Goal: Task Accomplishment & Management: Use online tool/utility

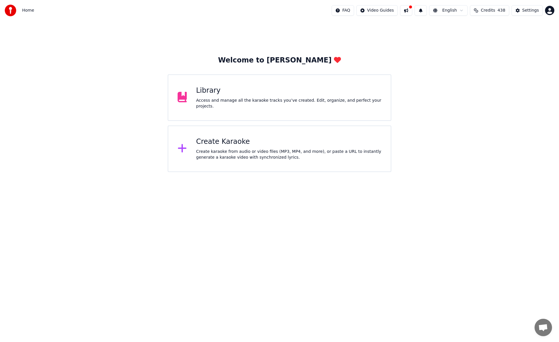
click at [212, 104] on div "Access and manage all the karaoke tracks you’ve created. Edit, organize, and pe…" at bounding box center [288, 104] width 185 height 12
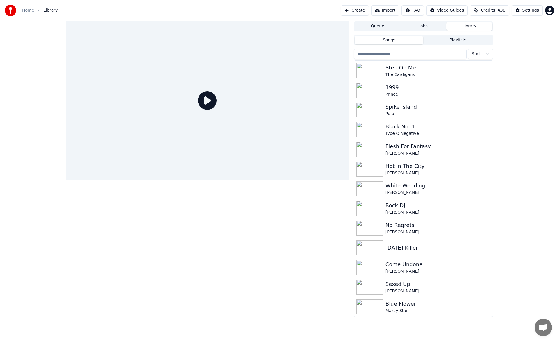
click at [365, 11] on button "Create" at bounding box center [354, 10] width 28 height 10
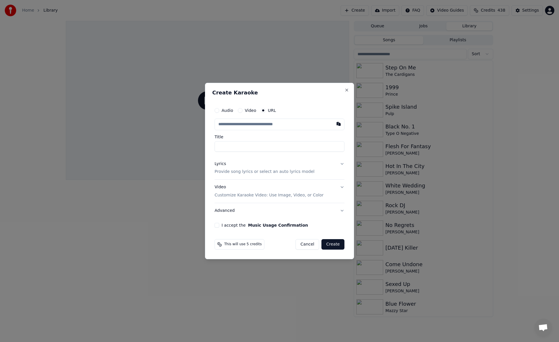
type input "**********"
click at [343, 165] on button "Lyrics Provide song lyrics or select an auto lyrics model" at bounding box center [279, 168] width 130 height 23
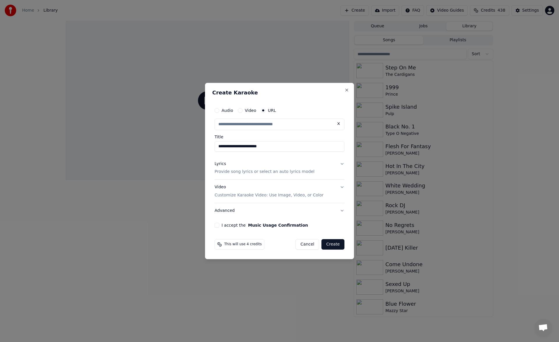
type input "**********"
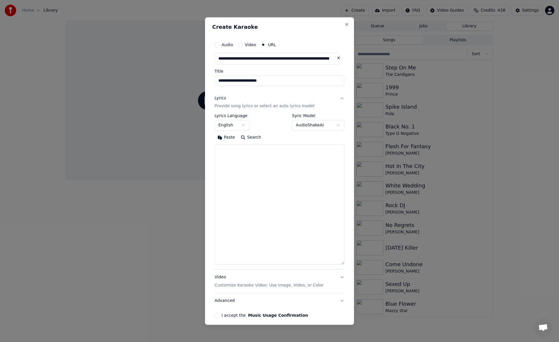
drag, startPoint x: 341, startPoint y: 200, endPoint x: 340, endPoint y: 264, distance: 63.4
click at [340, 264] on div "**********" at bounding box center [279, 179] width 134 height 284
click at [268, 152] on textarea at bounding box center [279, 205] width 130 height 120
paste textarea "**********"
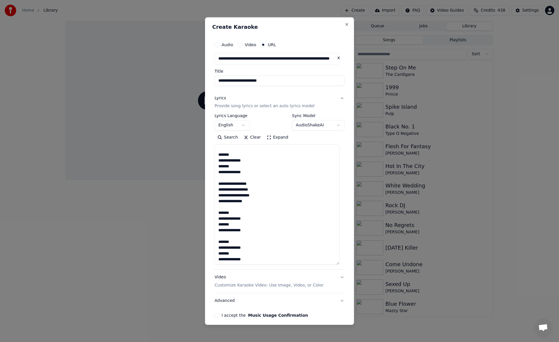
scroll to position [24, 0]
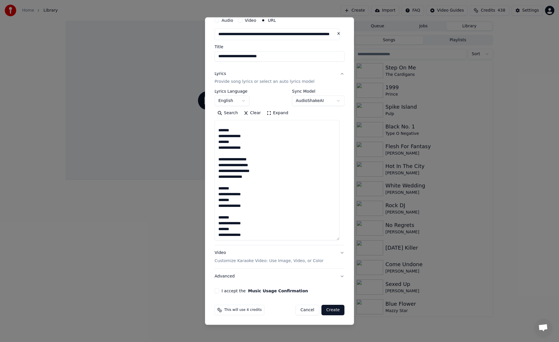
type textarea "**********"
click at [217, 292] on button "I accept the Music Usage Confirmation" at bounding box center [216, 291] width 5 height 5
click at [332, 310] on button "Create" at bounding box center [332, 310] width 23 height 10
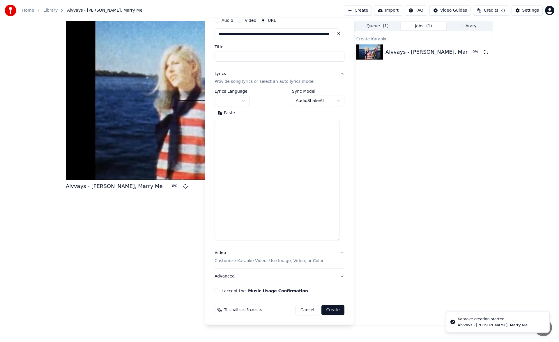
scroll to position [0, 0]
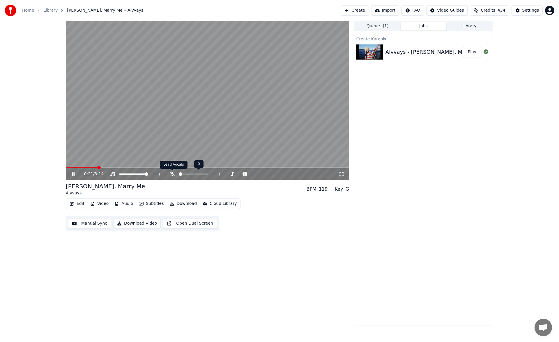
click at [172, 173] on icon at bounding box center [172, 174] width 6 height 5
click at [96, 168] on span at bounding box center [81, 167] width 31 height 1
click at [75, 173] on icon at bounding box center [77, 174] width 14 height 5
click at [96, 225] on button "Manual Sync" at bounding box center [89, 223] width 43 height 10
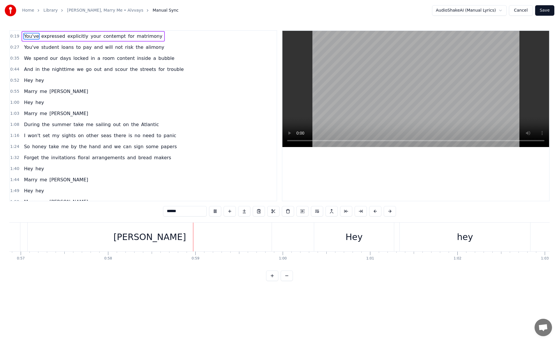
scroll to position [0, 5066]
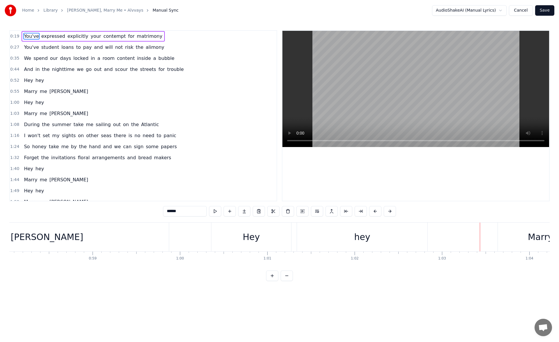
click at [362, 230] on div "hey" at bounding box center [362, 237] width 130 height 29
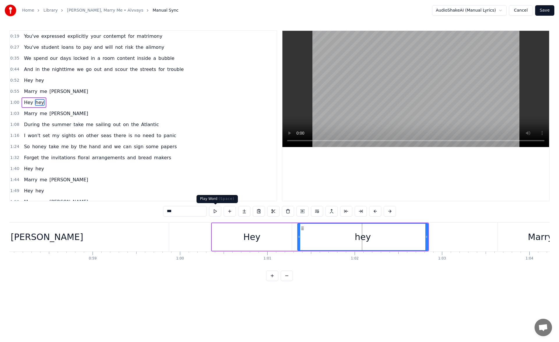
click at [214, 212] on button at bounding box center [215, 211] width 12 height 10
drag, startPoint x: 427, startPoint y: 237, endPoint x: 451, endPoint y: 236, distance: 23.6
click at [450, 236] on icon at bounding box center [449, 237] width 2 height 5
click at [209, 210] on button at bounding box center [208, 211] width 12 height 10
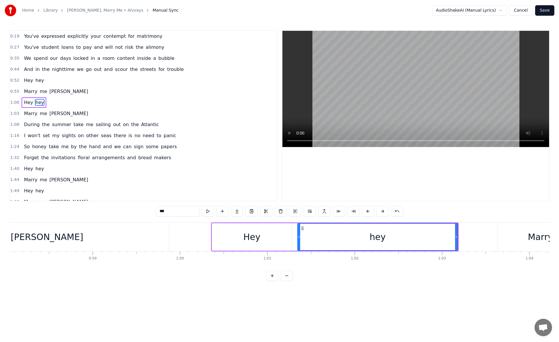
drag, startPoint x: 456, startPoint y: 236, endPoint x: 459, endPoint y: 237, distance: 3.3
click at [457, 237] on icon at bounding box center [456, 237] width 2 height 5
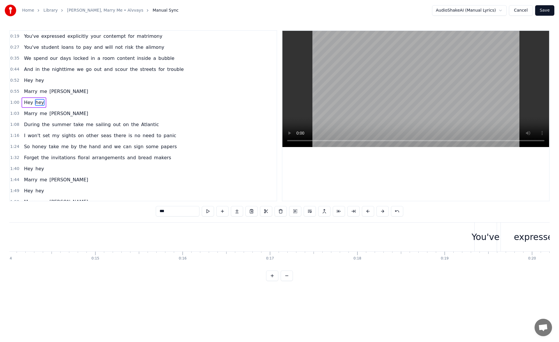
scroll to position [0, 1550]
click at [150, 237] on div "You've" at bounding box center [158, 237] width 28 height 13
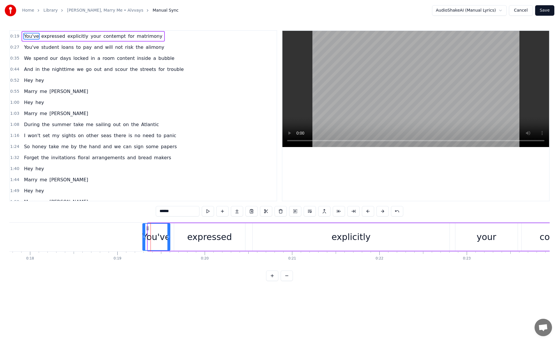
drag, startPoint x: 148, startPoint y: 237, endPoint x: 143, endPoint y: 237, distance: 5.2
click at [143, 237] on icon at bounding box center [144, 237] width 2 height 5
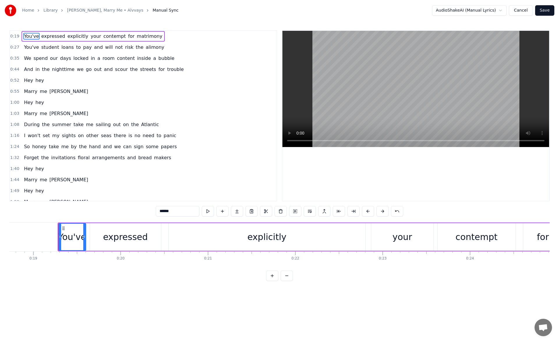
click at [143, 238] on div "expressed" at bounding box center [125, 237] width 45 height 13
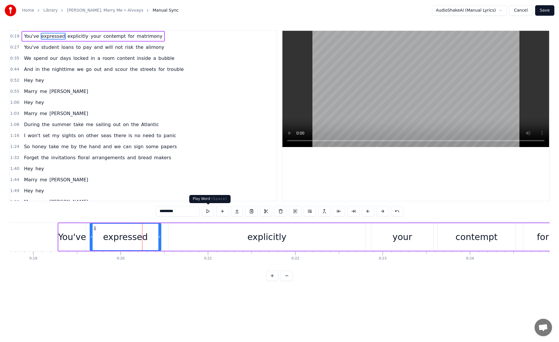
click at [209, 210] on button at bounding box center [208, 211] width 12 height 10
click at [222, 235] on div "explicitly" at bounding box center [266, 237] width 197 height 28
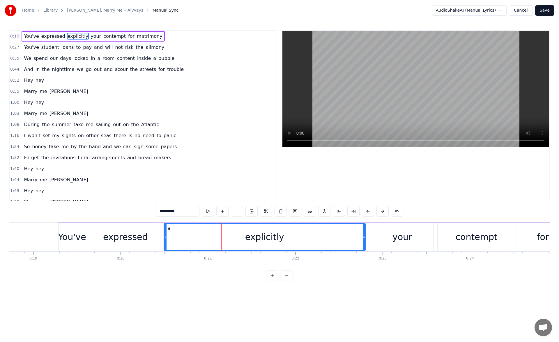
drag, startPoint x: 169, startPoint y: 239, endPoint x: 165, endPoint y: 239, distance: 4.7
click at [165, 239] on icon at bounding box center [165, 237] width 2 height 5
click at [205, 209] on button at bounding box center [208, 211] width 12 height 10
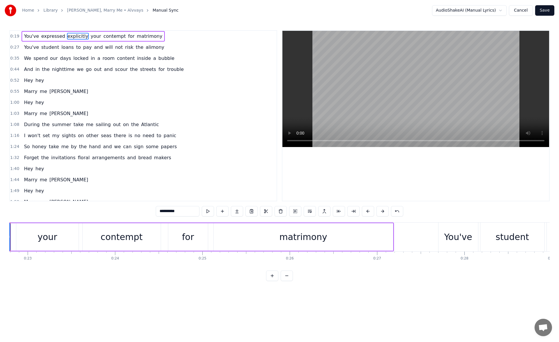
scroll to position [0, 2036]
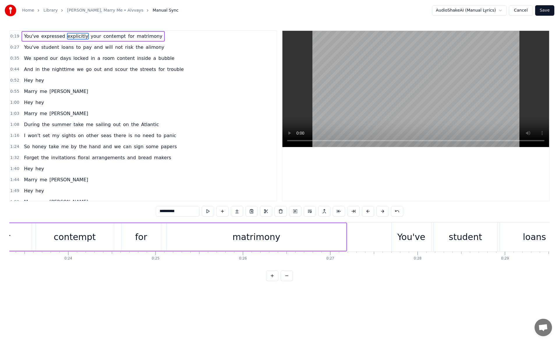
click at [230, 238] on div "matrimony" at bounding box center [256, 237] width 179 height 28
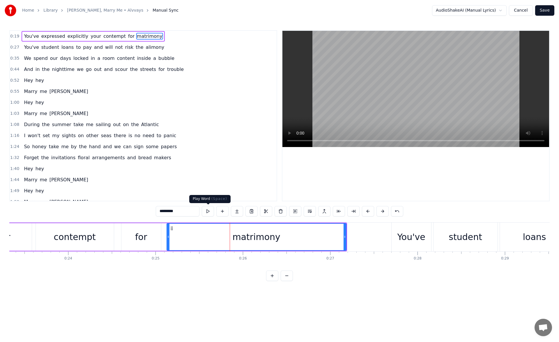
click at [212, 213] on button at bounding box center [208, 211] width 12 height 10
drag, startPoint x: 345, startPoint y: 238, endPoint x: 349, endPoint y: 238, distance: 4.4
click at [349, 238] on icon at bounding box center [349, 237] width 2 height 5
click at [206, 213] on button at bounding box center [208, 211] width 12 height 10
click at [402, 230] on div "You've" at bounding box center [411, 237] width 40 height 29
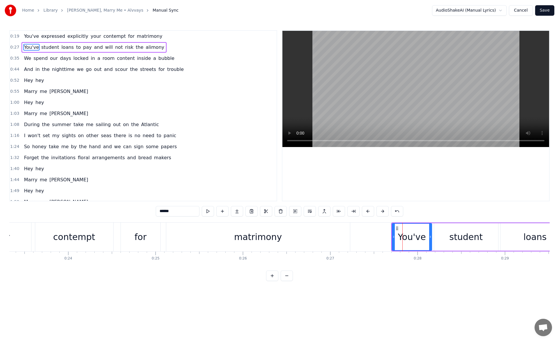
click at [211, 213] on button at bounding box center [208, 211] width 12 height 10
drag, startPoint x: 392, startPoint y: 239, endPoint x: 387, endPoint y: 239, distance: 5.2
click at [388, 239] on icon at bounding box center [389, 237] width 2 height 5
click at [210, 213] on button at bounding box center [208, 211] width 12 height 10
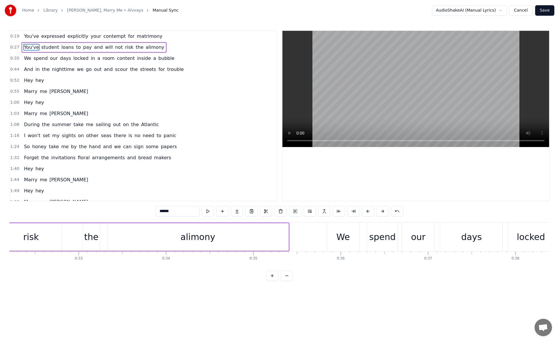
scroll to position [0, 2885]
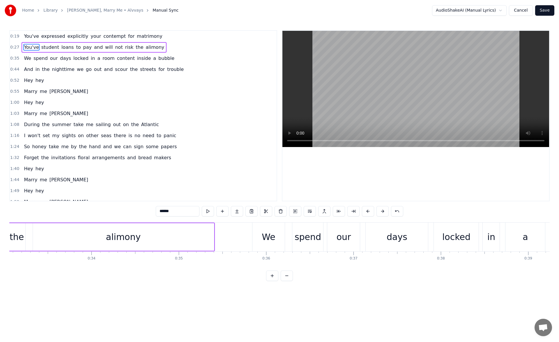
click at [275, 230] on div "We" at bounding box center [268, 237] width 33 height 29
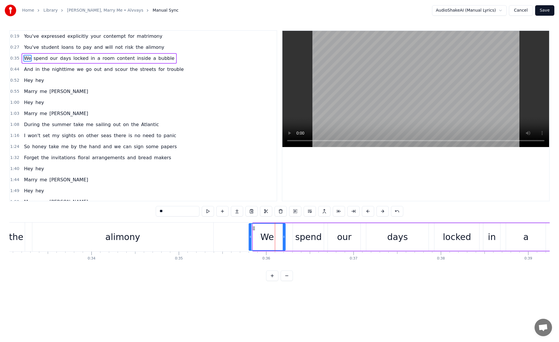
drag, startPoint x: 254, startPoint y: 237, endPoint x: 250, endPoint y: 237, distance: 4.1
click at [250, 237] on icon at bounding box center [250, 237] width 2 height 5
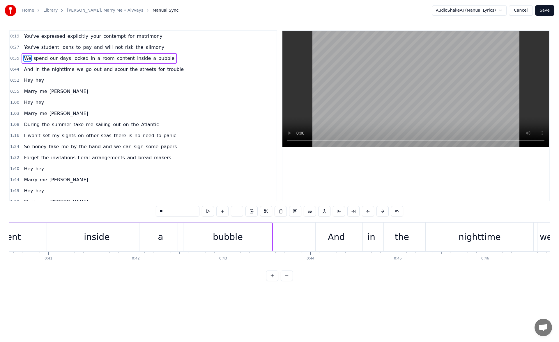
scroll to position [0, 3586]
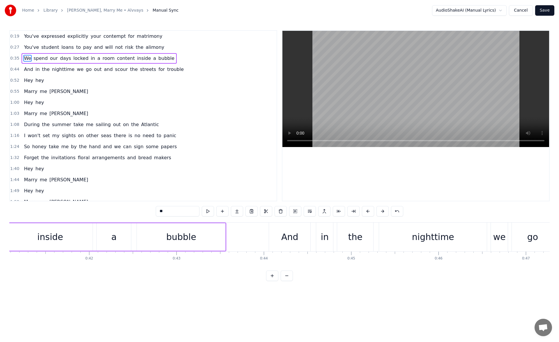
click at [278, 236] on div "And" at bounding box center [289, 237] width 41 height 29
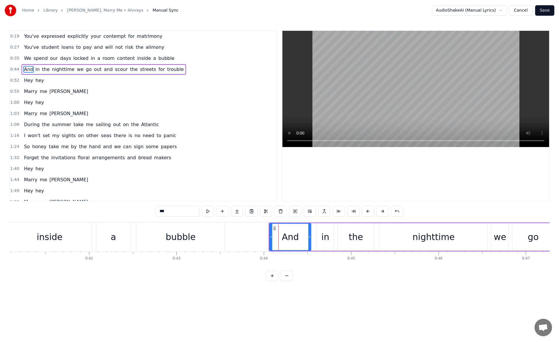
click at [204, 219] on div "0:19 You've expressed explicitly your contempt for matrimony 0:27 You've studen…" at bounding box center [279, 155] width 540 height 251
click at [209, 213] on button at bounding box center [208, 211] width 12 height 10
drag, startPoint x: 271, startPoint y: 236, endPoint x: 264, endPoint y: 237, distance: 7.0
click at [266, 237] on icon at bounding box center [267, 237] width 2 height 5
click at [207, 212] on button at bounding box center [208, 211] width 12 height 10
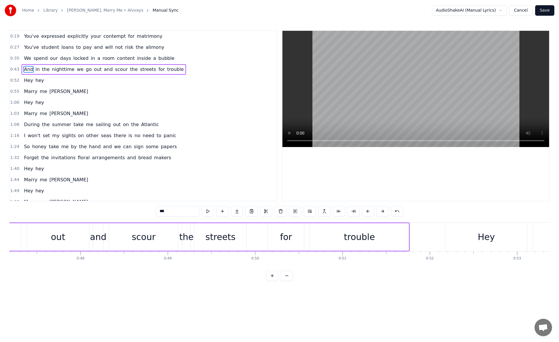
scroll to position [0, 4240]
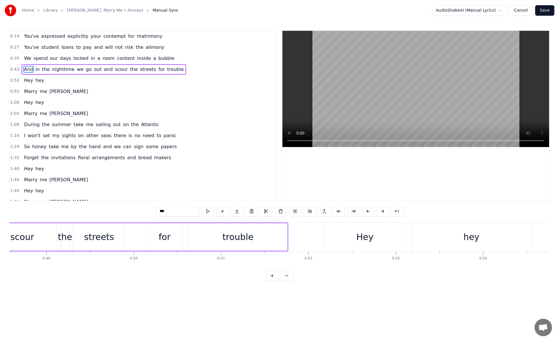
click at [253, 236] on div "trouble" at bounding box center [237, 237] width 99 height 28
type input "*******"
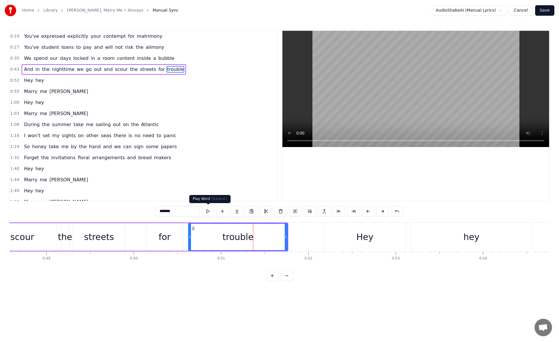
click at [204, 214] on button at bounding box center [208, 211] width 12 height 10
drag, startPoint x: 285, startPoint y: 237, endPoint x: 293, endPoint y: 237, distance: 7.9
click at [293, 237] on icon at bounding box center [293, 237] width 2 height 5
click at [209, 214] on button at bounding box center [208, 211] width 12 height 10
drag, startPoint x: 293, startPoint y: 239, endPoint x: 302, endPoint y: 239, distance: 9.0
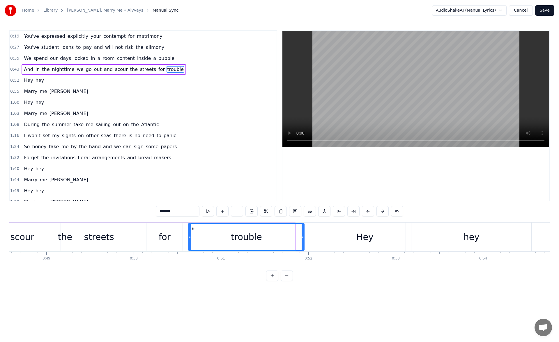
click at [302, 239] on icon at bounding box center [302, 237] width 2 height 5
click at [206, 213] on button at bounding box center [208, 211] width 12 height 10
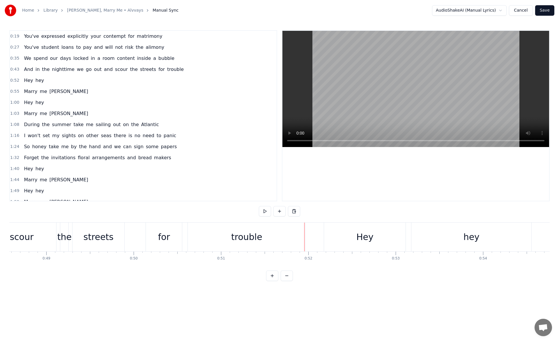
click at [222, 230] on div "trouble" at bounding box center [247, 237] width 118 height 29
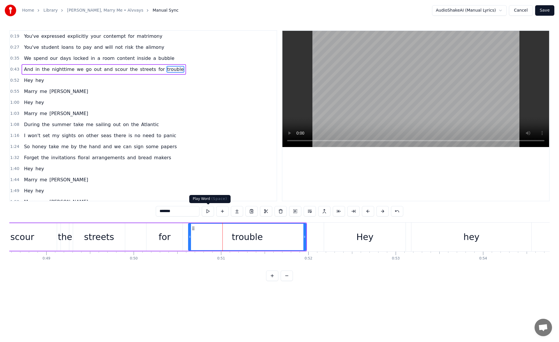
click at [212, 212] on button at bounding box center [208, 211] width 12 height 10
click at [334, 235] on div "Hey" at bounding box center [364, 237] width 81 height 29
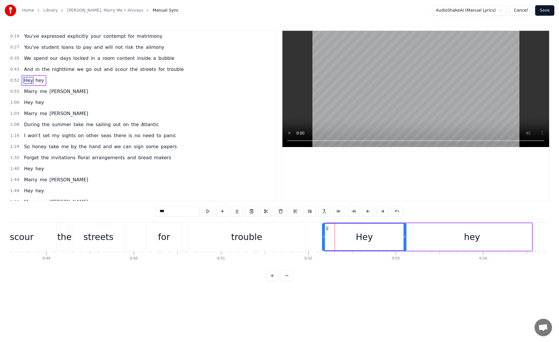
drag, startPoint x: 325, startPoint y: 239, endPoint x: 321, endPoint y: 239, distance: 3.8
click at [322, 239] on icon at bounding box center [323, 237] width 2 height 5
click at [209, 210] on button at bounding box center [208, 211] width 12 height 10
click at [425, 233] on div "hey" at bounding box center [472, 237] width 120 height 28
type input "***"
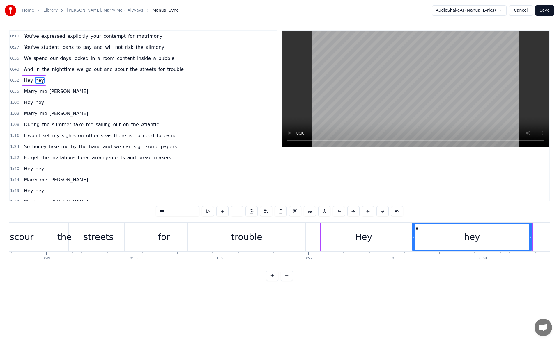
scroll to position [0, 4426]
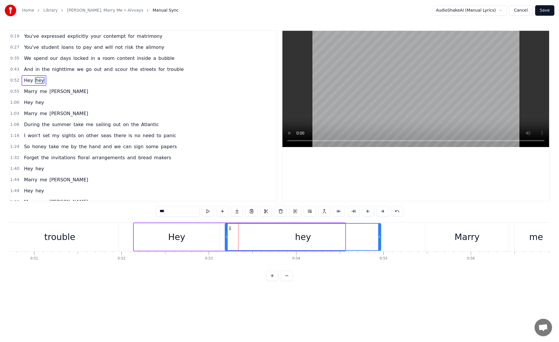
drag, startPoint x: 343, startPoint y: 237, endPoint x: 382, endPoint y: 236, distance: 39.0
click at [380, 236] on icon at bounding box center [379, 237] width 2 height 5
click at [209, 214] on button at bounding box center [208, 211] width 12 height 10
drag, startPoint x: 383, startPoint y: 239, endPoint x: 387, endPoint y: 239, distance: 4.4
click at [387, 239] on icon at bounding box center [386, 237] width 2 height 5
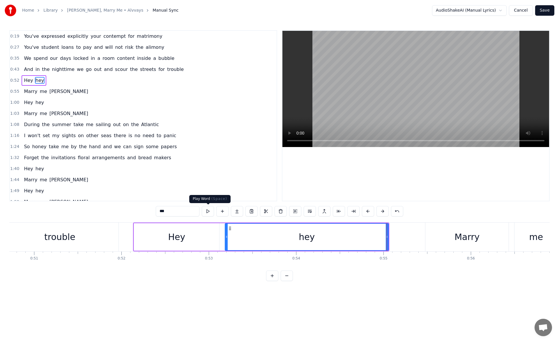
click at [207, 211] on button at bounding box center [208, 211] width 12 height 10
drag, startPoint x: 387, startPoint y: 238, endPoint x: 404, endPoint y: 238, distance: 16.6
click at [403, 238] on icon at bounding box center [401, 237] width 2 height 5
click at [209, 212] on button at bounding box center [208, 211] width 12 height 10
click at [404, 235] on div at bounding box center [404, 237] width 0 height 29
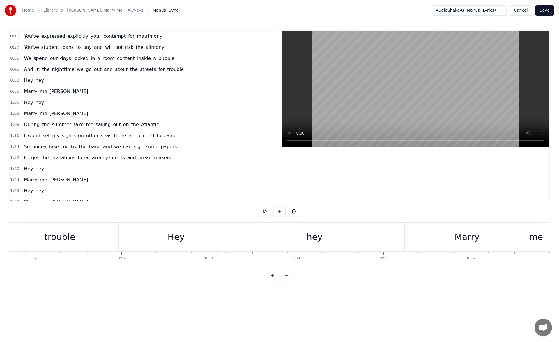
click at [400, 237] on div "hey" at bounding box center [314, 237] width 180 height 29
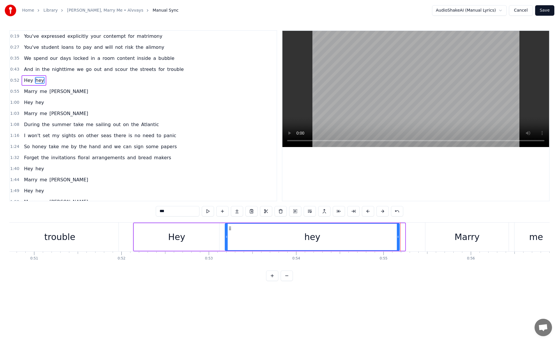
drag, startPoint x: 404, startPoint y: 238, endPoint x: 398, endPoint y: 239, distance: 5.6
click at [398, 239] on icon at bounding box center [398, 237] width 2 height 5
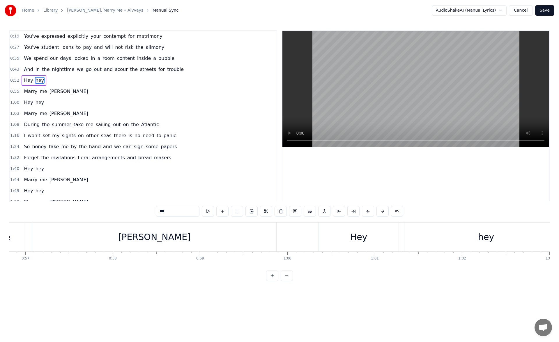
scroll to position [0, 4996]
click at [189, 250] on div "[PERSON_NAME]" at bounding box center [117, 237] width 244 height 29
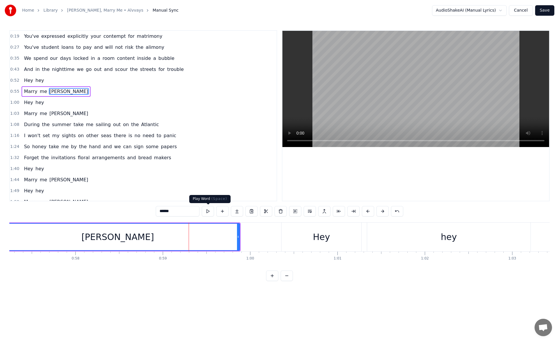
click at [206, 211] on button at bounding box center [208, 211] width 12 height 10
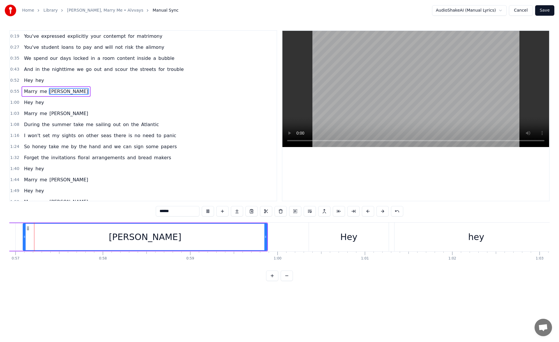
scroll to position [0, 4952]
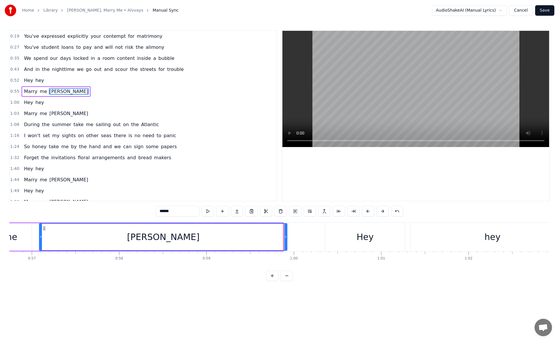
drag, startPoint x: 282, startPoint y: 237, endPoint x: 296, endPoint y: 237, distance: 14.0
click at [287, 237] on icon at bounding box center [285, 237] width 2 height 5
click at [207, 210] on button at bounding box center [208, 211] width 12 height 10
click at [293, 237] on icon at bounding box center [293, 237] width 2 height 5
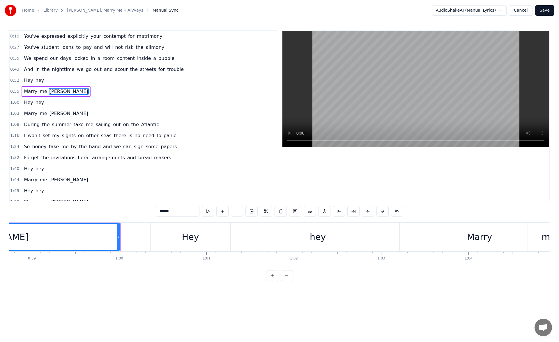
scroll to position [0, 5164]
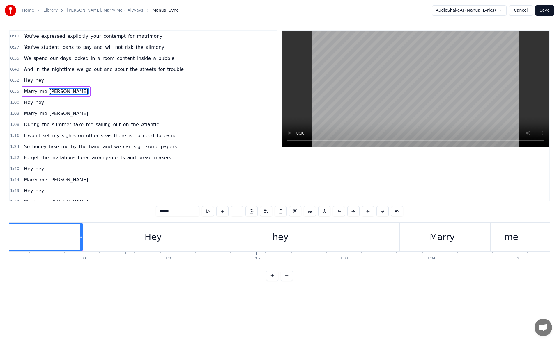
click at [235, 241] on div "hey" at bounding box center [280, 237] width 163 height 29
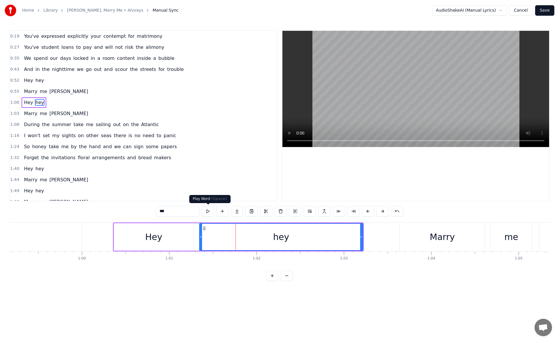
click at [206, 212] on button at bounding box center [208, 211] width 12 height 10
click at [364, 237] on icon at bounding box center [363, 237] width 2 height 5
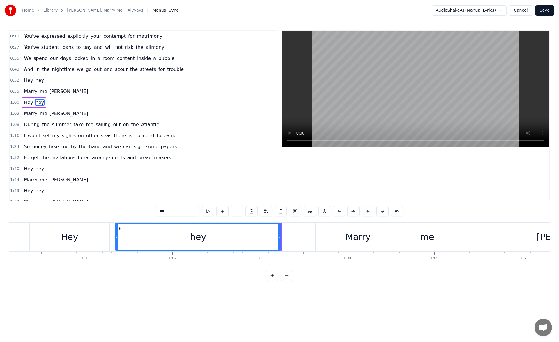
scroll to position [0, 5258]
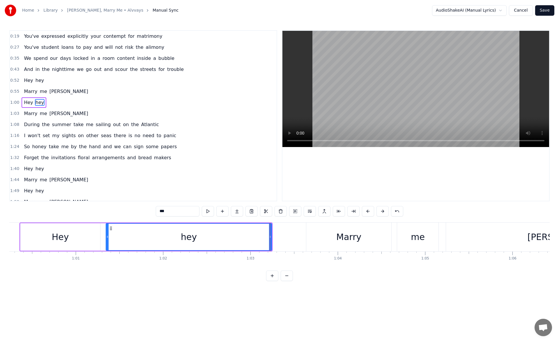
click at [313, 235] on div "Marry" at bounding box center [348, 237] width 85 height 29
type input "*****"
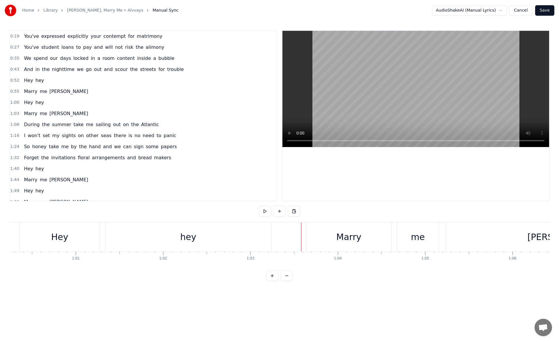
click at [316, 236] on div "Marry" at bounding box center [348, 237] width 85 height 29
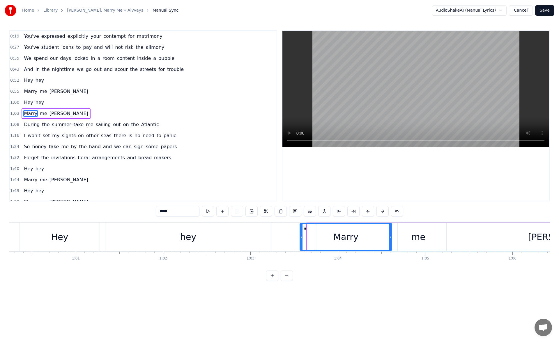
drag, startPoint x: 308, startPoint y: 237, endPoint x: 300, endPoint y: 237, distance: 8.2
click at [300, 237] on icon at bounding box center [301, 237] width 2 height 5
click at [205, 212] on button at bounding box center [208, 211] width 12 height 10
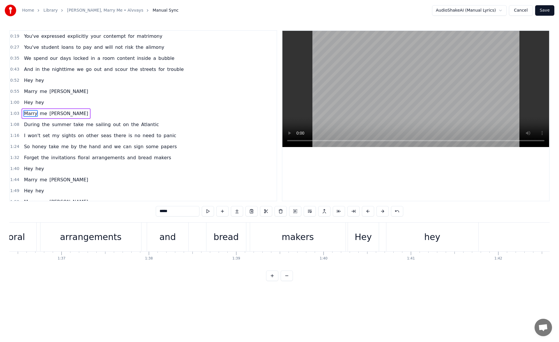
scroll to position [0, 8432]
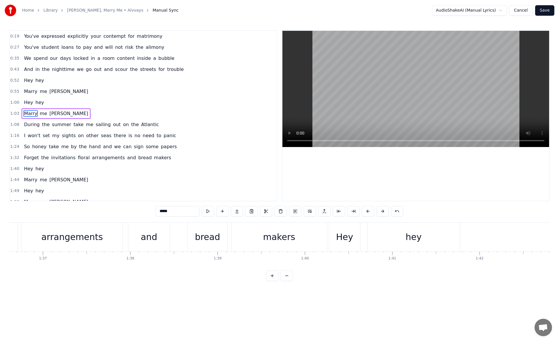
click at [312, 235] on div "makers" at bounding box center [278, 237] width 95 height 29
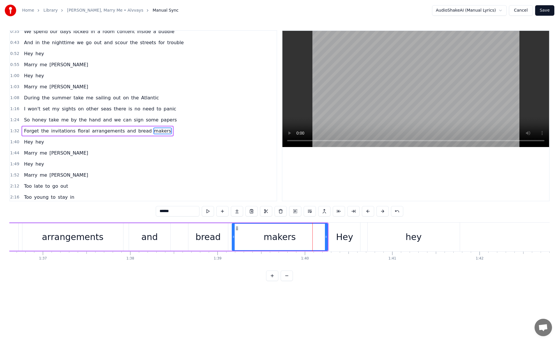
scroll to position [42, 0]
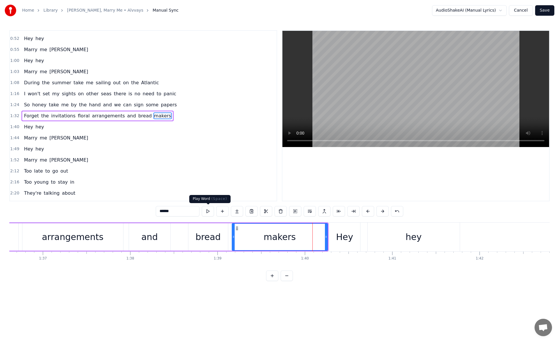
click at [211, 211] on button at bounding box center [208, 211] width 12 height 10
click at [336, 234] on div "Hey" at bounding box center [344, 237] width 31 height 29
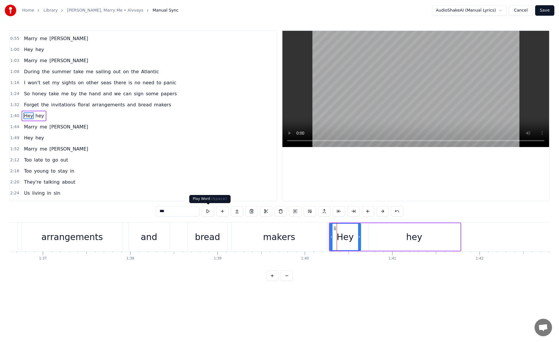
click at [208, 212] on button at bounding box center [208, 211] width 12 height 10
click at [388, 234] on div "hey" at bounding box center [414, 237] width 92 height 28
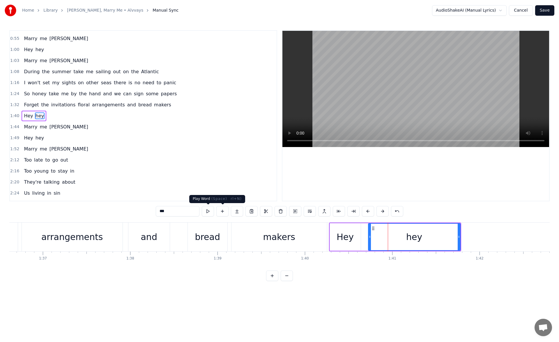
click at [209, 211] on button at bounding box center [208, 211] width 12 height 10
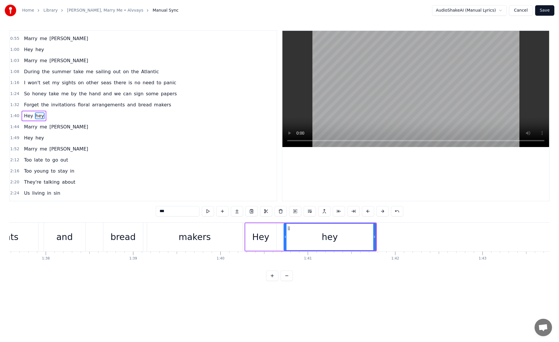
scroll to position [0, 8601]
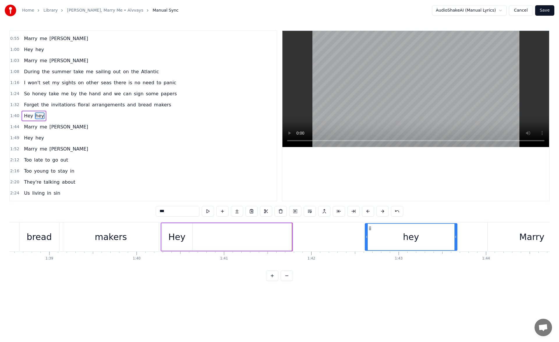
drag, startPoint x: 204, startPoint y: 228, endPoint x: 371, endPoint y: 242, distance: 167.3
click at [371, 242] on div "hey" at bounding box center [410, 237] width 91 height 26
click at [177, 232] on div "Hey" at bounding box center [176, 237] width 17 height 13
type input "***"
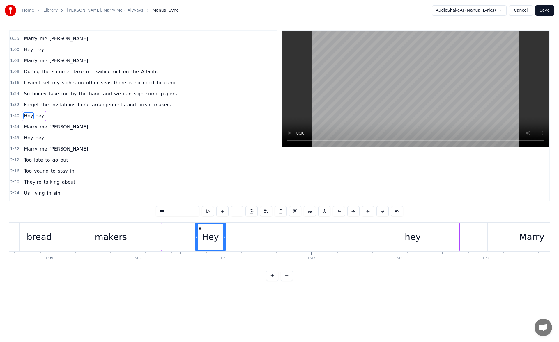
drag, startPoint x: 166, startPoint y: 229, endPoint x: 199, endPoint y: 231, distance: 33.6
click at [199, 231] on div "Hey" at bounding box center [210, 237] width 30 height 26
click at [205, 212] on button at bounding box center [208, 211] width 12 height 10
drag, startPoint x: 224, startPoint y: 238, endPoint x: 266, endPoint y: 238, distance: 42.2
click at [266, 238] on icon at bounding box center [266, 237] width 2 height 5
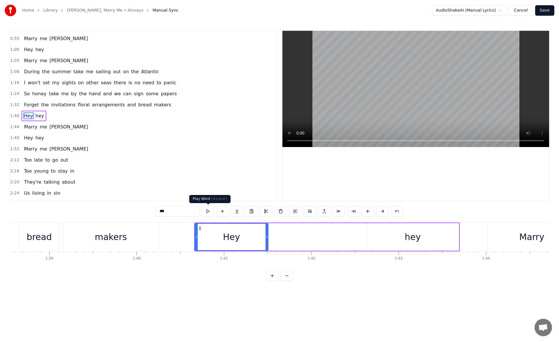
click at [213, 212] on button at bounding box center [208, 211] width 12 height 10
drag, startPoint x: 266, startPoint y: 235, endPoint x: 280, endPoint y: 236, distance: 14.0
click at [268, 236] on icon at bounding box center [266, 237] width 2 height 5
click at [209, 215] on button at bounding box center [208, 211] width 12 height 10
click at [279, 237] on circle at bounding box center [279, 236] width 0 height 0
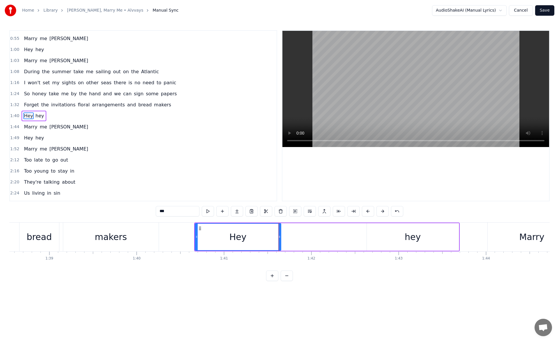
click at [318, 234] on div "Hey hey" at bounding box center [326, 237] width 265 height 29
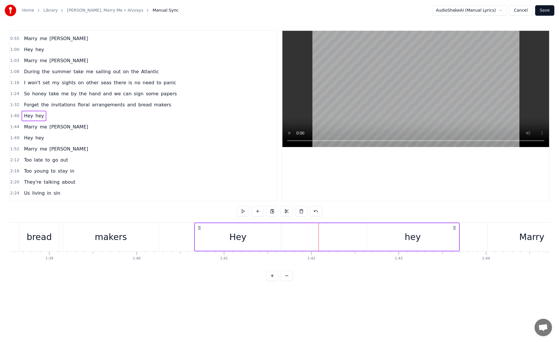
click at [377, 231] on div "hey" at bounding box center [413, 237] width 92 height 28
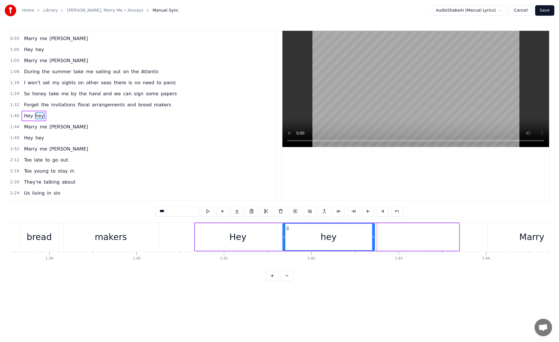
drag, startPoint x: 371, startPoint y: 229, endPoint x: 287, endPoint y: 236, distance: 84.3
click at [287, 236] on div "hey" at bounding box center [328, 237] width 91 height 26
drag, startPoint x: 373, startPoint y: 237, endPoint x: 453, endPoint y: 238, distance: 80.0
click at [453, 238] on icon at bounding box center [453, 237] width 2 height 5
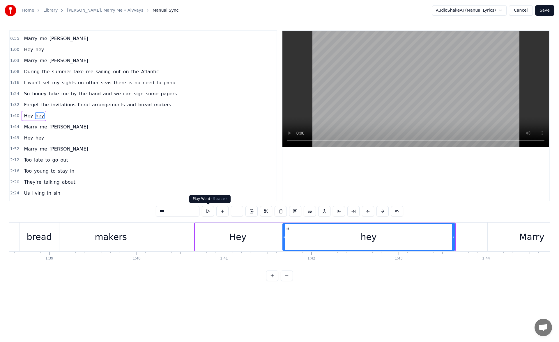
click at [210, 213] on button at bounding box center [208, 211] width 12 height 10
drag, startPoint x: 453, startPoint y: 237, endPoint x: 450, endPoint y: 237, distance: 3.2
click at [450, 237] on icon at bounding box center [450, 237] width 2 height 5
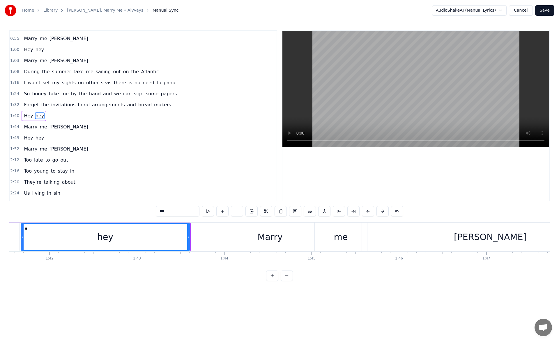
scroll to position [0, 8881]
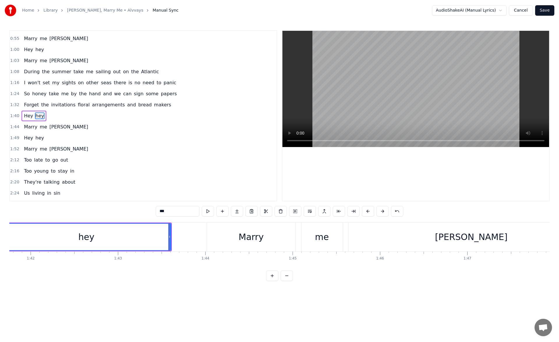
click at [257, 240] on div "Marry" at bounding box center [251, 237] width 25 height 13
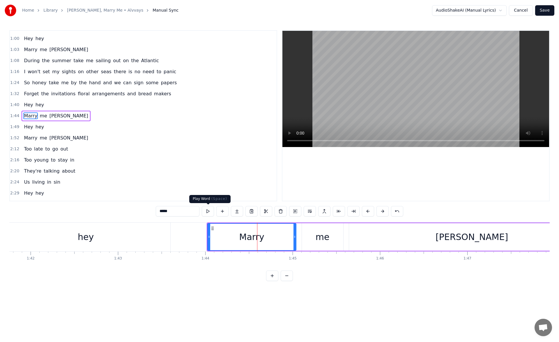
click at [204, 212] on button at bounding box center [208, 211] width 12 height 10
drag, startPoint x: 208, startPoint y: 237, endPoint x: 205, endPoint y: 237, distance: 3.5
click at [205, 237] on icon at bounding box center [205, 237] width 2 height 5
click at [208, 210] on button at bounding box center [208, 211] width 12 height 10
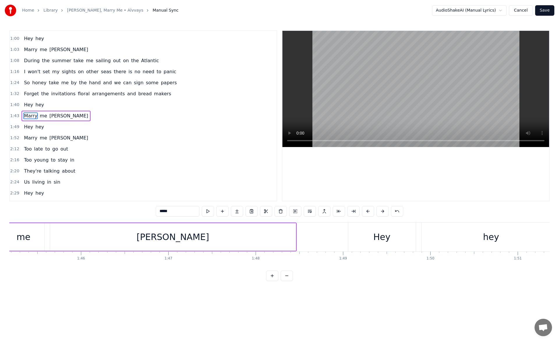
scroll to position [0, 9198]
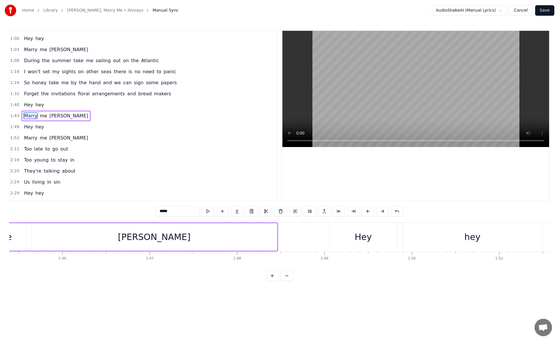
click at [343, 235] on div "Hey" at bounding box center [362, 237] width 67 height 29
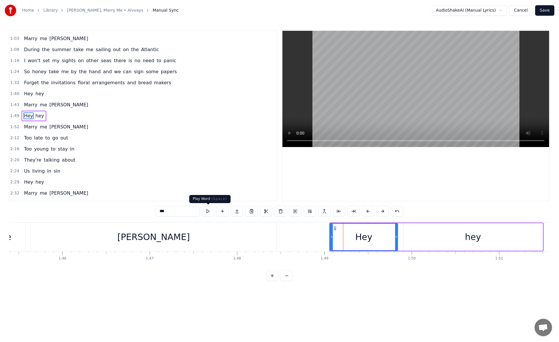
click at [207, 212] on button at bounding box center [208, 211] width 12 height 10
drag, startPoint x: 332, startPoint y: 237, endPoint x: 323, endPoint y: 237, distance: 8.7
click at [323, 237] on icon at bounding box center [324, 237] width 2 height 5
click at [209, 212] on button at bounding box center [208, 211] width 12 height 10
click at [436, 237] on div "hey" at bounding box center [472, 237] width 139 height 28
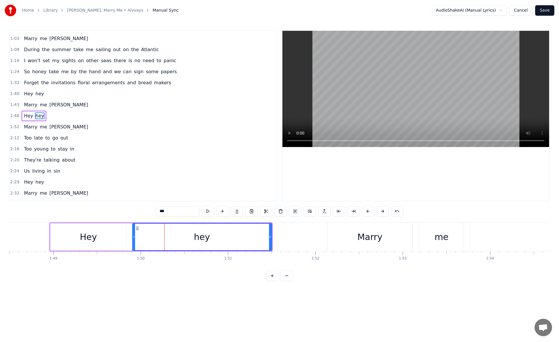
scroll to position [0, 9516]
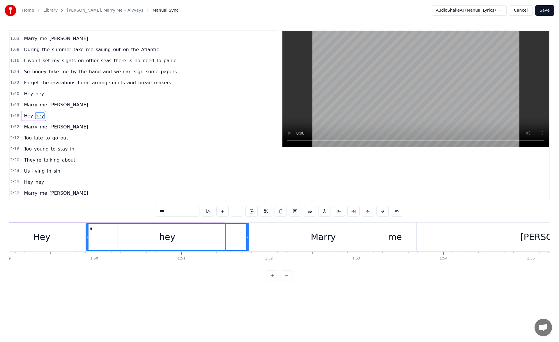
drag, startPoint x: 224, startPoint y: 239, endPoint x: 250, endPoint y: 240, distance: 25.4
click at [248, 240] on div at bounding box center [247, 237] width 2 height 26
click at [210, 213] on button at bounding box center [208, 211] width 12 height 10
click at [289, 235] on div "Marry" at bounding box center [323, 237] width 85 height 29
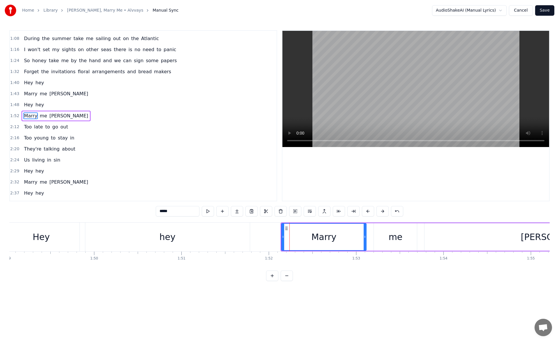
click at [282, 238] on icon at bounding box center [283, 237] width 2 height 5
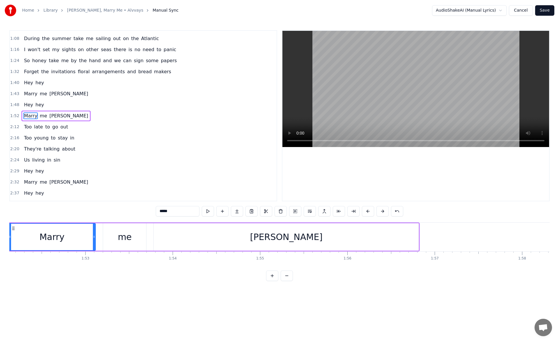
scroll to position [0, 9834]
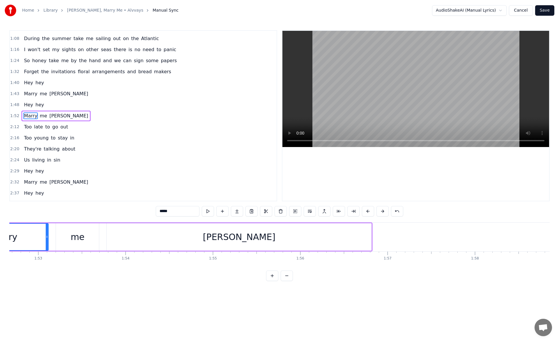
click at [308, 242] on div "[PERSON_NAME]" at bounding box center [238, 237] width 265 height 28
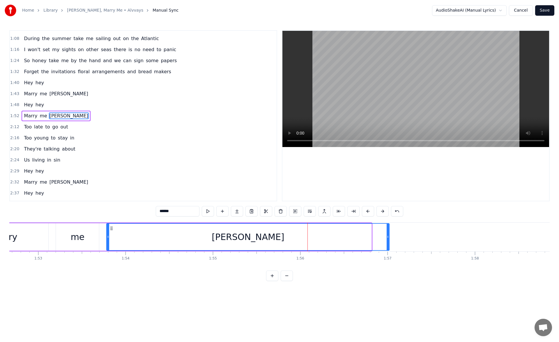
drag, startPoint x: 371, startPoint y: 237, endPoint x: 392, endPoint y: 239, distance: 21.6
click at [389, 239] on icon at bounding box center [387, 237] width 2 height 5
click at [206, 210] on button at bounding box center [208, 211] width 12 height 10
drag, startPoint x: 391, startPoint y: 236, endPoint x: 367, endPoint y: 235, distance: 24.5
click at [377, 235] on icon at bounding box center [378, 237] width 2 height 5
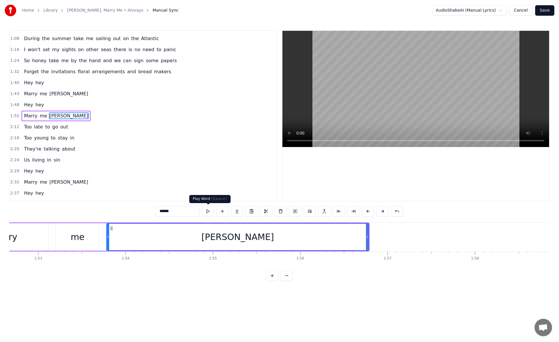
click at [210, 212] on button at bounding box center [208, 211] width 12 height 10
drag, startPoint x: 366, startPoint y: 237, endPoint x: 348, endPoint y: 236, distance: 18.1
click at [352, 236] on icon at bounding box center [353, 237] width 2 height 5
click at [209, 213] on button at bounding box center [208, 211] width 12 height 10
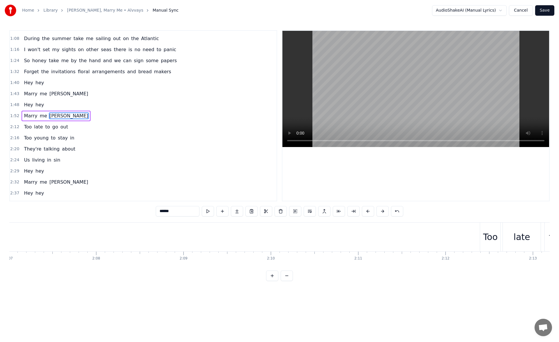
scroll to position [0, 11365]
click at [209, 241] on div "Too" at bounding box center [210, 237] width 15 height 13
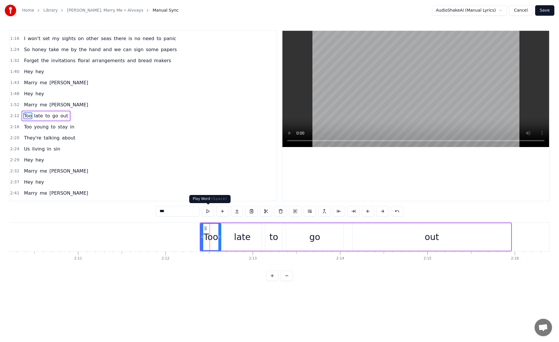
click at [209, 212] on button at bounding box center [208, 211] width 12 height 10
drag, startPoint x: 202, startPoint y: 235, endPoint x: 188, endPoint y: 236, distance: 13.7
click at [195, 236] on icon at bounding box center [196, 237] width 2 height 5
click at [205, 212] on button at bounding box center [208, 211] width 12 height 10
drag, startPoint x: 187, startPoint y: 236, endPoint x: 193, endPoint y: 236, distance: 5.8
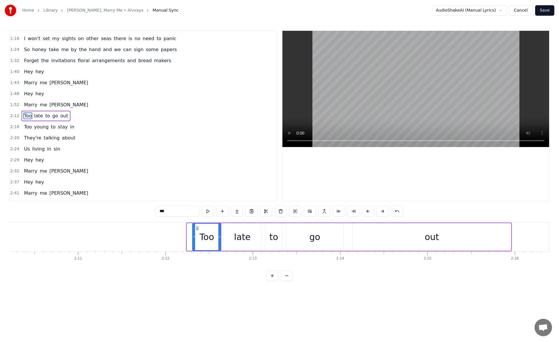
click at [193, 236] on icon at bounding box center [194, 237] width 2 height 5
click at [207, 212] on button at bounding box center [208, 211] width 12 height 10
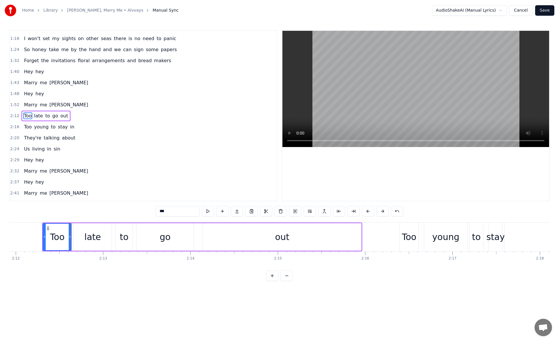
scroll to position [0, 11626]
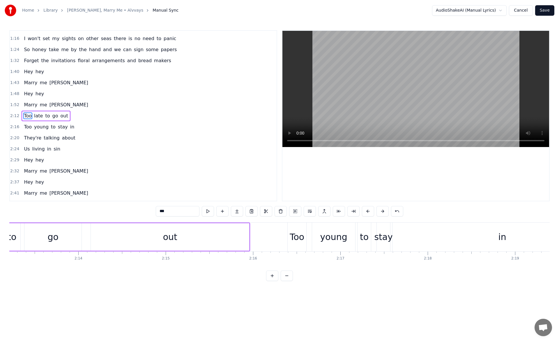
click at [235, 242] on div "out" at bounding box center [170, 237] width 158 height 28
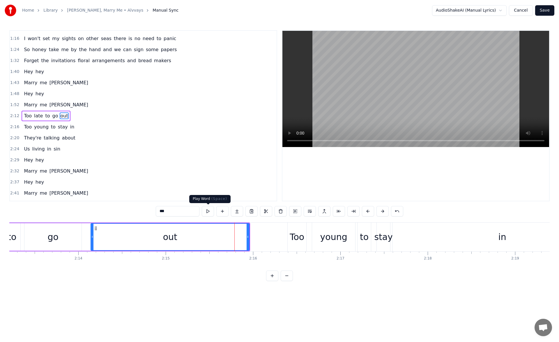
click at [210, 211] on button at bounding box center [208, 211] width 12 height 10
drag, startPoint x: 248, startPoint y: 236, endPoint x: 262, endPoint y: 238, distance: 14.4
click at [260, 238] on icon at bounding box center [258, 237] width 2 height 5
click at [208, 212] on button at bounding box center [208, 211] width 12 height 10
click at [299, 231] on div "Too" at bounding box center [296, 237] width 15 height 13
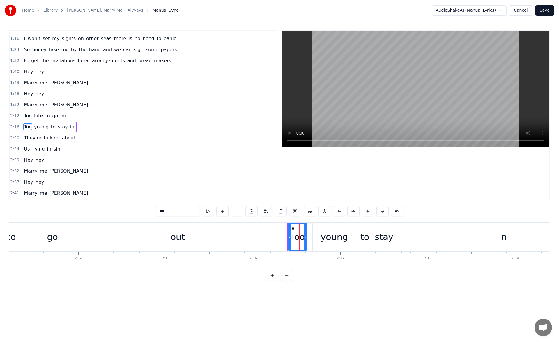
scroll to position [108, 0]
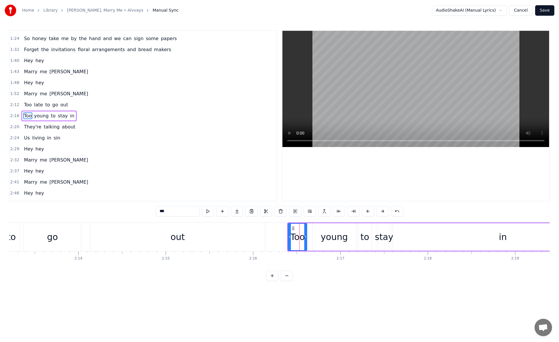
click at [206, 211] on button at bounding box center [208, 211] width 12 height 10
drag, startPoint x: 289, startPoint y: 237, endPoint x: 283, endPoint y: 237, distance: 6.1
click at [287, 237] on icon at bounding box center [288, 237] width 2 height 5
click at [207, 212] on button at bounding box center [208, 211] width 12 height 10
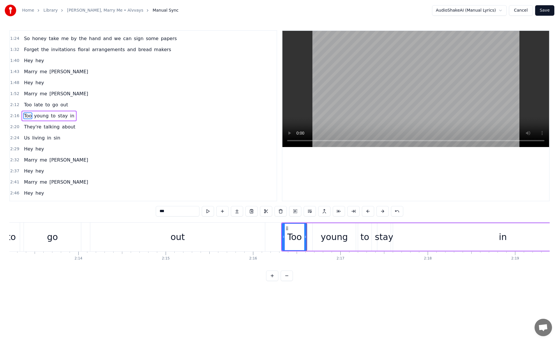
click at [402, 240] on div "in" at bounding box center [502, 237] width 219 height 28
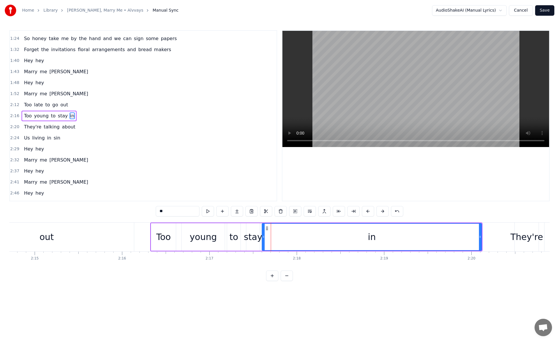
scroll to position [0, 11841]
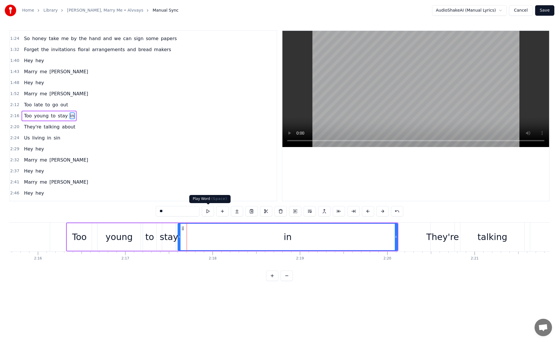
click at [209, 210] on button at bounding box center [208, 211] width 12 height 10
click at [398, 237] on icon at bounding box center [397, 237] width 2 height 5
click at [434, 237] on div "They're" at bounding box center [442, 237] width 33 height 13
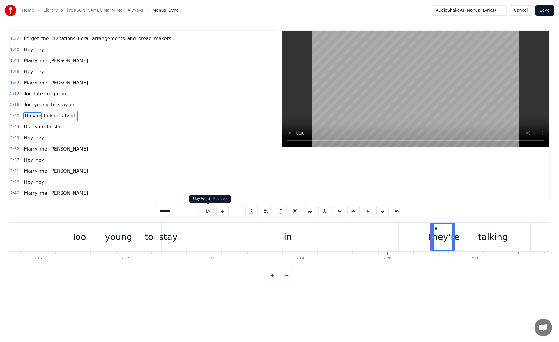
click at [205, 212] on button at bounding box center [208, 211] width 12 height 10
click at [428, 238] on icon at bounding box center [429, 237] width 2 height 5
click at [208, 212] on button at bounding box center [208, 211] width 12 height 10
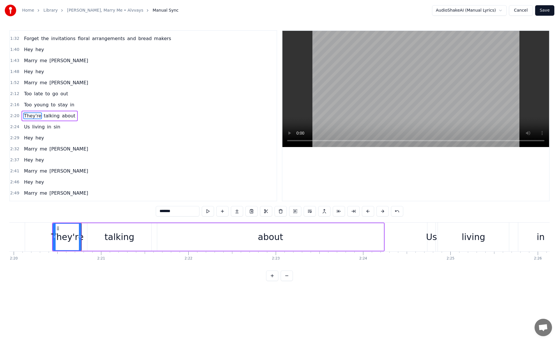
scroll to position [0, 12252]
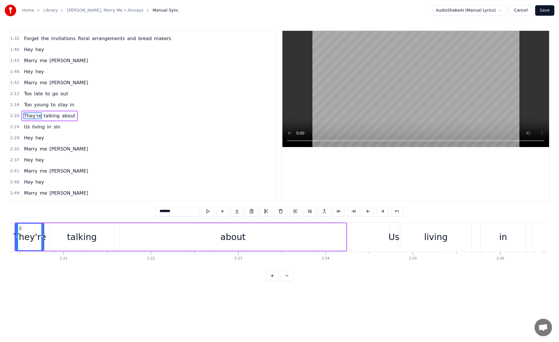
click at [302, 237] on div "about" at bounding box center [233, 237] width 226 height 28
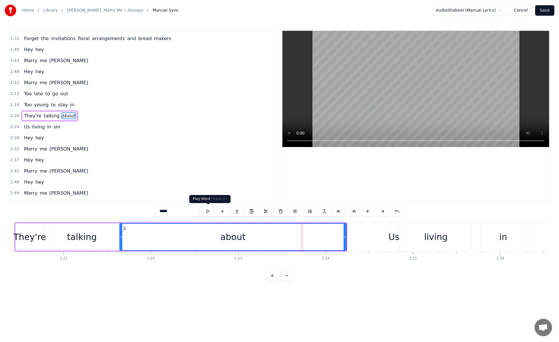
click at [209, 213] on button at bounding box center [208, 211] width 12 height 10
drag, startPoint x: 344, startPoint y: 238, endPoint x: 349, endPoint y: 238, distance: 4.7
click at [349, 238] on icon at bounding box center [349, 237] width 2 height 5
click at [210, 212] on button at bounding box center [208, 211] width 12 height 10
drag, startPoint x: 349, startPoint y: 237, endPoint x: 355, endPoint y: 238, distance: 6.1
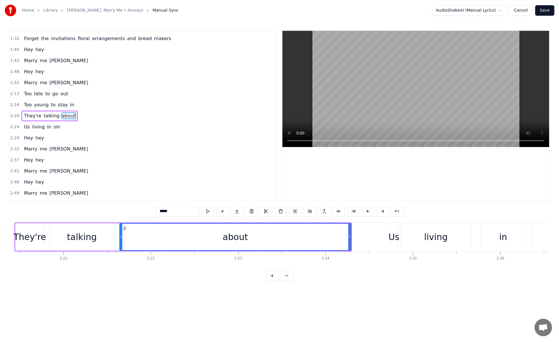
click at [350, 238] on icon at bounding box center [349, 237] width 2 height 5
click at [212, 211] on button at bounding box center [208, 211] width 12 height 10
click at [392, 233] on div "Us" at bounding box center [393, 237] width 11 height 13
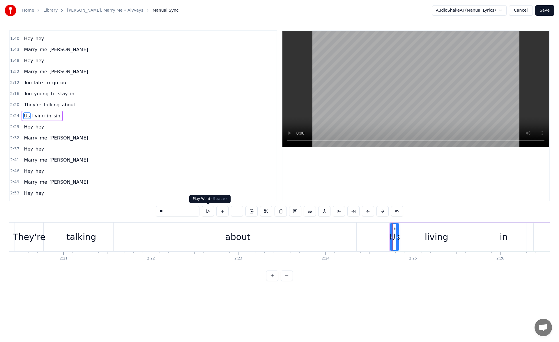
click at [206, 212] on button at bounding box center [208, 211] width 12 height 10
drag, startPoint x: 392, startPoint y: 237, endPoint x: 378, endPoint y: 237, distance: 14.0
click at [378, 237] on icon at bounding box center [379, 237] width 2 height 5
click at [209, 212] on button at bounding box center [208, 211] width 12 height 10
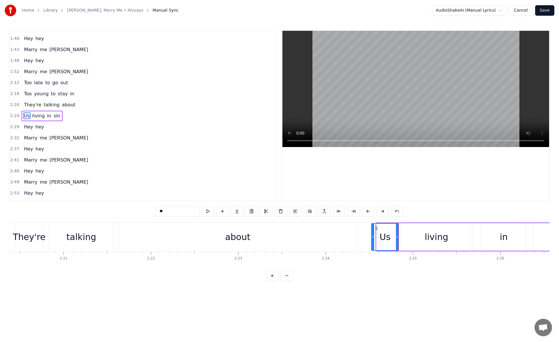
drag, startPoint x: 378, startPoint y: 237, endPoint x: 373, endPoint y: 238, distance: 5.0
click at [373, 238] on icon at bounding box center [373, 237] width 2 height 5
click at [209, 212] on button at bounding box center [208, 211] width 12 height 10
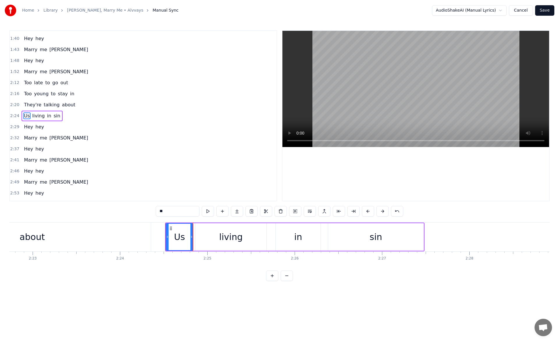
scroll to position [0, 12504]
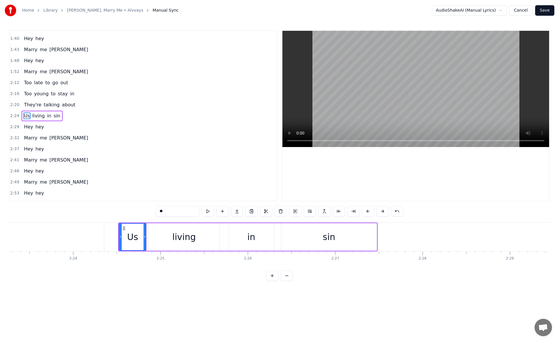
click at [348, 242] on div "sin" at bounding box center [328, 237] width 95 height 28
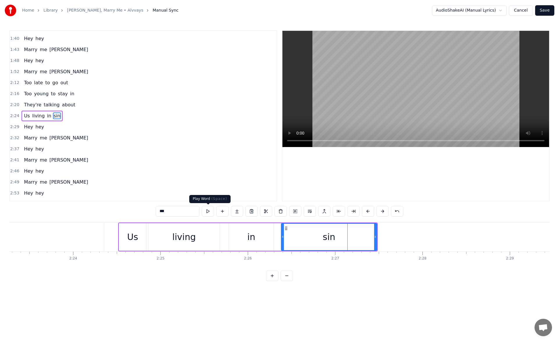
click at [211, 215] on button at bounding box center [208, 211] width 12 height 10
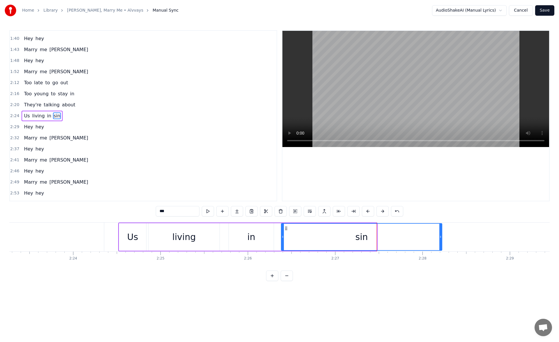
drag, startPoint x: 375, startPoint y: 239, endPoint x: 461, endPoint y: 236, distance: 85.9
click at [441, 236] on icon at bounding box center [440, 237] width 2 height 5
click at [210, 212] on button at bounding box center [208, 211] width 12 height 10
drag, startPoint x: 461, startPoint y: 238, endPoint x: 469, endPoint y: 238, distance: 8.1
click at [464, 238] on icon at bounding box center [463, 237] width 2 height 5
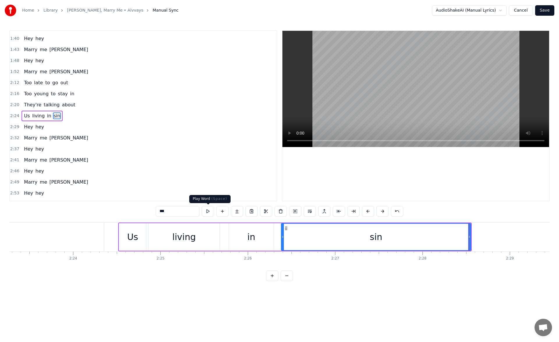
click at [210, 210] on button at bounding box center [208, 211] width 12 height 10
drag, startPoint x: 469, startPoint y: 237, endPoint x: 477, endPoint y: 237, distance: 7.9
click at [477, 237] on icon at bounding box center [477, 237] width 2 height 5
click at [212, 212] on button at bounding box center [208, 211] width 12 height 10
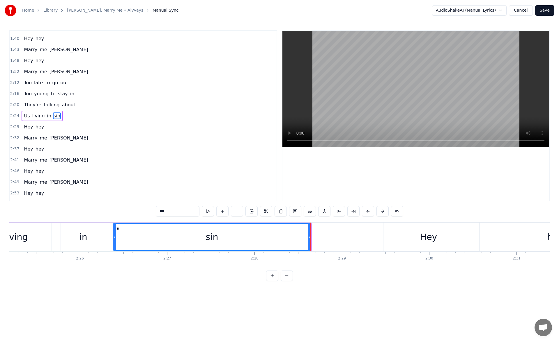
scroll to position [0, 12812]
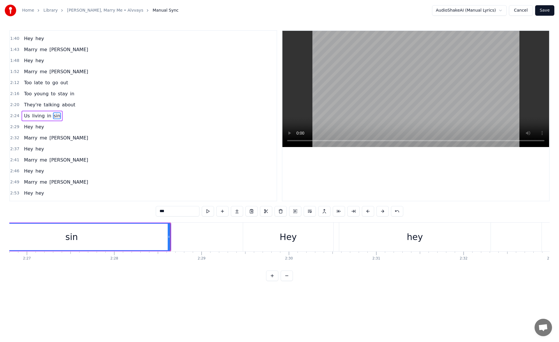
click at [285, 242] on div "Hey" at bounding box center [288, 237] width 17 height 13
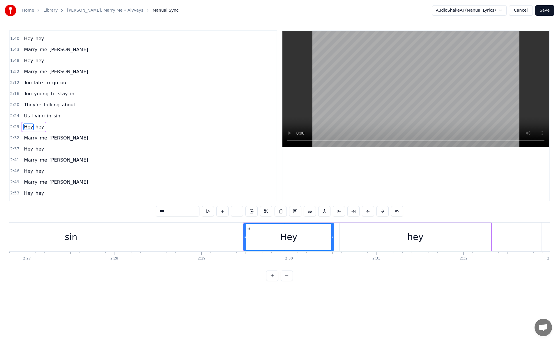
scroll to position [139, 0]
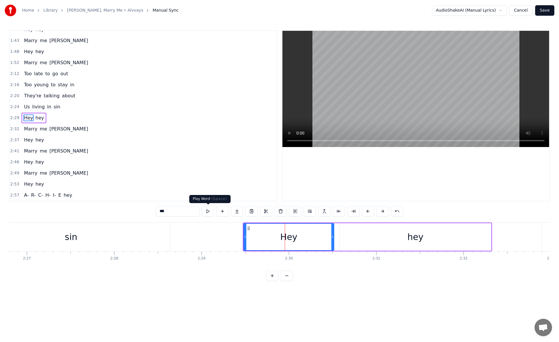
click at [206, 212] on button at bounding box center [208, 211] width 12 height 10
click at [356, 235] on div "hey" at bounding box center [415, 237] width 151 height 28
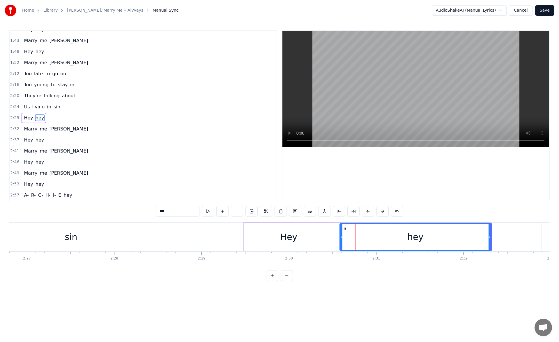
click at [206, 212] on button at bounding box center [208, 211] width 12 height 10
drag, startPoint x: 489, startPoint y: 240, endPoint x: 509, endPoint y: 241, distance: 20.1
click at [509, 241] on div at bounding box center [509, 237] width 2 height 26
click at [211, 210] on button at bounding box center [208, 211] width 12 height 10
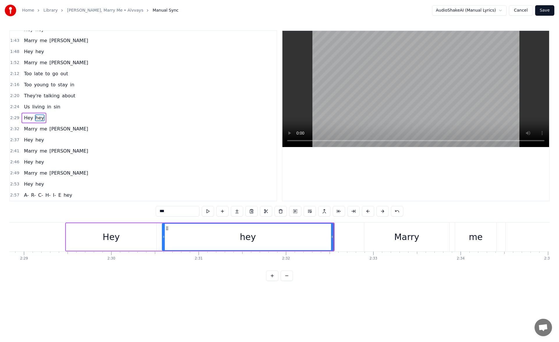
scroll to position [0, 13027]
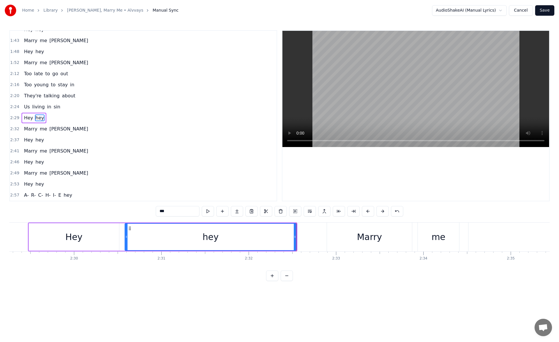
click at [296, 237] on icon at bounding box center [295, 237] width 2 height 5
click at [342, 235] on div "Marry" at bounding box center [369, 237] width 85 height 29
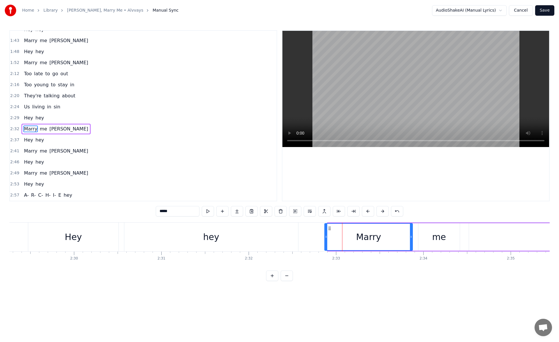
click at [326, 237] on circle at bounding box center [326, 236] width 0 height 0
click at [207, 211] on button at bounding box center [208, 211] width 12 height 10
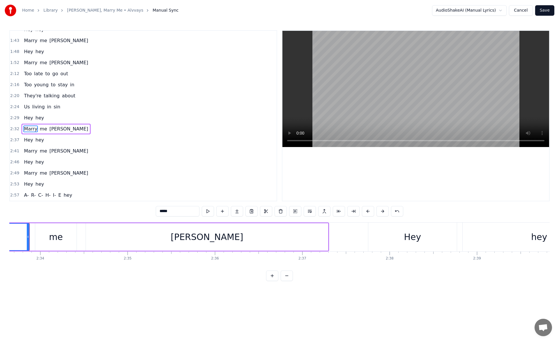
scroll to position [0, 13419]
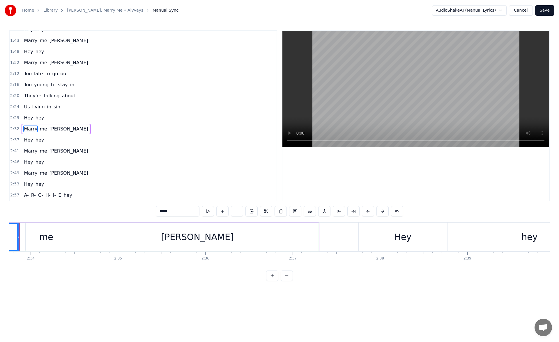
click at [281, 243] on div "[PERSON_NAME]" at bounding box center [197, 237] width 242 height 28
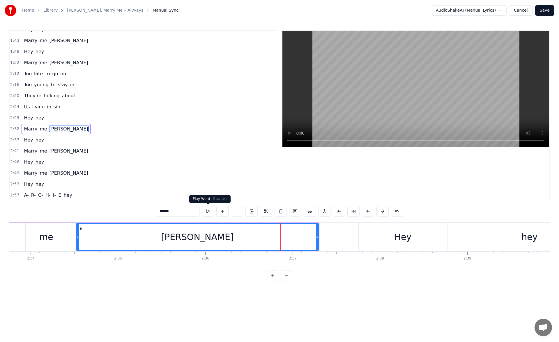
click at [210, 213] on button at bounding box center [208, 211] width 12 height 10
drag, startPoint x: 317, startPoint y: 237, endPoint x: 321, endPoint y: 237, distance: 4.7
click at [320, 237] on icon at bounding box center [318, 237] width 2 height 5
click at [208, 212] on button at bounding box center [208, 211] width 12 height 10
click at [363, 240] on div "Hey" at bounding box center [402, 237] width 88 height 29
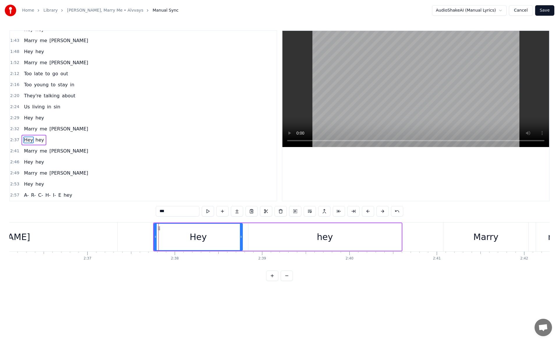
scroll to position [0, 13634]
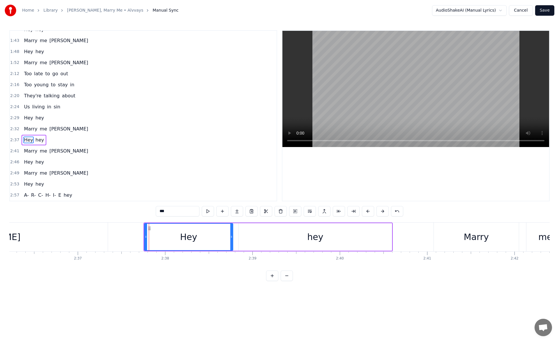
click at [361, 242] on div "hey" at bounding box center [315, 237] width 153 height 28
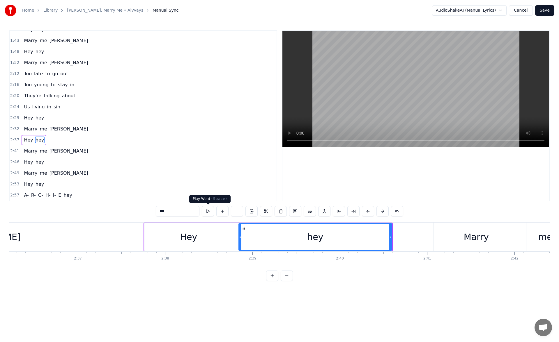
click at [207, 212] on button at bounding box center [208, 211] width 12 height 10
drag, startPoint x: 390, startPoint y: 238, endPoint x: 404, endPoint y: 239, distance: 13.1
click at [398, 239] on icon at bounding box center [397, 237] width 2 height 5
click at [210, 211] on button at bounding box center [208, 211] width 12 height 10
drag, startPoint x: 404, startPoint y: 237, endPoint x: 408, endPoint y: 237, distance: 4.7
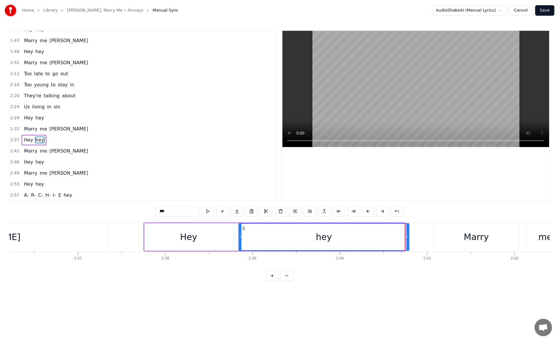
click at [408, 237] on icon at bounding box center [407, 237] width 2 height 5
click at [207, 213] on button at bounding box center [208, 211] width 12 height 10
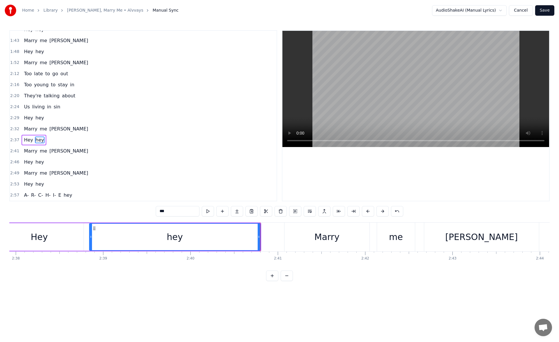
scroll to position [0, 13924]
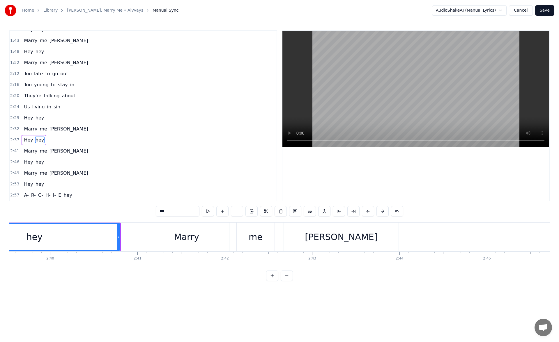
click at [191, 235] on div "Marry" at bounding box center [186, 237] width 25 height 13
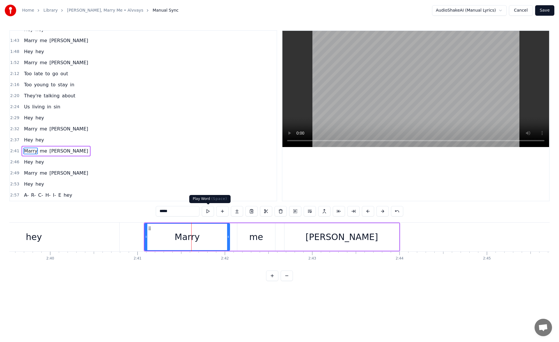
click at [206, 212] on button at bounding box center [208, 211] width 12 height 10
click at [144, 237] on circle at bounding box center [144, 236] width 0 height 0
click at [202, 212] on button at bounding box center [208, 211] width 12 height 10
click at [335, 244] on div "[PERSON_NAME]" at bounding box center [341, 237] width 72 height 13
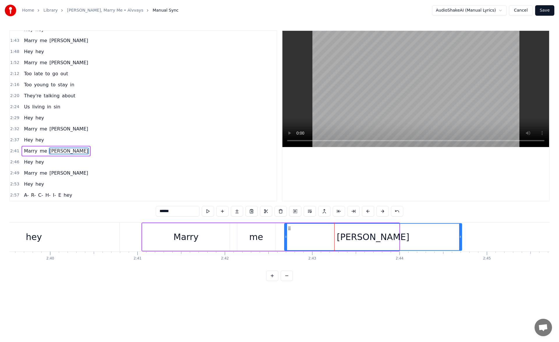
drag, startPoint x: 397, startPoint y: 237, endPoint x: 446, endPoint y: 239, distance: 49.2
click at [461, 237] on icon at bounding box center [460, 237] width 2 height 5
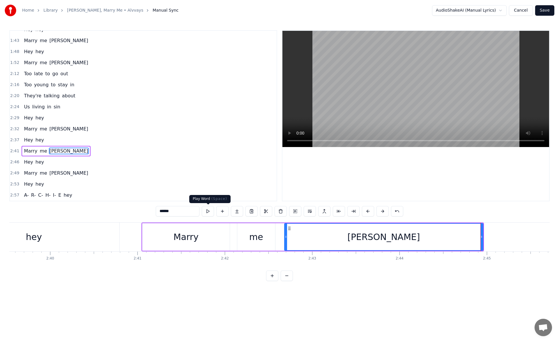
click at [210, 212] on button at bounding box center [208, 211] width 12 height 10
drag, startPoint x: 481, startPoint y: 239, endPoint x: 495, endPoint y: 240, distance: 14.6
click at [495, 240] on div at bounding box center [495, 237] width 2 height 26
click at [205, 212] on button at bounding box center [208, 211] width 12 height 10
drag, startPoint x: 495, startPoint y: 237, endPoint x: 508, endPoint y: 237, distance: 12.5
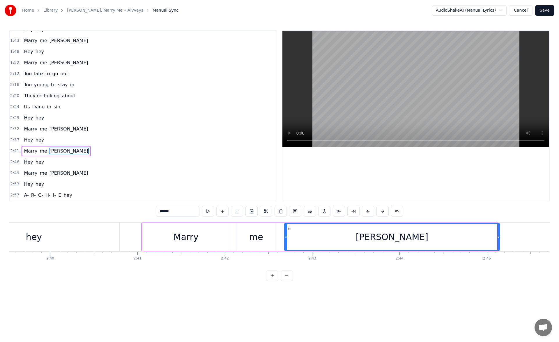
click at [499, 237] on icon at bounding box center [498, 237] width 2 height 5
click at [207, 212] on button at bounding box center [208, 211] width 12 height 10
drag, startPoint x: 508, startPoint y: 237, endPoint x: 518, endPoint y: 238, distance: 9.6
click at [516, 238] on icon at bounding box center [514, 237] width 2 height 5
click at [210, 212] on button at bounding box center [208, 211] width 12 height 10
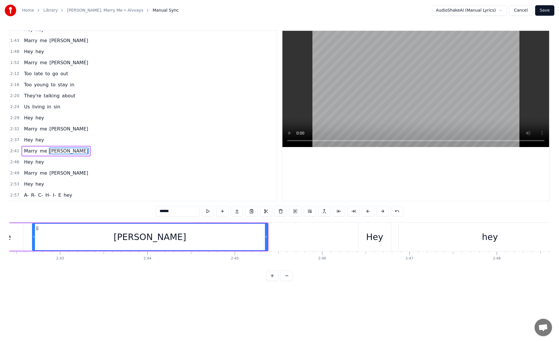
scroll to position [0, 14185]
drag, startPoint x: 257, startPoint y: 237, endPoint x: 267, endPoint y: 237, distance: 10.2
click at [269, 237] on icon at bounding box center [268, 237] width 2 height 5
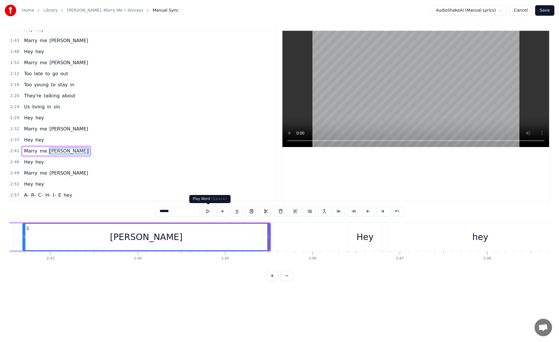
click at [208, 213] on button at bounding box center [208, 211] width 12 height 10
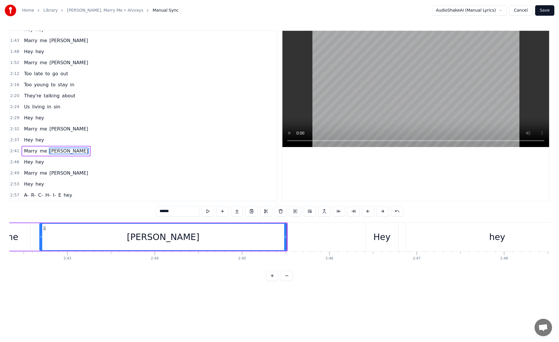
click at [376, 233] on div "Hey" at bounding box center [381, 237] width 17 height 13
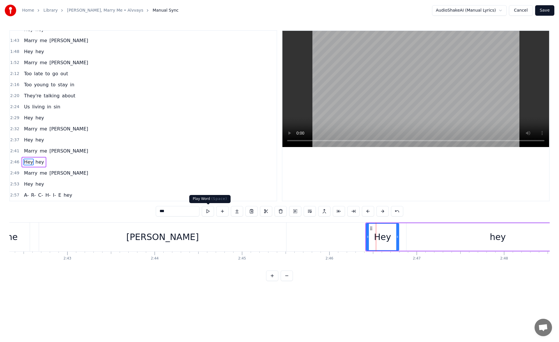
click at [204, 211] on button at bounding box center [208, 211] width 12 height 10
drag, startPoint x: 368, startPoint y: 237, endPoint x: 321, endPoint y: 239, distance: 47.2
click at [321, 239] on icon at bounding box center [320, 237] width 2 height 5
click at [206, 211] on button at bounding box center [208, 211] width 12 height 10
drag, startPoint x: 320, startPoint y: 237, endPoint x: 316, endPoint y: 238, distance: 4.7
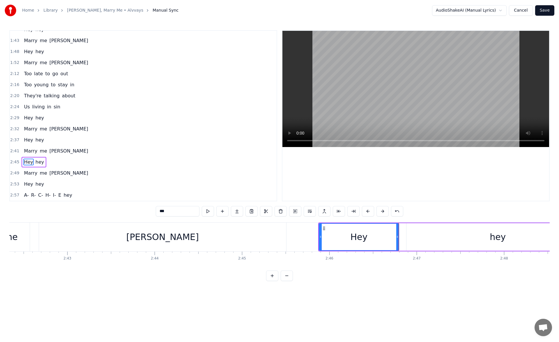
click at [319, 238] on icon at bounding box center [320, 237] width 2 height 5
click at [209, 212] on button at bounding box center [208, 211] width 12 height 10
click at [206, 213] on button at bounding box center [208, 211] width 12 height 10
click at [422, 234] on div "hey" at bounding box center [497, 237] width 183 height 28
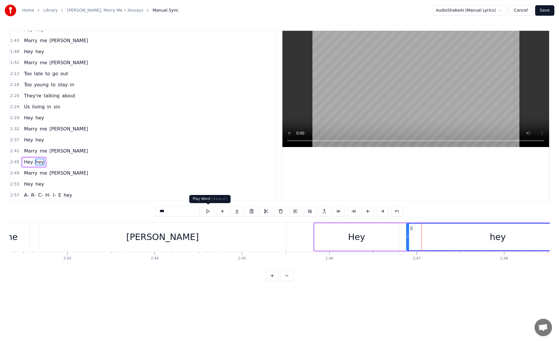
click at [208, 210] on button at bounding box center [208, 211] width 12 height 10
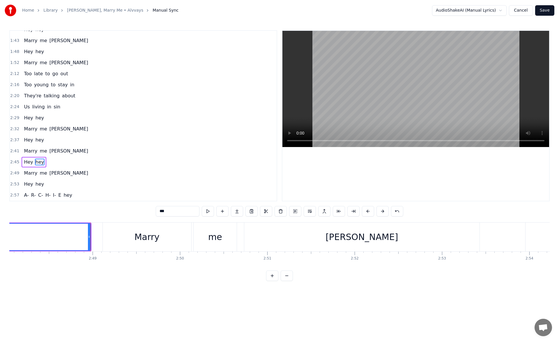
scroll to position [0, 14668]
click at [110, 235] on div "Marry" at bounding box center [146, 237] width 88 height 29
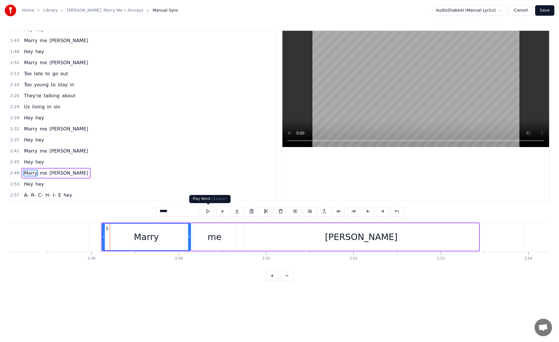
click at [206, 212] on button at bounding box center [208, 211] width 12 height 10
click at [102, 239] on div at bounding box center [102, 237] width 2 height 26
click at [259, 240] on div "[PERSON_NAME]" at bounding box center [361, 237] width 235 height 28
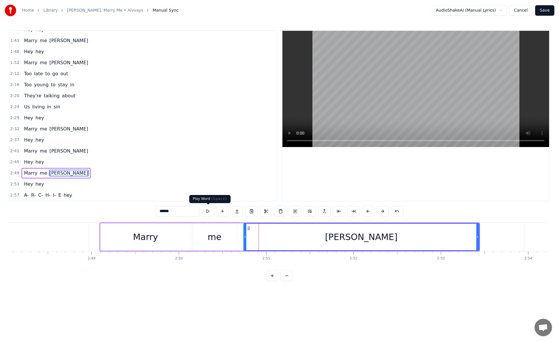
click at [206, 213] on button at bounding box center [208, 211] width 12 height 10
click at [479, 238] on icon at bounding box center [478, 237] width 2 height 5
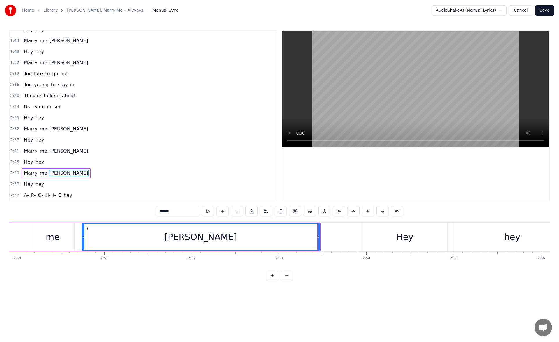
scroll to position [0, 14923]
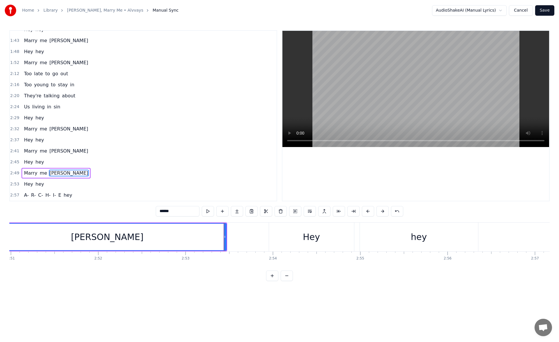
click at [287, 244] on div "Hey" at bounding box center [311, 237] width 85 height 29
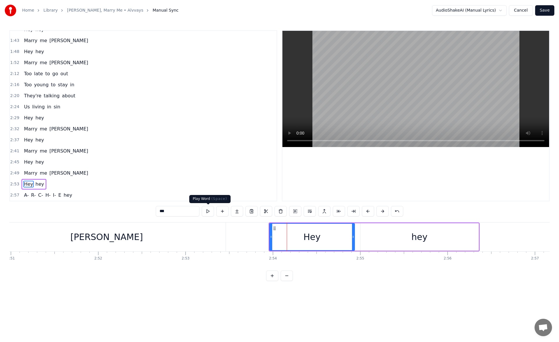
click at [209, 212] on button at bounding box center [208, 211] width 12 height 10
click at [374, 232] on div "hey" at bounding box center [419, 237] width 118 height 28
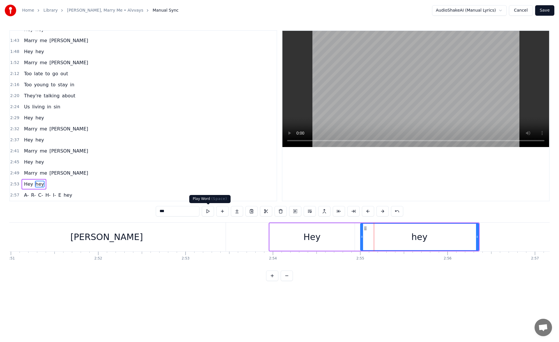
click at [209, 212] on button at bounding box center [208, 211] width 12 height 10
drag, startPoint x: 477, startPoint y: 239, endPoint x: 491, endPoint y: 239, distance: 13.4
click at [479, 239] on div at bounding box center [478, 237] width 2 height 26
click at [209, 213] on button at bounding box center [208, 211] width 12 height 10
drag, startPoint x: 490, startPoint y: 238, endPoint x: 506, endPoint y: 238, distance: 16.3
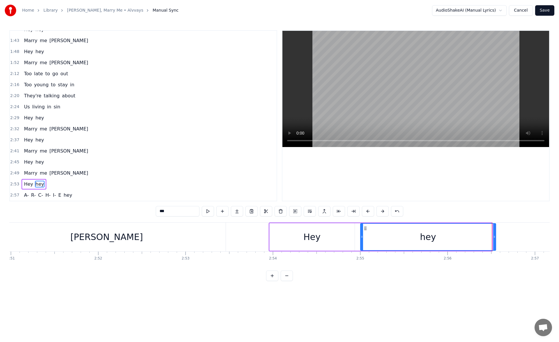
click at [495, 238] on icon at bounding box center [494, 237] width 2 height 5
click at [209, 212] on button at bounding box center [208, 211] width 12 height 10
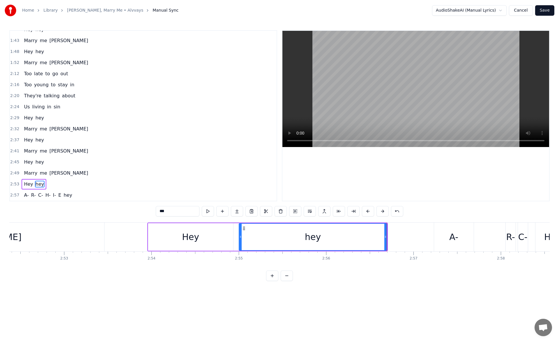
scroll to position [0, 15110]
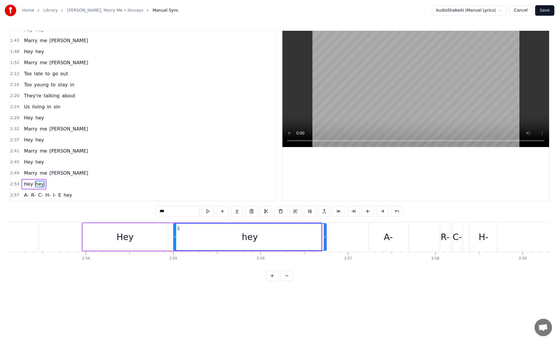
drag, startPoint x: 323, startPoint y: 238, endPoint x: 326, endPoint y: 239, distance: 3.3
click at [326, 239] on icon at bounding box center [325, 237] width 2 height 5
click at [207, 211] on button at bounding box center [208, 211] width 12 height 10
click at [379, 234] on div "A-" at bounding box center [388, 237] width 40 height 29
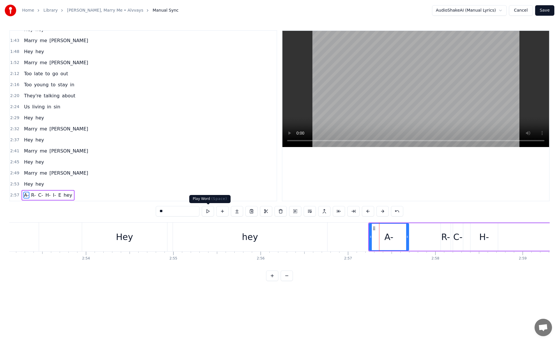
click at [207, 209] on button at bounding box center [208, 211] width 12 height 10
drag, startPoint x: 407, startPoint y: 237, endPoint x: 414, endPoint y: 237, distance: 7.3
click at [414, 237] on icon at bounding box center [414, 237] width 2 height 5
click at [209, 211] on button at bounding box center [208, 211] width 12 height 10
click at [446, 229] on div "R-" at bounding box center [445, 237] width 10 height 28
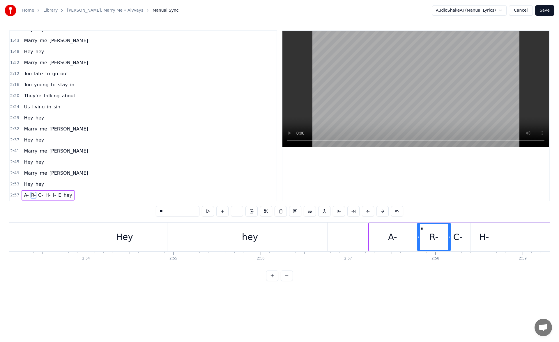
drag, startPoint x: 442, startPoint y: 236, endPoint x: 419, endPoint y: 237, distance: 23.6
click at [419, 237] on icon at bounding box center [418, 237] width 2 height 5
click at [209, 211] on button at bounding box center [208, 211] width 12 height 10
click at [455, 234] on div "C-" at bounding box center [457, 237] width 9 height 13
click at [206, 212] on button at bounding box center [208, 211] width 12 height 10
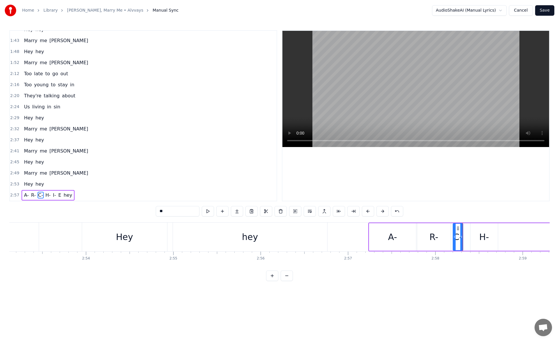
click at [480, 237] on div "H-" at bounding box center [484, 237] width 10 height 13
click at [209, 213] on button at bounding box center [208, 211] width 12 height 10
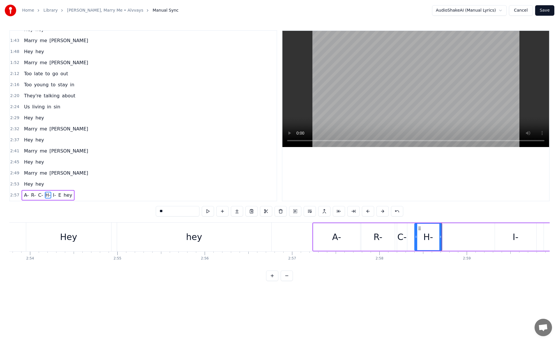
scroll to position [0, 15193]
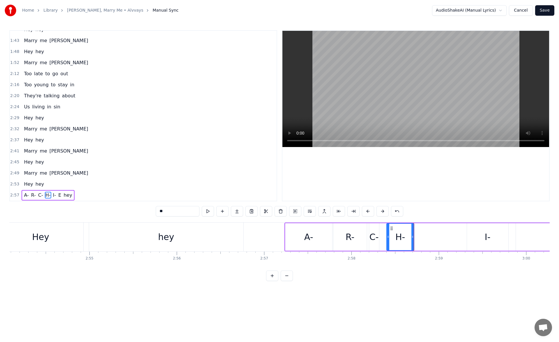
click at [375, 234] on div "C-" at bounding box center [373, 237] width 9 height 13
drag, startPoint x: 377, startPoint y: 237, endPoint x: 384, endPoint y: 237, distance: 7.0
click at [384, 237] on circle at bounding box center [384, 237] width 0 height 0
click at [206, 212] on button at bounding box center [208, 211] width 12 height 10
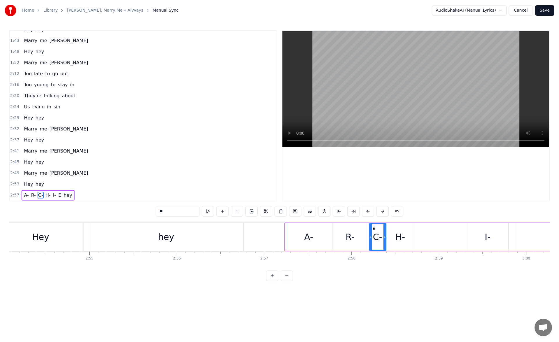
click at [396, 237] on div "H-" at bounding box center [400, 237] width 10 height 13
click at [381, 232] on div "C-" at bounding box center [377, 237] width 9 height 13
click at [208, 213] on button at bounding box center [208, 211] width 12 height 10
click at [398, 233] on div "H-" at bounding box center [400, 237] width 10 height 13
drag, startPoint x: 391, startPoint y: 228, endPoint x: 416, endPoint y: 229, distance: 25.1
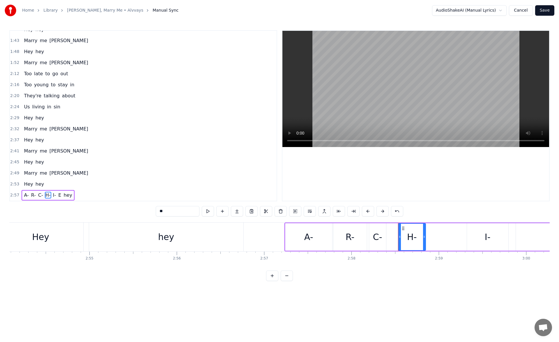
click at [405, 229] on icon at bounding box center [403, 228] width 5 height 5
click at [378, 234] on div "C-" at bounding box center [377, 237] width 9 height 13
drag, startPoint x: 385, startPoint y: 237, endPoint x: 400, endPoint y: 237, distance: 14.6
click at [400, 237] on icon at bounding box center [399, 237] width 2 height 5
click at [208, 209] on button at bounding box center [208, 211] width 12 height 10
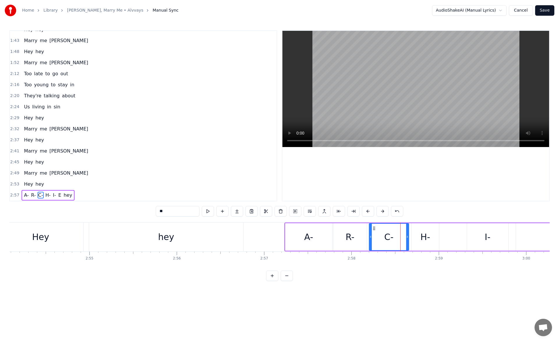
drag, startPoint x: 399, startPoint y: 238, endPoint x: 407, endPoint y: 239, distance: 8.2
click at [407, 239] on icon at bounding box center [407, 237] width 2 height 5
click at [209, 211] on button at bounding box center [208, 211] width 12 height 10
click at [419, 232] on div "H-" at bounding box center [424, 237] width 27 height 28
click at [413, 236] on icon at bounding box center [412, 237] width 2 height 5
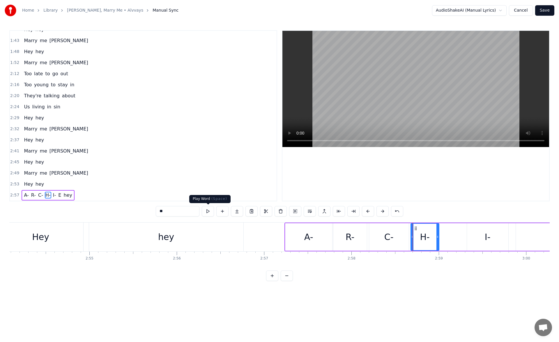
click at [207, 212] on button at bounding box center [208, 211] width 12 height 10
click at [308, 235] on div "A-" at bounding box center [308, 237] width 9 height 13
click at [208, 210] on button at bounding box center [208, 211] width 12 height 10
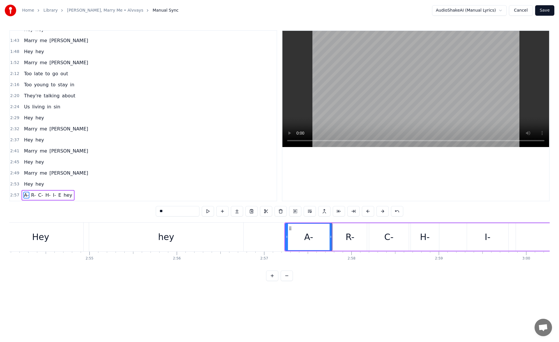
click at [349, 230] on div "R-" at bounding box center [349, 237] width 33 height 28
click at [207, 211] on button at bounding box center [208, 211] width 12 height 10
click at [381, 230] on div "C-" at bounding box center [389, 237] width 40 height 28
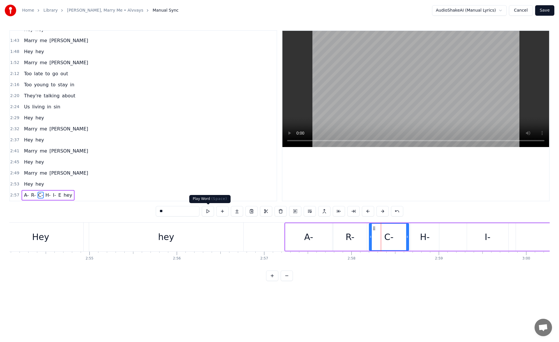
click at [212, 211] on button at bounding box center [208, 211] width 12 height 10
click at [353, 239] on div "R-" at bounding box center [349, 237] width 9 height 13
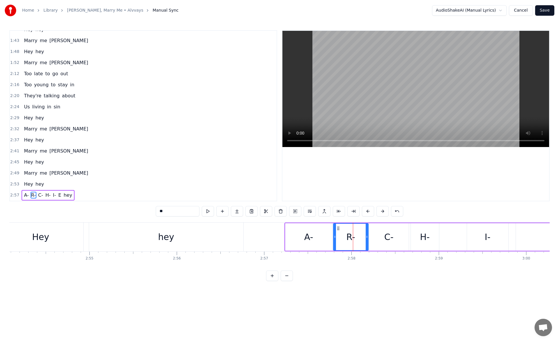
click at [367, 238] on icon at bounding box center [366, 237] width 2 height 5
click at [398, 232] on div "C-" at bounding box center [389, 237] width 40 height 28
click at [417, 231] on div "H-" at bounding box center [424, 237] width 28 height 28
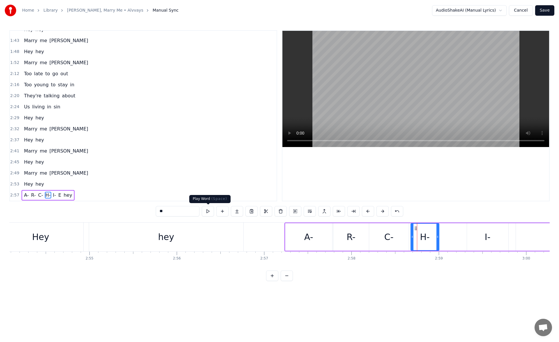
click at [208, 211] on button at bounding box center [208, 211] width 12 height 10
drag, startPoint x: 412, startPoint y: 236, endPoint x: 415, endPoint y: 236, distance: 3.2
click at [415, 236] on icon at bounding box center [414, 237] width 2 height 5
click at [207, 211] on button at bounding box center [208, 211] width 12 height 10
click at [399, 236] on div "C-" at bounding box center [389, 237] width 40 height 28
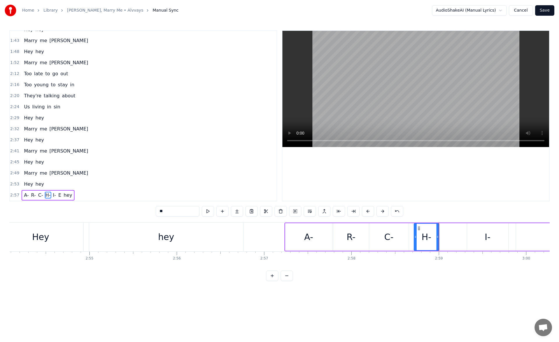
type input "**"
click at [410, 238] on div "A- R- C- H- I- E hey" at bounding box center [503, 237] width 438 height 29
click at [404, 237] on div "C-" at bounding box center [389, 237] width 40 height 28
drag, startPoint x: 407, startPoint y: 237, endPoint x: 411, endPoint y: 237, distance: 3.8
click at [411, 237] on circle at bounding box center [410, 236] width 0 height 0
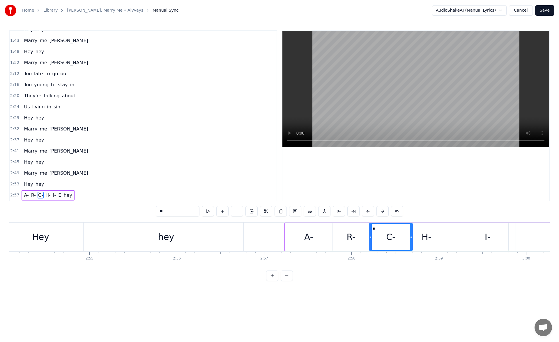
click at [431, 230] on div "H-" at bounding box center [426, 237] width 25 height 28
drag, startPoint x: 437, startPoint y: 237, endPoint x: 449, endPoint y: 237, distance: 12.0
click at [449, 237] on icon at bounding box center [447, 237] width 2 height 5
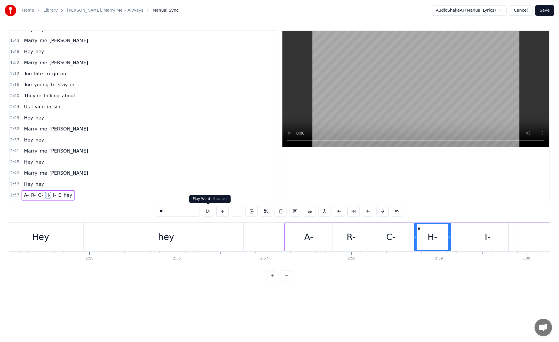
click at [210, 209] on button at bounding box center [208, 211] width 12 height 10
click at [483, 235] on div "I-" at bounding box center [487, 237] width 41 height 28
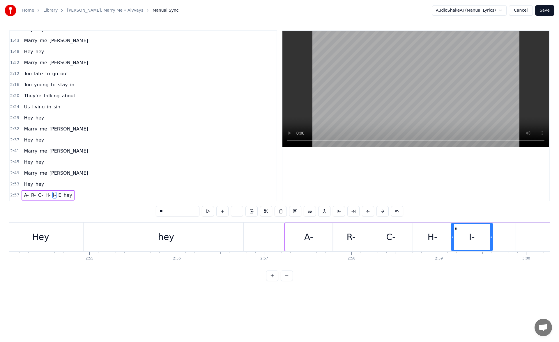
drag, startPoint x: 471, startPoint y: 228, endPoint x: 456, endPoint y: 229, distance: 15.2
click at [456, 229] on icon at bounding box center [456, 228] width 5 height 5
click at [207, 209] on button at bounding box center [208, 211] width 12 height 10
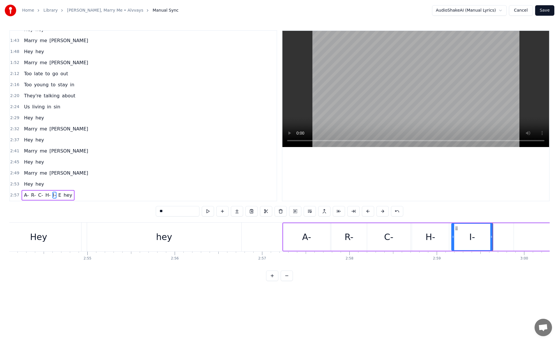
click at [207, 209] on button at bounding box center [208, 211] width 12 height 10
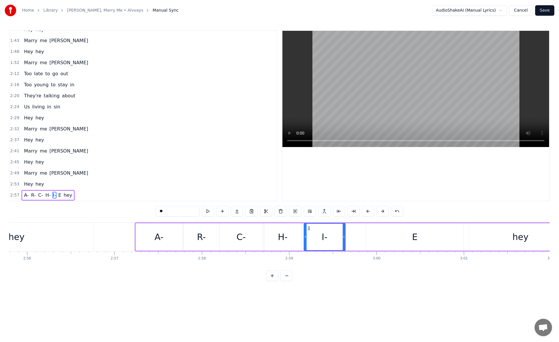
scroll to position [0, 15352]
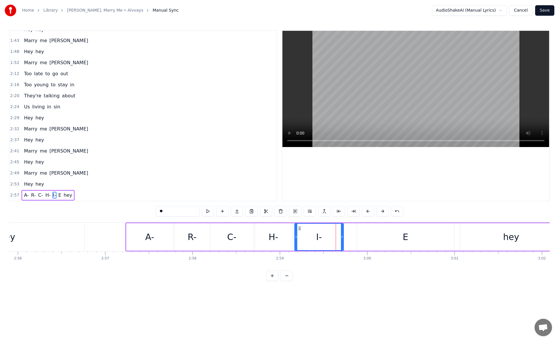
drag, startPoint x: 335, startPoint y: 238, endPoint x: 342, endPoint y: 239, distance: 7.7
click at [342, 239] on icon at bounding box center [342, 237] width 2 height 5
click at [212, 211] on button at bounding box center [208, 211] width 12 height 10
click at [372, 235] on div "E" at bounding box center [405, 237] width 97 height 28
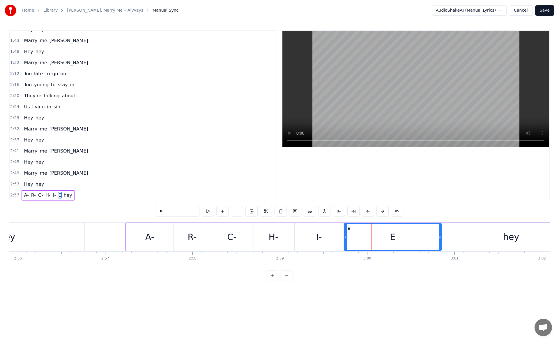
drag, startPoint x: 360, startPoint y: 228, endPoint x: 349, endPoint y: 228, distance: 11.6
click at [349, 228] on icon at bounding box center [348, 228] width 5 height 5
click at [207, 208] on button at bounding box center [208, 211] width 12 height 10
drag, startPoint x: 440, startPoint y: 239, endPoint x: 451, endPoint y: 240, distance: 11.4
click at [451, 240] on div at bounding box center [450, 237] width 2 height 26
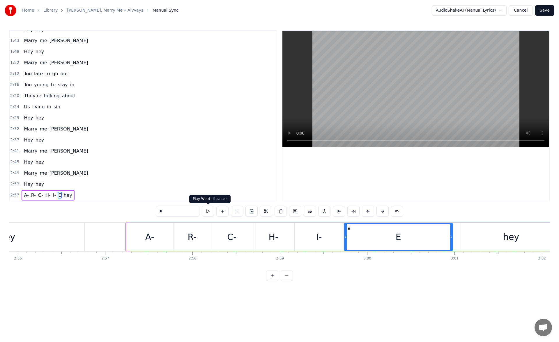
click at [209, 212] on button at bounding box center [208, 211] width 12 height 10
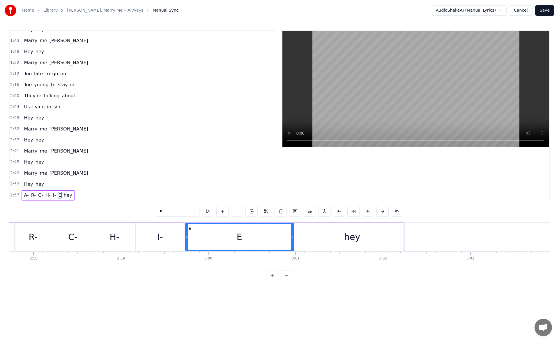
scroll to position [0, 15558]
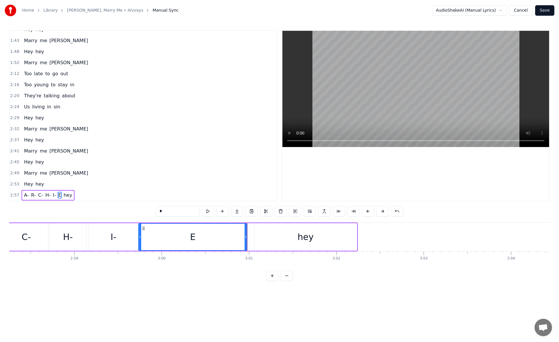
click at [278, 235] on div "hey" at bounding box center [305, 237] width 102 height 28
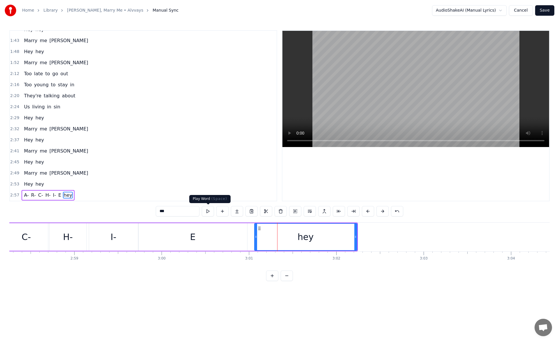
click at [207, 211] on button at bounding box center [208, 211] width 12 height 10
click at [239, 229] on div "E" at bounding box center [192, 237] width 109 height 28
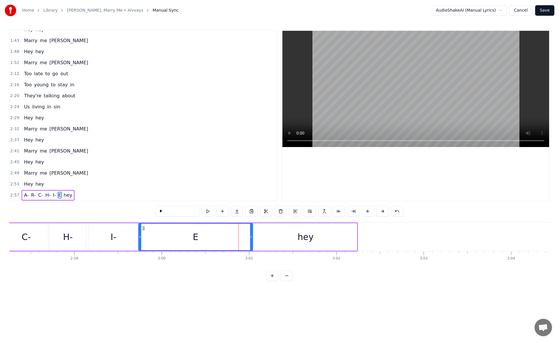
drag, startPoint x: 245, startPoint y: 236, endPoint x: 251, endPoint y: 237, distance: 5.9
click at [251, 237] on icon at bounding box center [251, 237] width 2 height 5
click at [345, 237] on div "hey" at bounding box center [305, 237] width 102 height 28
type input "***"
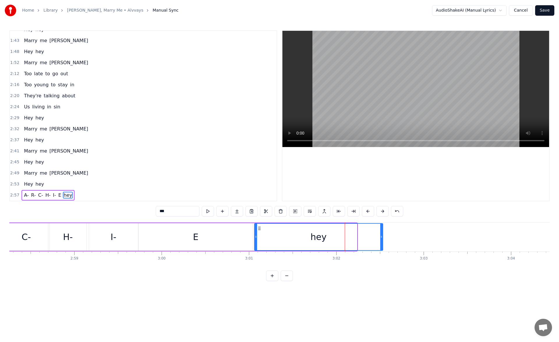
drag, startPoint x: 356, startPoint y: 237, endPoint x: 381, endPoint y: 238, distance: 24.7
click at [382, 238] on icon at bounding box center [381, 237] width 2 height 5
click at [211, 211] on button at bounding box center [208, 211] width 12 height 10
drag, startPoint x: 381, startPoint y: 240, endPoint x: 418, endPoint y: 239, distance: 37.2
click at [405, 239] on div at bounding box center [404, 237] width 2 height 26
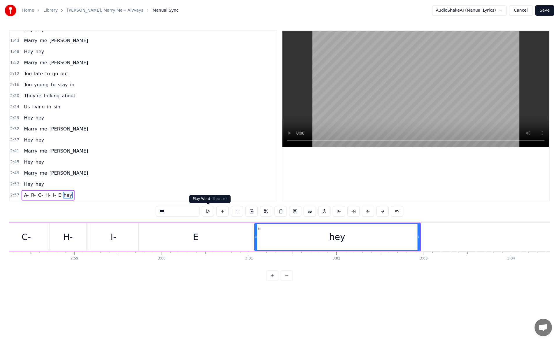
click at [209, 209] on button at bounding box center [208, 211] width 12 height 10
drag, startPoint x: 419, startPoint y: 237, endPoint x: 436, endPoint y: 237, distance: 16.9
click at [436, 237] on icon at bounding box center [435, 237] width 2 height 5
click at [209, 211] on button at bounding box center [208, 211] width 12 height 10
drag, startPoint x: 435, startPoint y: 236, endPoint x: 457, endPoint y: 237, distance: 22.4
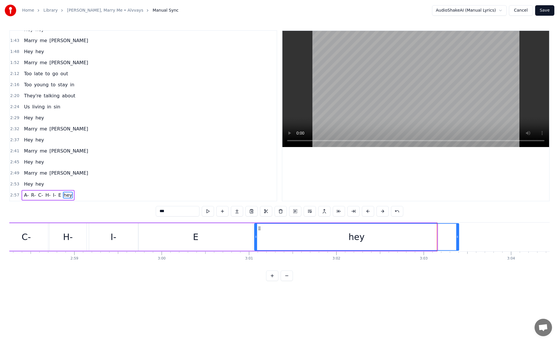
click at [457, 237] on icon at bounding box center [457, 237] width 2 height 5
click at [209, 212] on button at bounding box center [208, 211] width 12 height 10
drag, startPoint x: 457, startPoint y: 238, endPoint x: 482, endPoint y: 239, distance: 25.0
click at [482, 239] on icon at bounding box center [482, 237] width 2 height 5
click at [210, 211] on button at bounding box center [208, 211] width 12 height 10
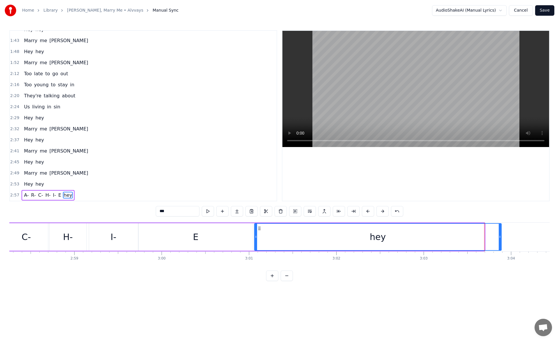
drag, startPoint x: 482, startPoint y: 239, endPoint x: 499, endPoint y: 239, distance: 16.9
click at [499, 239] on icon at bounding box center [499, 237] width 2 height 5
click at [210, 212] on button at bounding box center [208, 211] width 12 height 10
click at [545, 9] on button "Save" at bounding box center [544, 10] width 19 height 10
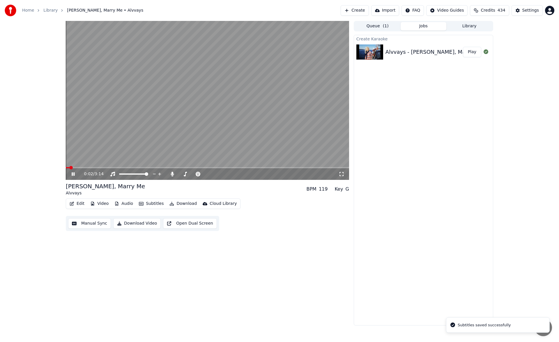
click at [342, 174] on icon at bounding box center [341, 174] width 6 height 5
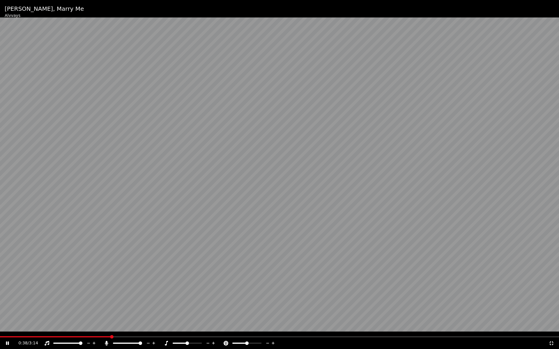
click at [84, 337] on span at bounding box center [55, 336] width 111 height 1
click at [88, 336] on span at bounding box center [53, 336] width 106 height 1
click at [8, 342] on icon at bounding box center [7, 343] width 3 height 3
click at [550, 341] on div "2:22 / 3:14" at bounding box center [279, 343] width 554 height 6
click at [550, 341] on icon at bounding box center [551, 343] width 6 height 5
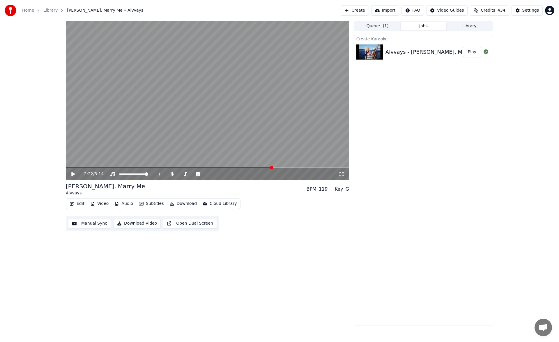
click at [93, 222] on button "Manual Sync" at bounding box center [89, 223] width 43 height 10
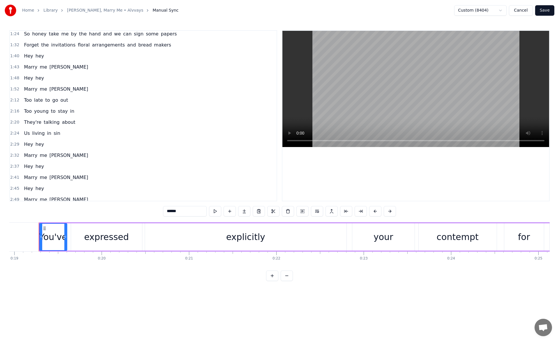
scroll to position [139, 0]
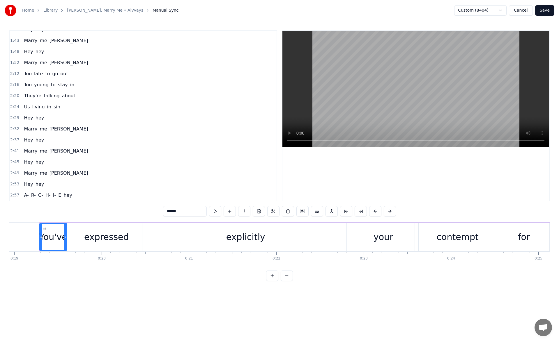
click at [29, 86] on span "Too" at bounding box center [27, 84] width 9 height 7
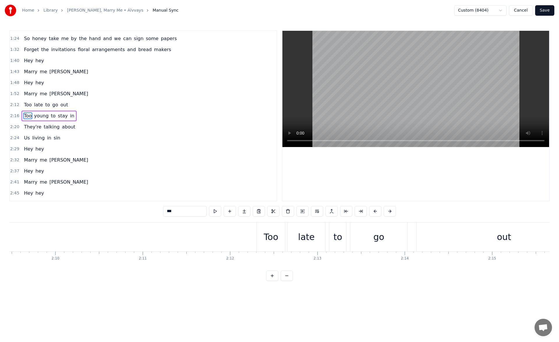
scroll to position [0, 11869]
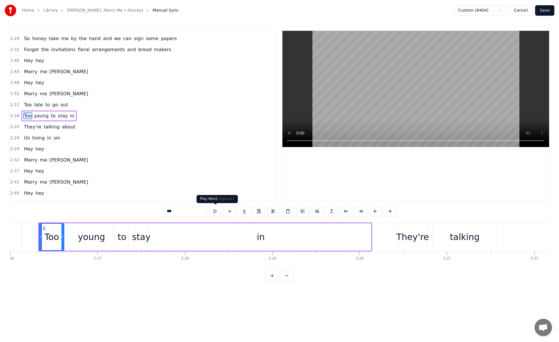
click at [216, 211] on button at bounding box center [215, 211] width 12 height 10
click at [73, 228] on div "young" at bounding box center [91, 237] width 43 height 28
click at [214, 212] on button at bounding box center [215, 211] width 12 height 10
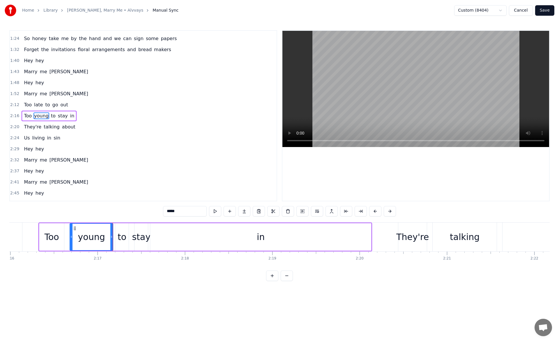
click at [123, 234] on div "to" at bounding box center [122, 237] width 9 height 13
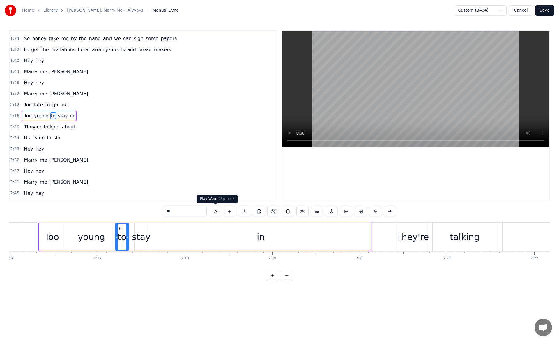
click at [215, 210] on button at bounding box center [215, 211] width 12 height 10
click at [106, 227] on div "young" at bounding box center [91, 237] width 43 height 28
click at [215, 210] on button at bounding box center [215, 211] width 12 height 10
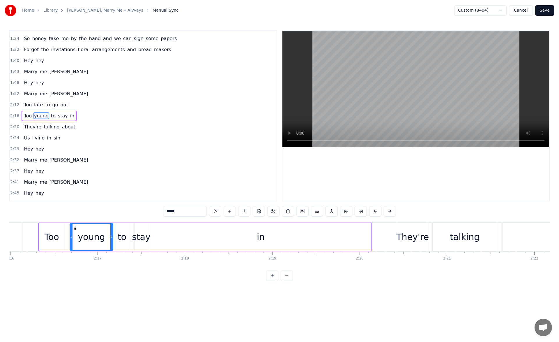
click at [122, 230] on div "to" at bounding box center [121, 237] width 13 height 28
click at [117, 237] on icon at bounding box center [116, 237] width 2 height 5
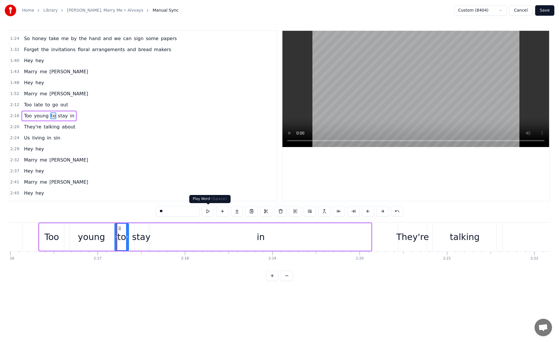
click at [209, 212] on button at bounding box center [208, 211] width 12 height 10
click at [140, 234] on div "stay" at bounding box center [141, 237] width 19 height 13
click at [209, 211] on button at bounding box center [208, 211] width 12 height 10
click at [134, 238] on icon at bounding box center [134, 237] width 2 height 5
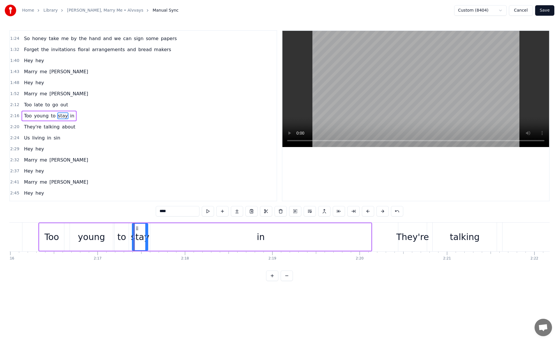
click at [156, 237] on div "in" at bounding box center [260, 237] width 221 height 28
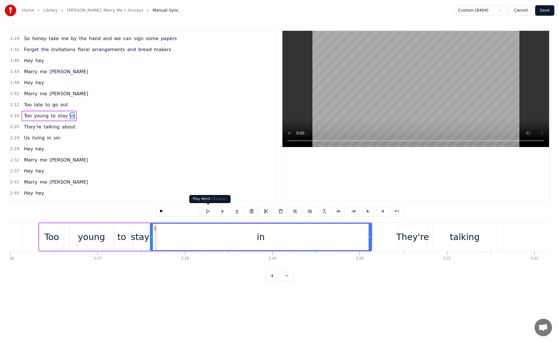
click at [209, 210] on button at bounding box center [208, 211] width 12 height 10
drag, startPoint x: 152, startPoint y: 237, endPoint x: 211, endPoint y: 235, distance: 58.8
click at [194, 235] on icon at bounding box center [192, 237] width 2 height 5
click at [207, 212] on button at bounding box center [208, 211] width 12 height 10
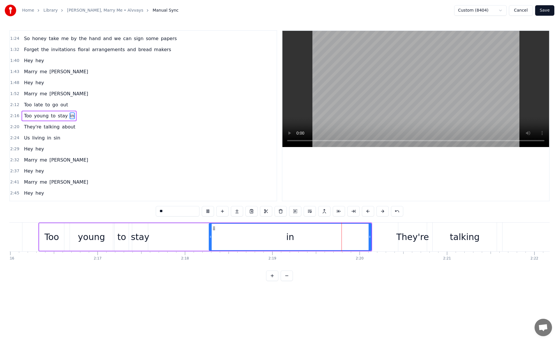
click at [142, 234] on div "stay" at bounding box center [140, 237] width 19 height 13
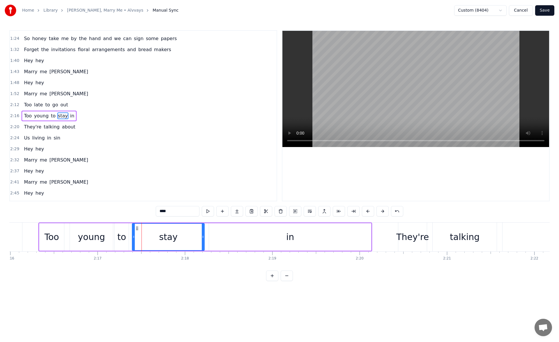
drag, startPoint x: 159, startPoint y: 238, endPoint x: 203, endPoint y: 240, distance: 43.7
click at [203, 240] on div at bounding box center [203, 237] width 2 height 26
click at [207, 211] on button at bounding box center [208, 211] width 12 height 10
click at [205, 239] on icon at bounding box center [205, 237] width 2 height 5
click at [216, 232] on div "in" at bounding box center [290, 237] width 162 height 28
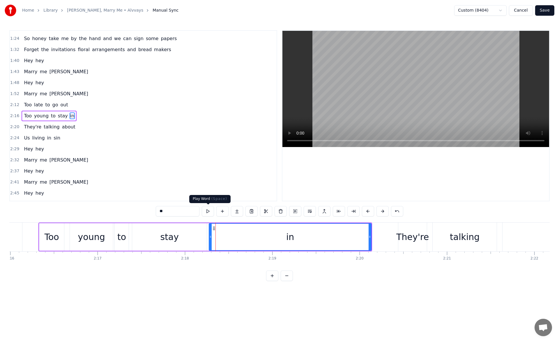
click at [208, 213] on button at bounding box center [208, 211] width 12 height 10
drag, startPoint x: 370, startPoint y: 238, endPoint x: 377, endPoint y: 238, distance: 7.0
click at [377, 238] on icon at bounding box center [376, 237] width 2 height 5
click at [212, 210] on button at bounding box center [208, 211] width 12 height 10
click at [407, 229] on div "They're" at bounding box center [412, 237] width 29 height 29
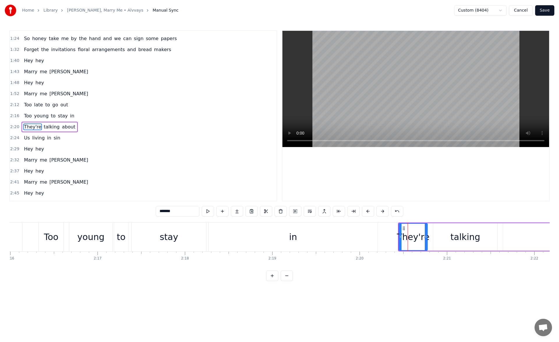
scroll to position [119, 0]
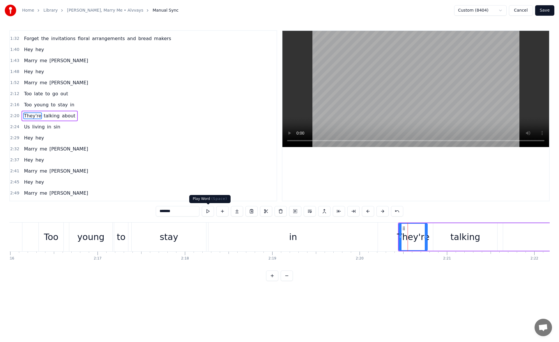
click at [208, 212] on button at bounding box center [208, 211] width 12 height 10
drag, startPoint x: 400, startPoint y: 237, endPoint x: 393, endPoint y: 237, distance: 6.7
click at [398, 237] on circle at bounding box center [398, 236] width 0 height 0
click at [210, 210] on button at bounding box center [208, 211] width 12 height 10
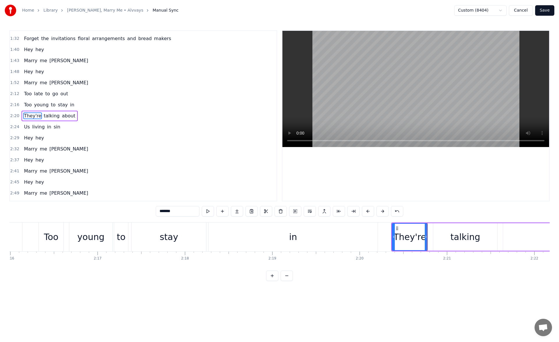
click at [210, 210] on button at bounding box center [208, 211] width 12 height 10
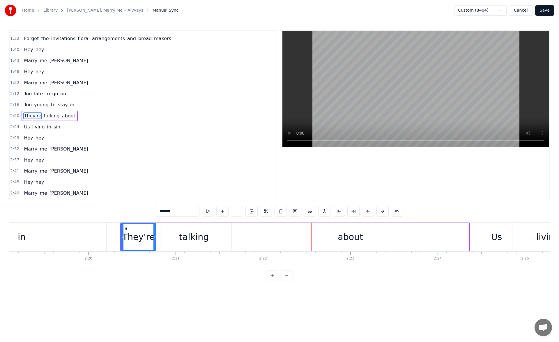
scroll to position [0, 12047]
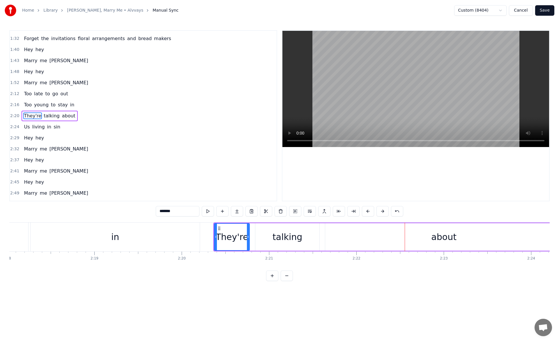
click at [283, 231] on div "talking" at bounding box center [287, 237] width 30 height 13
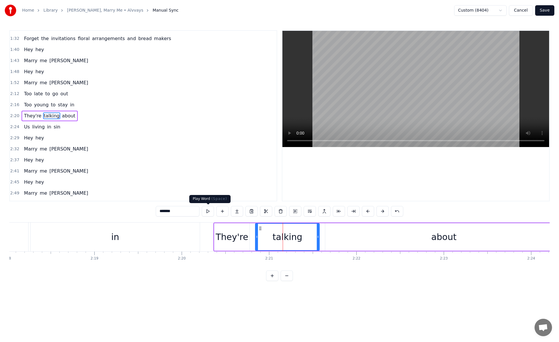
click at [209, 212] on button at bounding box center [208, 211] width 12 height 10
click at [338, 231] on div "about" at bounding box center [443, 237] width 237 height 28
type input "*****"
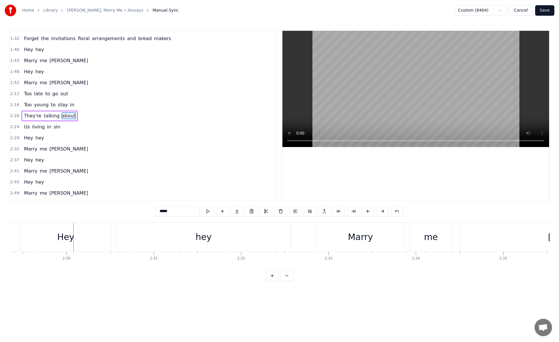
scroll to position [0, 13035]
click at [547, 8] on button "Save" at bounding box center [544, 10] width 19 height 10
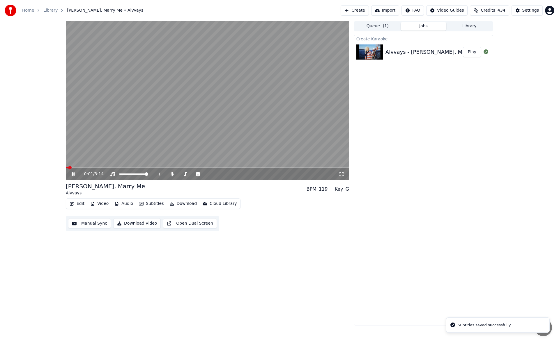
click at [266, 167] on span at bounding box center [207, 167] width 283 height 1
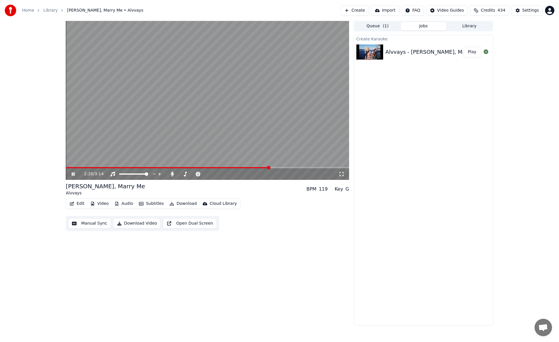
click at [227, 167] on span at bounding box center [168, 167] width 204 height 1
click at [340, 173] on icon at bounding box center [341, 174] width 6 height 5
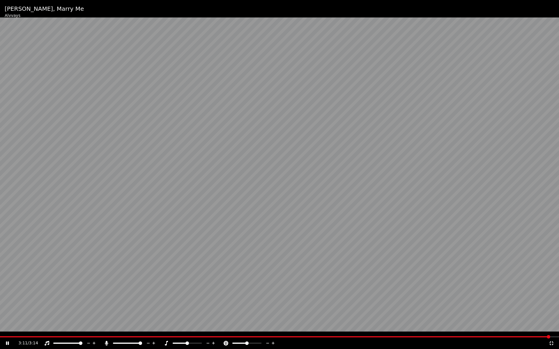
click at [551, 342] on icon at bounding box center [551, 343] width 6 height 5
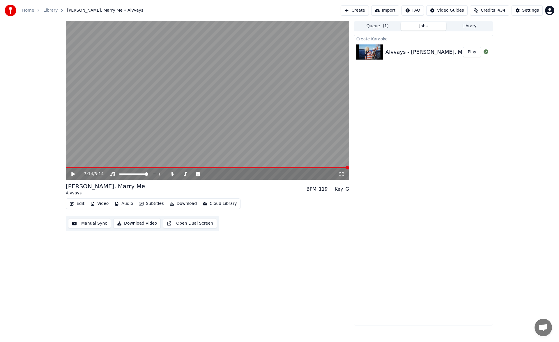
click at [470, 26] on button "Library" at bounding box center [469, 26] width 46 height 8
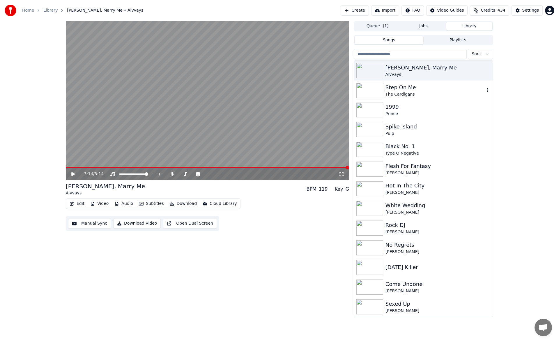
click at [395, 90] on div "Step On Me" at bounding box center [434, 87] width 99 height 8
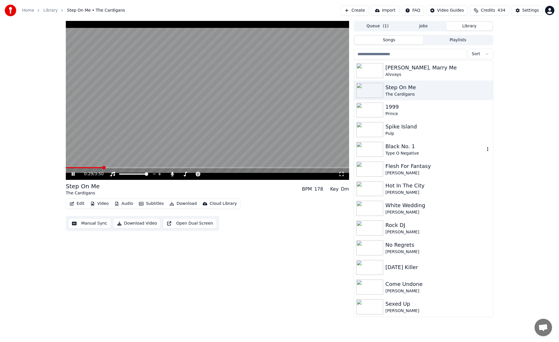
click at [392, 147] on div "Black No. 1" at bounding box center [434, 147] width 99 height 8
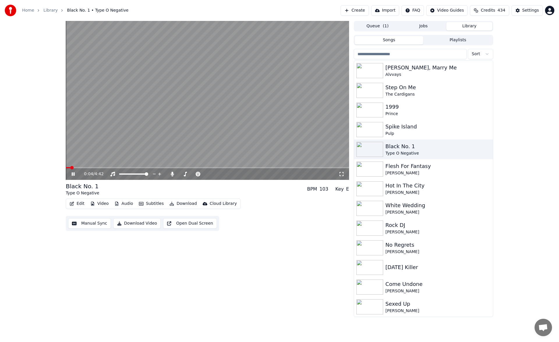
click at [87, 168] on span at bounding box center [207, 167] width 283 height 1
click at [74, 174] on icon at bounding box center [73, 174] width 3 height 3
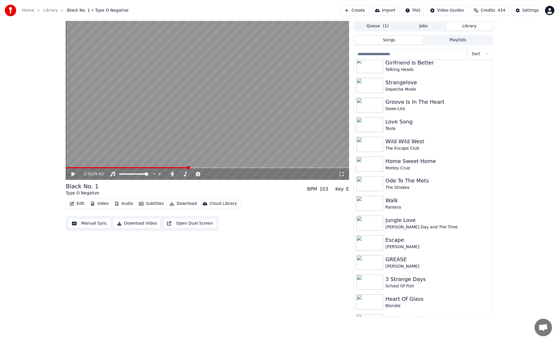
scroll to position [1435, 0]
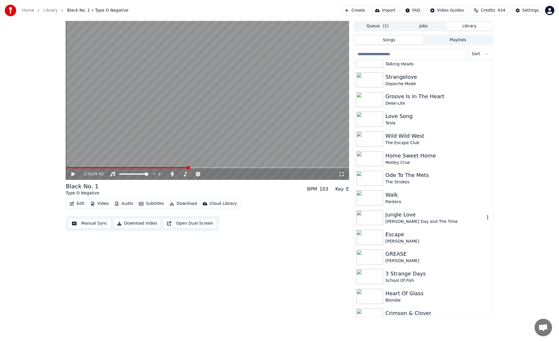
click at [421, 216] on div "Jungle Love" at bounding box center [434, 215] width 99 height 8
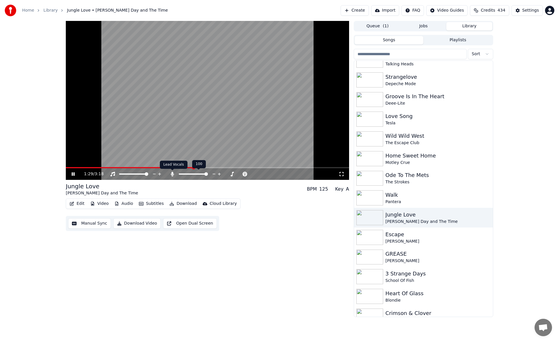
click at [171, 175] on icon at bounding box center [171, 174] width 3 height 5
click at [171, 175] on icon at bounding box center [172, 174] width 6 height 5
click at [189, 173] on span at bounding box center [188, 174] width 3 height 3
click at [73, 172] on icon at bounding box center [77, 174] width 14 height 5
click at [177, 202] on button "Download" at bounding box center [183, 204] width 32 height 8
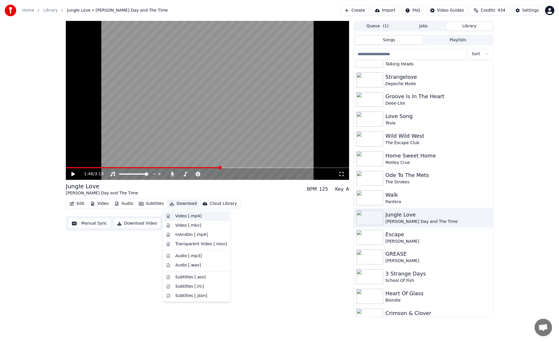
click at [184, 214] on div "Video [.mp4]" at bounding box center [188, 217] width 26 height 6
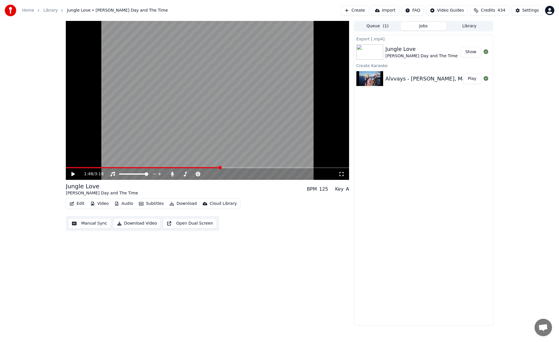
click at [22, 203] on div "1:48 / 3:18 Jungle Love [PERSON_NAME] Day and The Time BPM 125 Key A Edit Video…" at bounding box center [279, 173] width 559 height 305
click at [190, 174] on span at bounding box center [190, 174] width 3 height 3
click at [185, 202] on button "Download" at bounding box center [183, 204] width 32 height 8
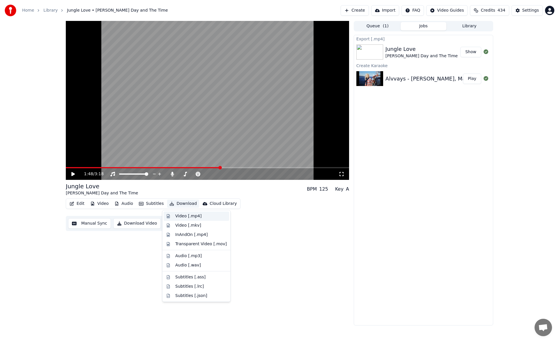
click at [186, 216] on div "Video [.mp4]" at bounding box center [188, 217] width 26 height 6
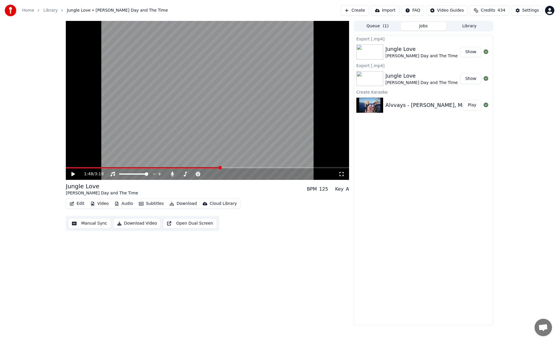
click at [72, 176] on icon at bounding box center [72, 174] width 3 height 4
click at [180, 175] on span at bounding box center [181, 174] width 3 height 3
click at [179, 174] on span at bounding box center [180, 174] width 3 height 3
click at [120, 168] on span at bounding box center [93, 167] width 54 height 1
click at [74, 174] on icon at bounding box center [73, 174] width 3 height 3
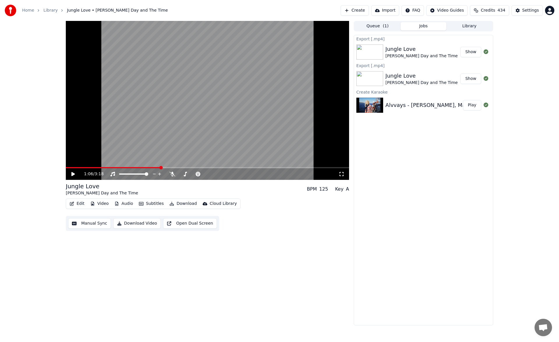
click at [187, 205] on button "Download" at bounding box center [183, 204] width 32 height 8
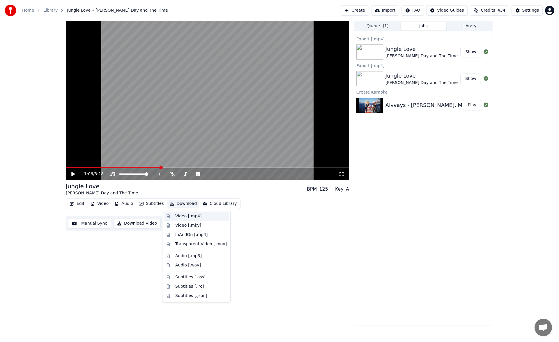
click at [189, 218] on div "Video [.mp4]" at bounding box center [188, 217] width 26 height 6
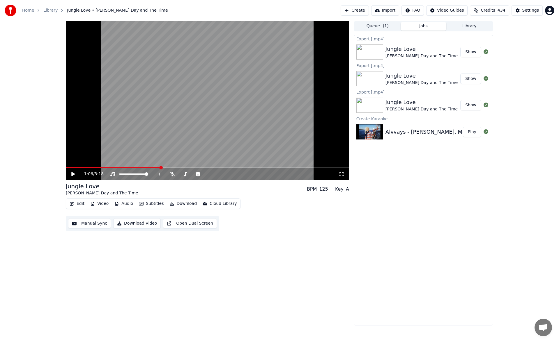
click at [365, 8] on button "Create" at bounding box center [354, 10] width 28 height 10
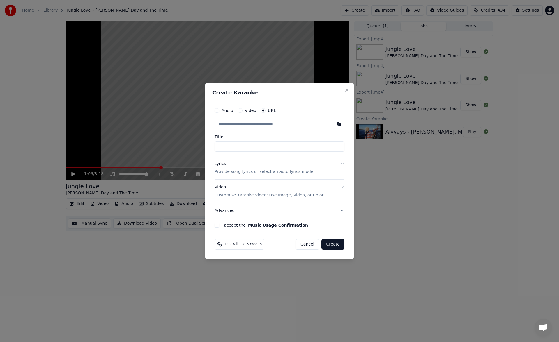
type input "**********"
click at [342, 166] on button "Lyrics Provide song lyrics or select an auto lyrics model" at bounding box center [279, 168] width 130 height 23
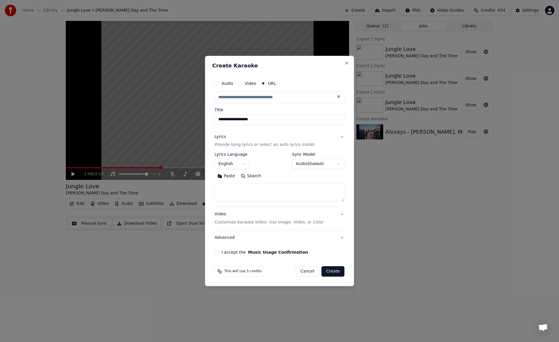
scroll to position [0, 0]
type input "**********"
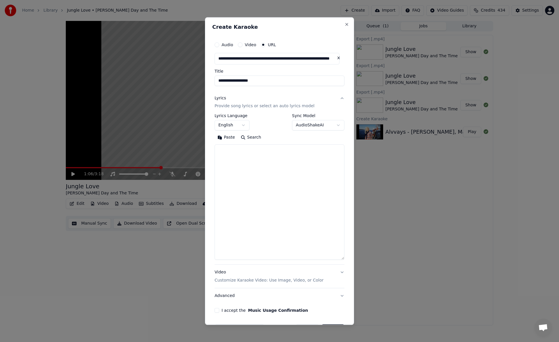
drag, startPoint x: 341, startPoint y: 201, endPoint x: 337, endPoint y: 261, distance: 59.8
click at [337, 260] on textarea at bounding box center [279, 202] width 130 height 115
click at [257, 159] on textarea at bounding box center [279, 203] width 130 height 117
paste textarea "**********"
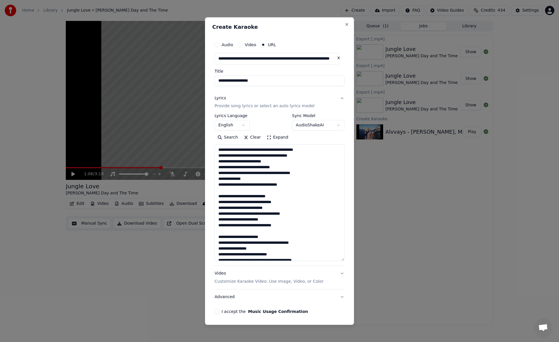
scroll to position [270, 0]
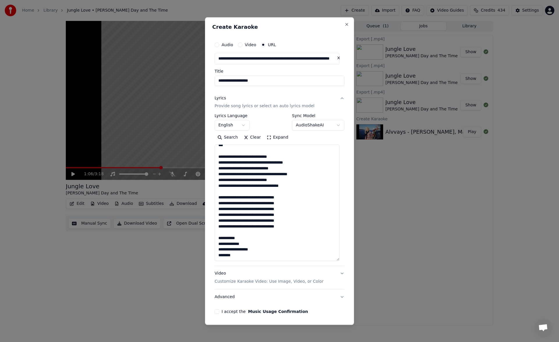
type textarea "**********"
click at [218, 311] on button "I accept the Music Usage Confirmation" at bounding box center [216, 312] width 5 height 5
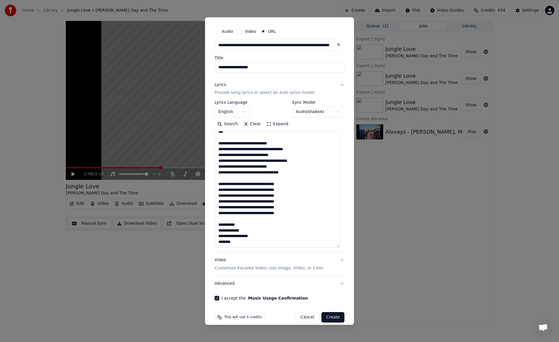
scroll to position [21, 0]
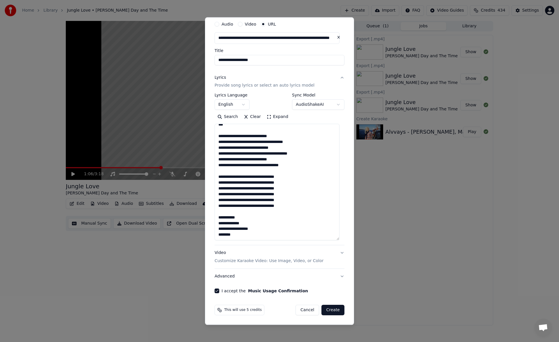
click at [329, 310] on button "Create" at bounding box center [332, 310] width 23 height 10
select select
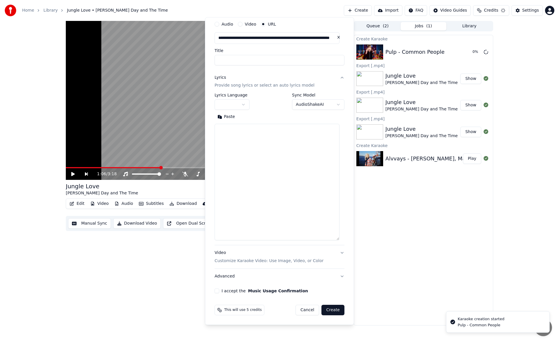
scroll to position [0, 0]
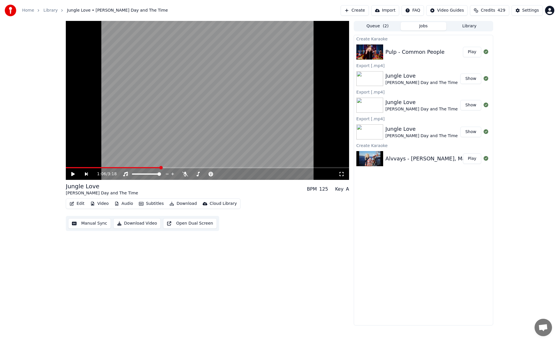
click at [472, 51] on button "Play" at bounding box center [472, 52] width 18 height 10
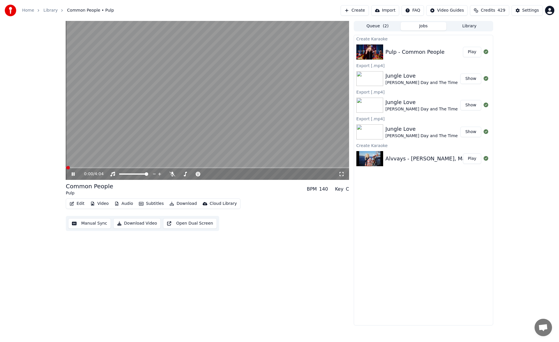
click at [98, 225] on button "Manual Sync" at bounding box center [89, 223] width 43 height 10
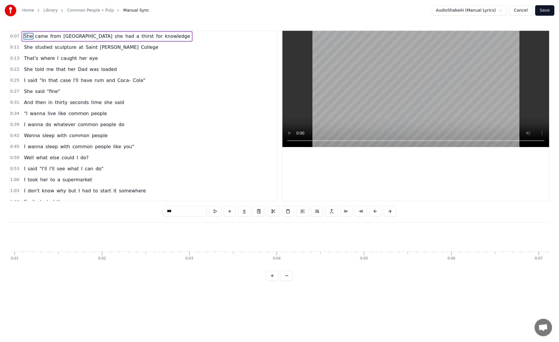
scroll to position [0, 481]
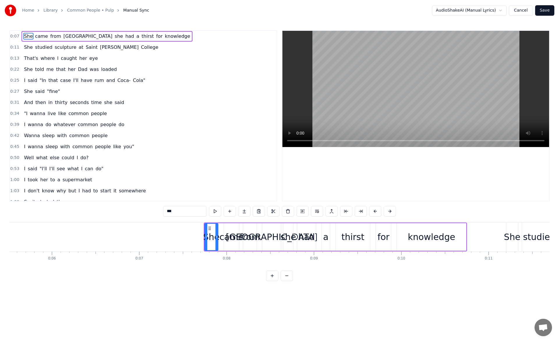
click at [206, 237] on icon at bounding box center [206, 237] width 2 height 5
drag, startPoint x: 206, startPoint y: 238, endPoint x: 201, endPoint y: 238, distance: 5.0
click at [201, 238] on icon at bounding box center [201, 237] width 2 height 5
click at [208, 213] on button at bounding box center [208, 211] width 12 height 10
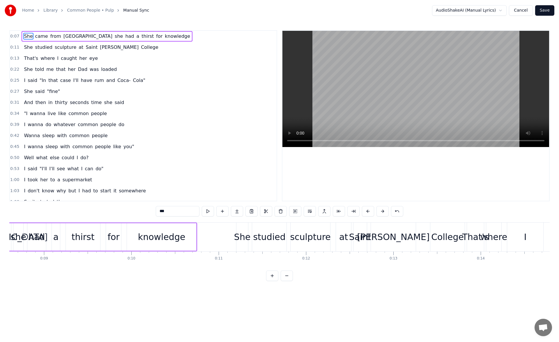
scroll to position [0, 939]
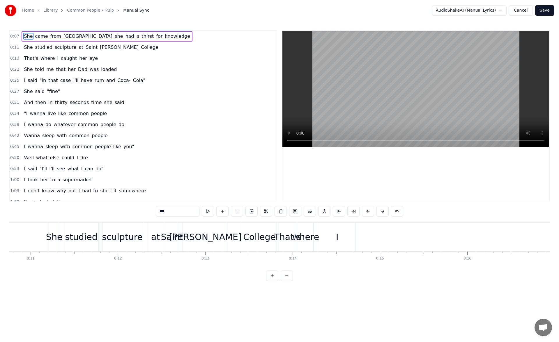
click at [330, 233] on div "I" at bounding box center [337, 237] width 36 height 29
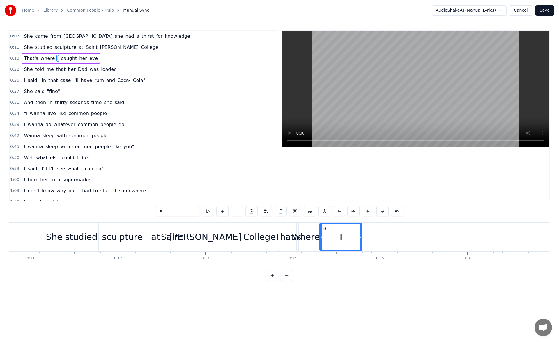
drag, startPoint x: 354, startPoint y: 238, endPoint x: 366, endPoint y: 238, distance: 11.9
click at [362, 238] on icon at bounding box center [360, 237] width 2 height 5
click at [208, 210] on button at bounding box center [208, 211] width 12 height 10
drag, startPoint x: 366, startPoint y: 237, endPoint x: 373, endPoint y: 237, distance: 7.0
click at [373, 237] on icon at bounding box center [372, 237] width 2 height 5
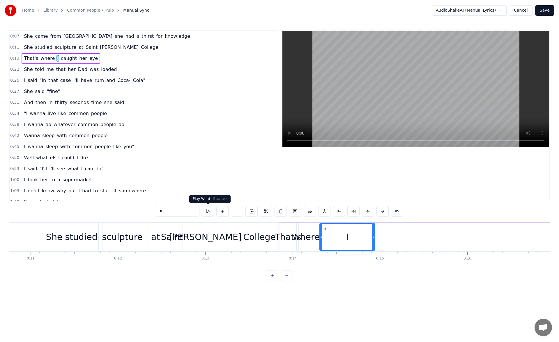
click at [208, 212] on button at bounding box center [208, 211] width 12 height 10
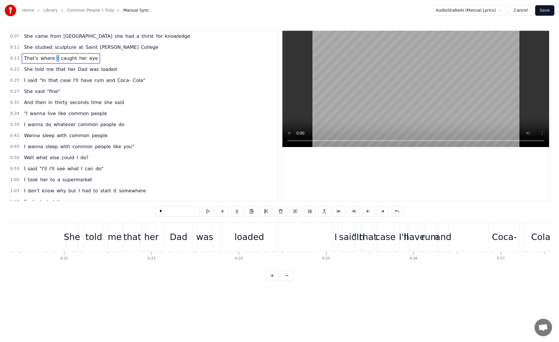
scroll to position [0, 1842]
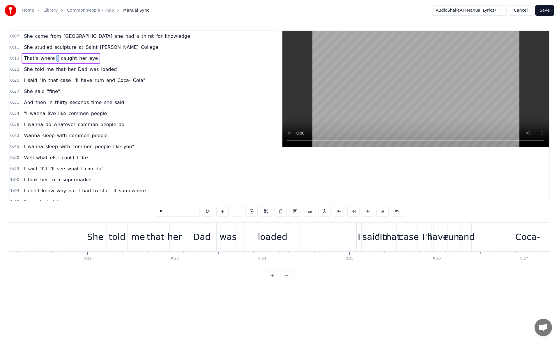
click at [93, 238] on div "She" at bounding box center [95, 237] width 17 height 13
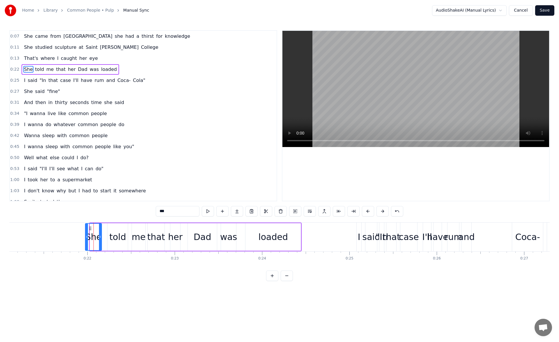
drag, startPoint x: 90, startPoint y: 238, endPoint x: 86, endPoint y: 237, distance: 4.1
click at [86, 237] on icon at bounding box center [87, 237] width 2 height 5
click at [206, 213] on button at bounding box center [208, 211] width 12 height 10
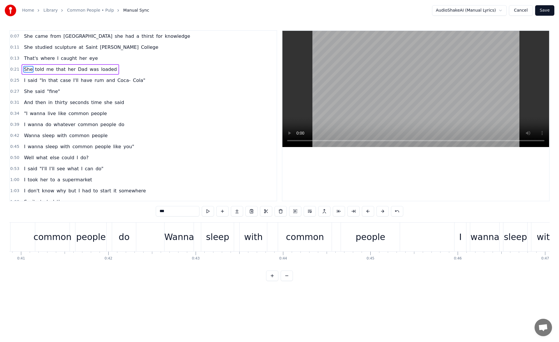
scroll to position [0, 3754]
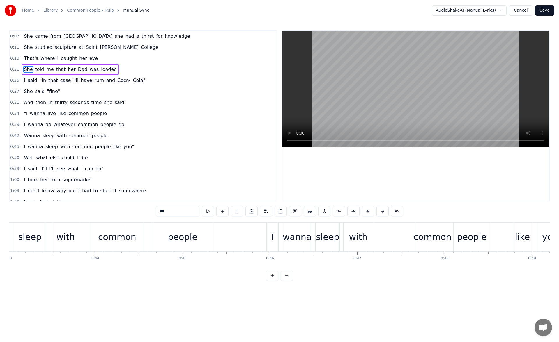
click at [207, 238] on div "people" at bounding box center [182, 237] width 59 height 29
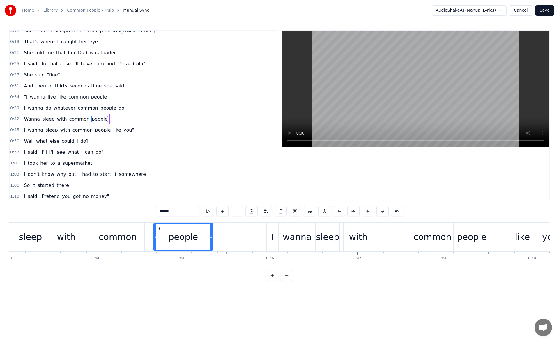
scroll to position [20, 0]
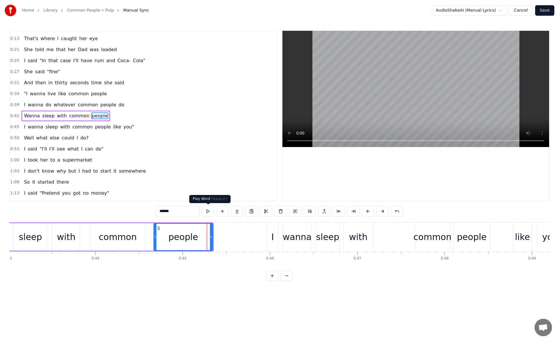
click at [207, 211] on button at bounding box center [208, 211] width 12 height 10
click at [271, 231] on div "I" at bounding box center [272, 237] width 3 height 13
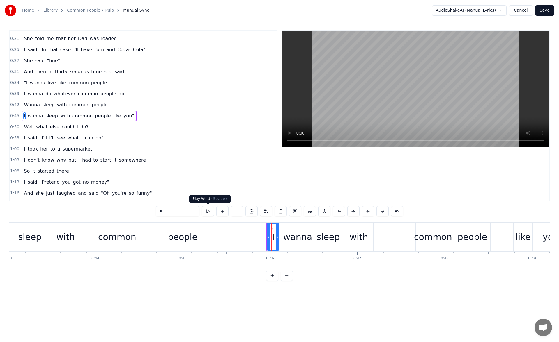
click at [212, 212] on button at bounding box center [208, 211] width 12 height 10
drag, startPoint x: 269, startPoint y: 237, endPoint x: 260, endPoint y: 237, distance: 8.4
click at [262, 237] on circle at bounding box center [262, 237] width 0 height 0
click at [207, 214] on button at bounding box center [208, 211] width 12 height 10
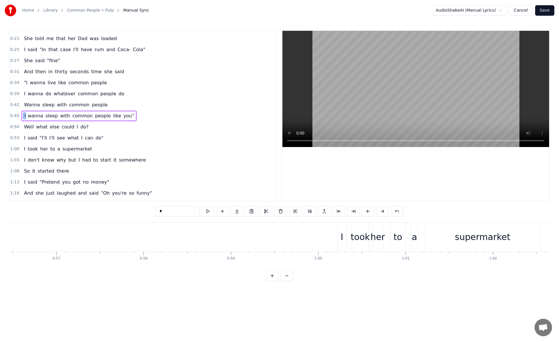
scroll to position [0, 4987]
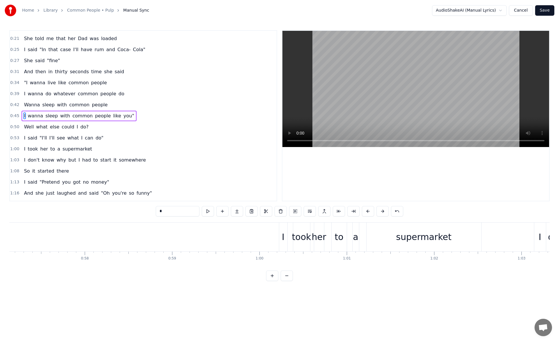
click at [281, 234] on div "I" at bounding box center [283, 237] width 8 height 29
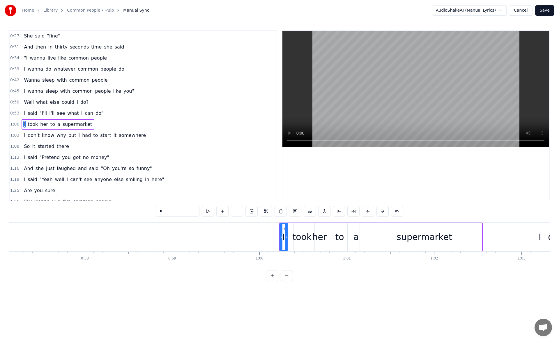
scroll to position [64, 0]
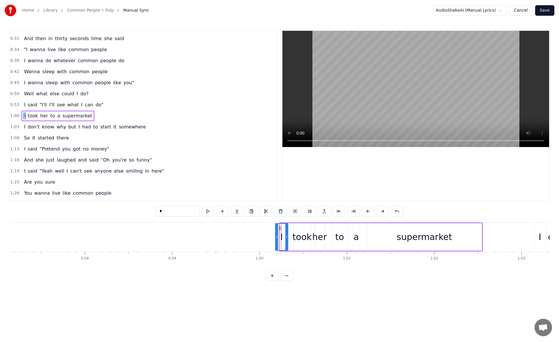
drag, startPoint x: 281, startPoint y: 238, endPoint x: 277, endPoint y: 238, distance: 4.4
click at [277, 238] on circle at bounding box center [277, 238] width 0 height 0
click at [206, 212] on button at bounding box center [208, 211] width 12 height 10
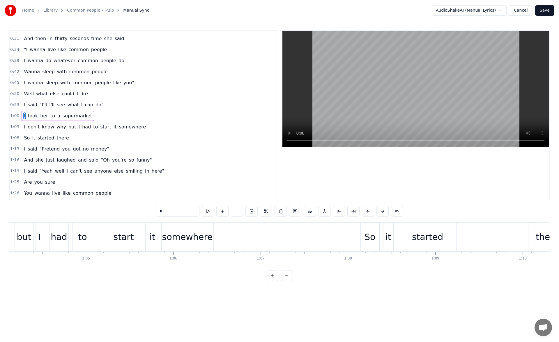
scroll to position [0, 5644]
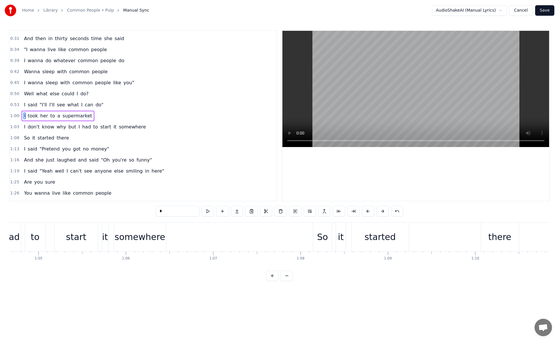
click at [318, 232] on div "So" at bounding box center [322, 237] width 11 height 13
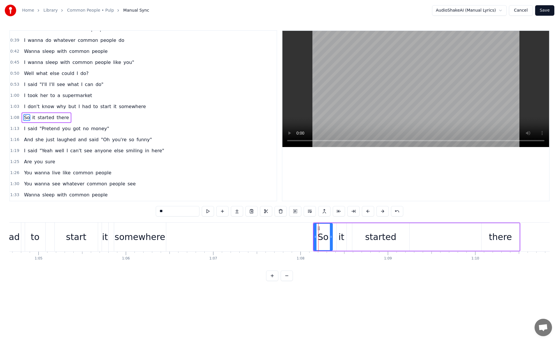
scroll to position [86, 0]
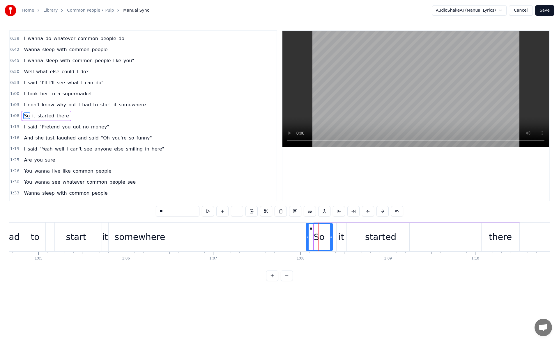
drag, startPoint x: 315, startPoint y: 236, endPoint x: 307, endPoint y: 237, distance: 7.9
click at [307, 237] on icon at bounding box center [307, 237] width 2 height 5
click at [209, 207] on button at bounding box center [208, 211] width 12 height 10
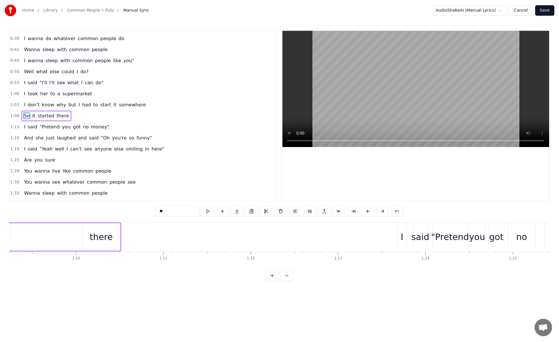
scroll to position [0, 6301]
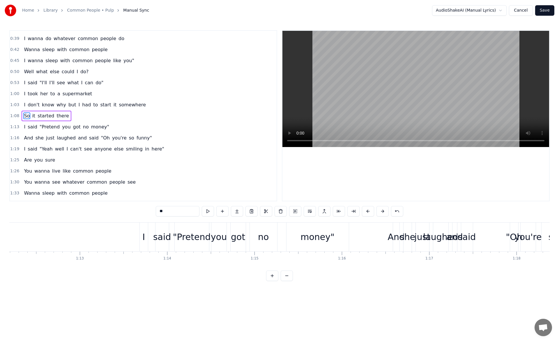
click at [178, 266] on div "She came from [GEOGRAPHIC_DATA] she had a thirst for knowledge She studied scul…" at bounding box center [279, 245] width 540 height 44
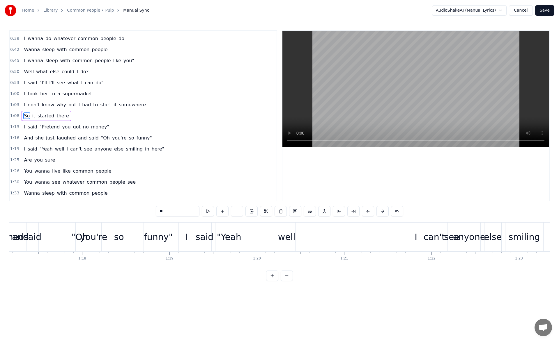
scroll to position [0, 6993]
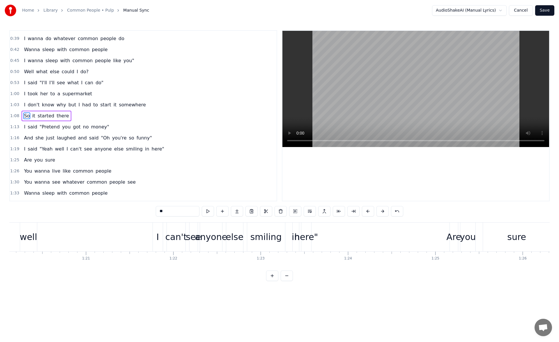
click at [154, 236] on div "I" at bounding box center [158, 237] width 10 height 29
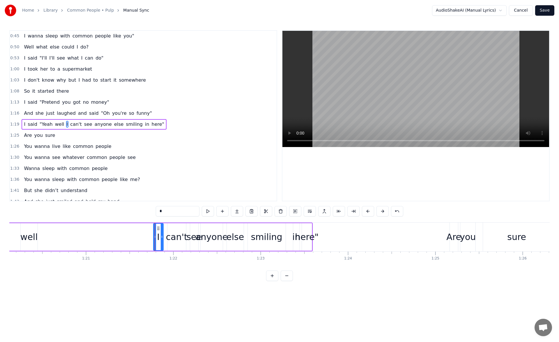
scroll to position [119, 0]
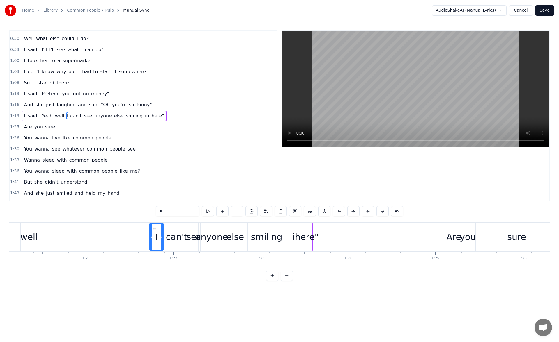
drag, startPoint x: 154, startPoint y: 237, endPoint x: 149, endPoint y: 237, distance: 4.9
click at [150, 237] on icon at bounding box center [151, 237] width 2 height 5
click at [207, 210] on button at bounding box center [208, 211] width 12 height 10
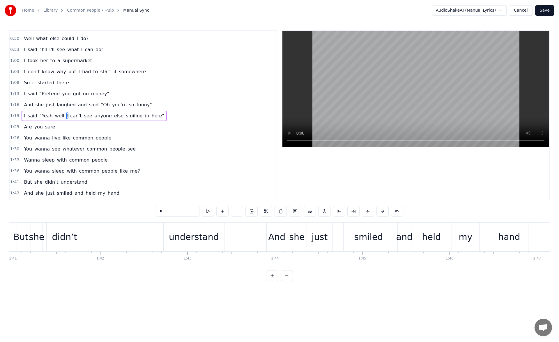
scroll to position [0, 8835]
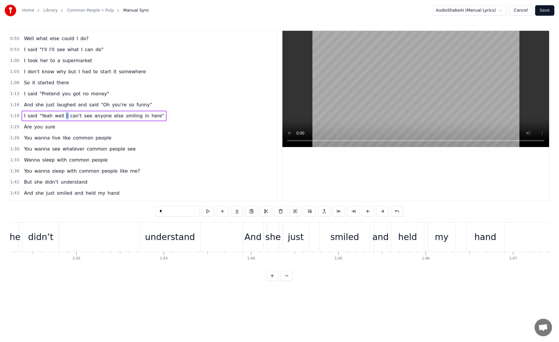
click at [243, 230] on div "And" at bounding box center [253, 237] width 20 height 29
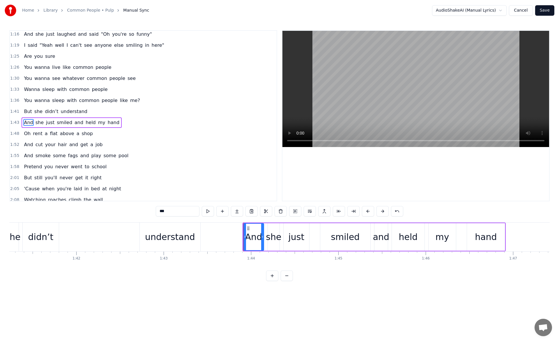
scroll to position [197, 0]
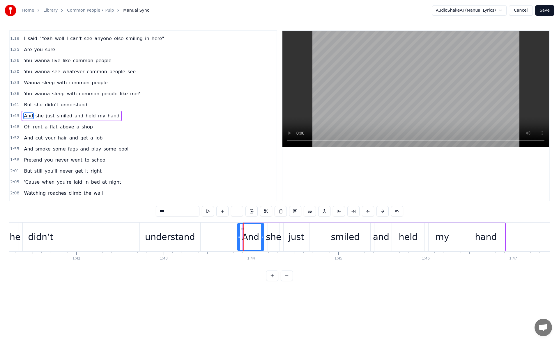
drag, startPoint x: 244, startPoint y: 236, endPoint x: 238, endPoint y: 236, distance: 5.8
click at [238, 236] on icon at bounding box center [239, 237] width 2 height 5
click at [207, 211] on button at bounding box center [208, 211] width 12 height 10
click at [243, 272] on div "0:07 She came from [GEOGRAPHIC_DATA] she had a thirst for knowledge 0:11 She st…" at bounding box center [279, 155] width 540 height 251
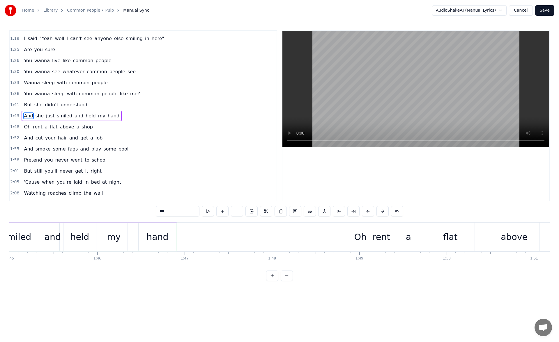
scroll to position [0, 9222]
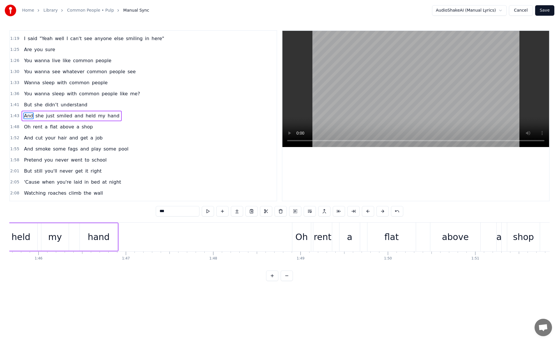
click at [294, 235] on div "Oh" at bounding box center [301, 237] width 19 height 29
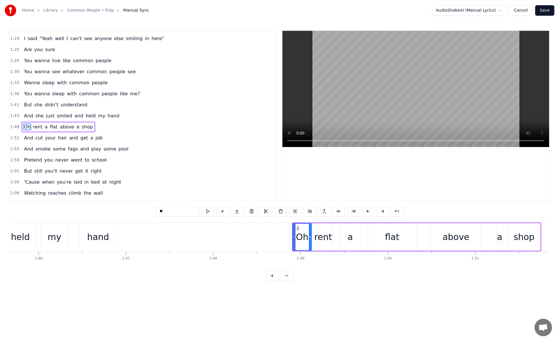
scroll to position [208, 0]
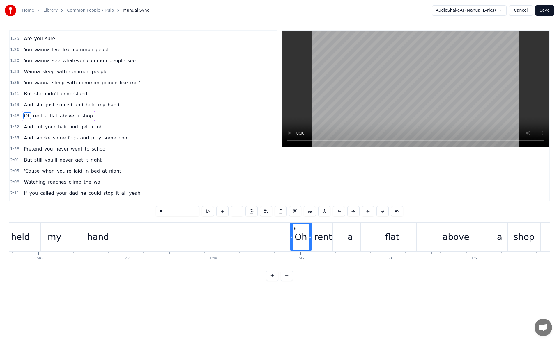
click at [291, 237] on icon at bounding box center [291, 237] width 2 height 5
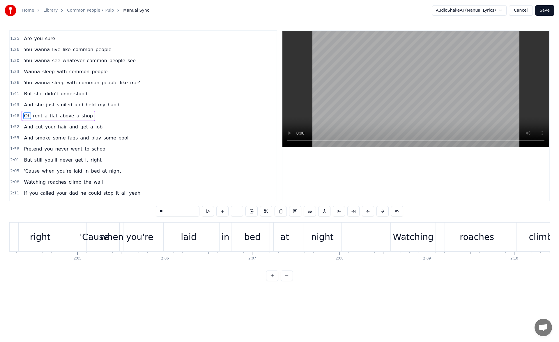
scroll to position [0, 10888]
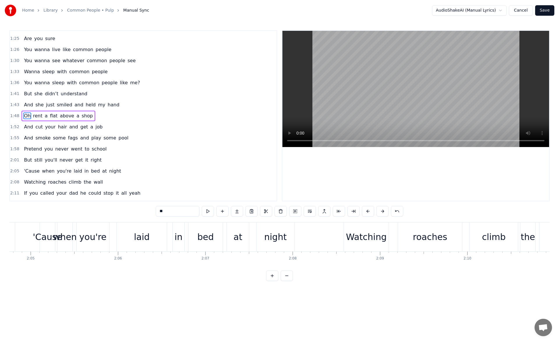
click at [347, 235] on div "Watching" at bounding box center [366, 237] width 45 height 29
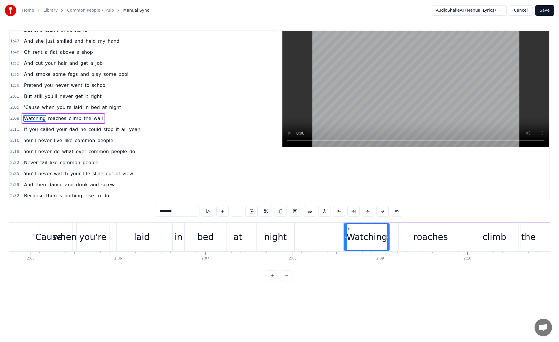
scroll to position [274, 0]
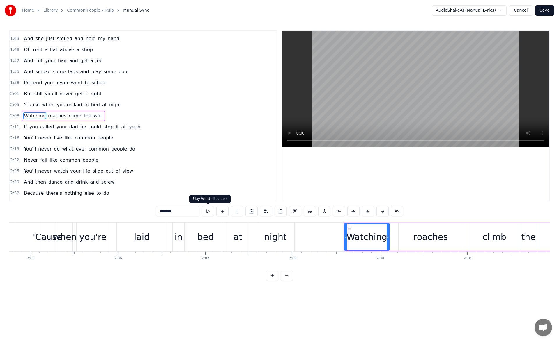
click at [208, 211] on button at bounding box center [208, 211] width 12 height 10
drag, startPoint x: 345, startPoint y: 237, endPoint x: 335, endPoint y: 238, distance: 9.9
click at [336, 238] on icon at bounding box center [337, 237] width 2 height 5
click at [207, 213] on button at bounding box center [208, 211] width 12 height 10
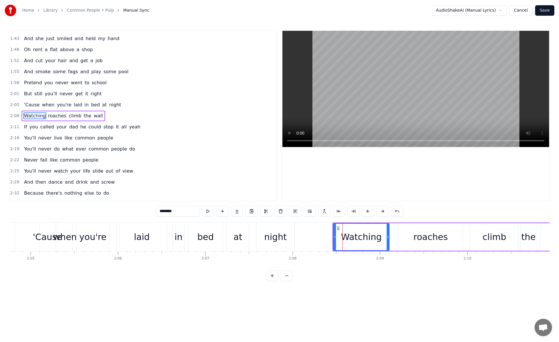
click at [207, 213] on button at bounding box center [208, 211] width 12 height 10
click at [207, 211] on button at bounding box center [208, 211] width 12 height 10
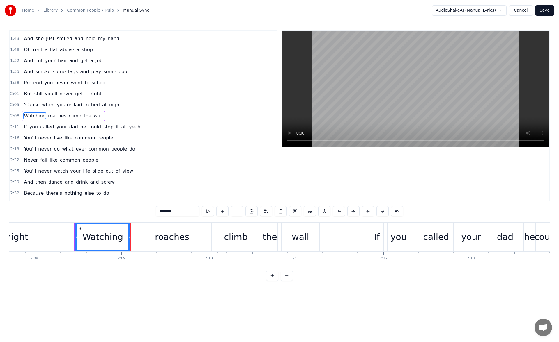
scroll to position [0, 11287]
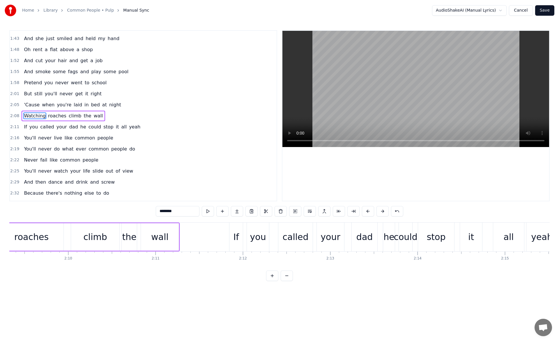
click at [239, 234] on div "If" at bounding box center [235, 237] width 13 height 29
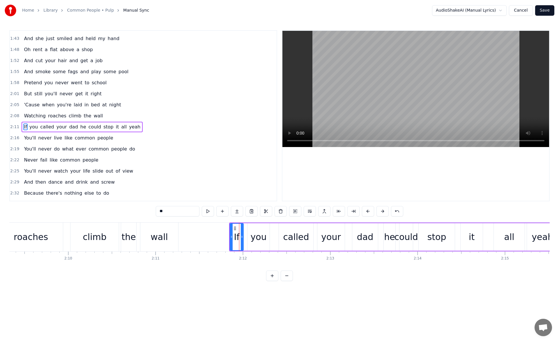
scroll to position [285, 0]
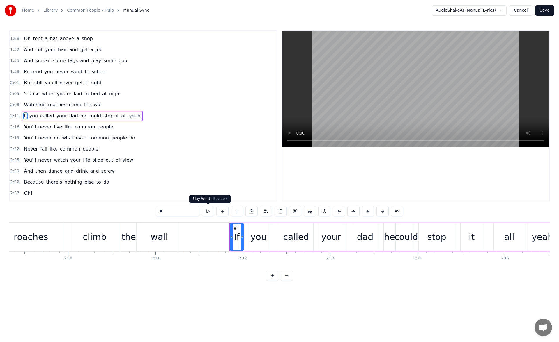
click at [209, 215] on button at bounding box center [208, 211] width 12 height 10
click at [208, 213] on button at bounding box center [208, 211] width 12 height 10
drag, startPoint x: 232, startPoint y: 238, endPoint x: 223, endPoint y: 238, distance: 8.2
click at [223, 238] on icon at bounding box center [223, 237] width 2 height 5
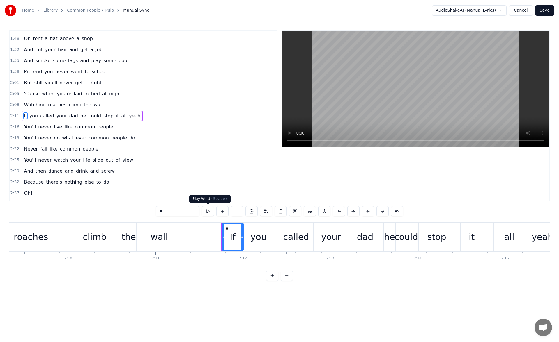
click at [209, 211] on button at bounding box center [208, 211] width 12 height 10
click at [220, 237] on icon at bounding box center [221, 237] width 2 height 5
click at [206, 211] on button at bounding box center [208, 211] width 12 height 10
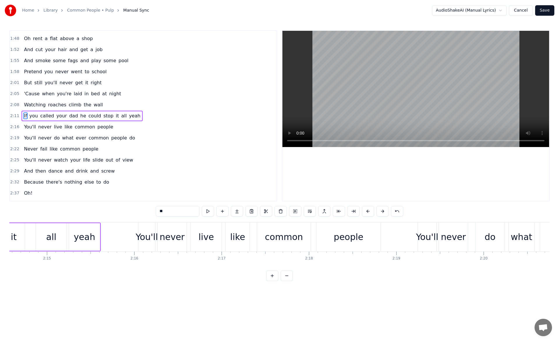
scroll to position [0, 11780]
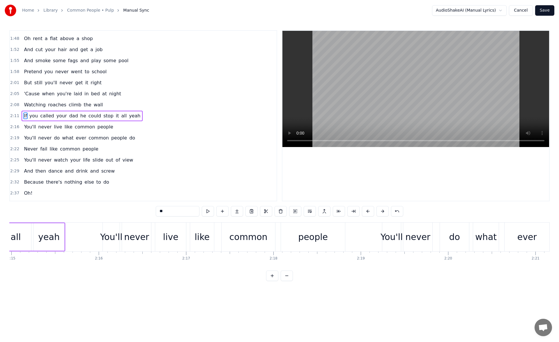
click at [395, 227] on div "You'll" at bounding box center [391, 237] width 19 height 29
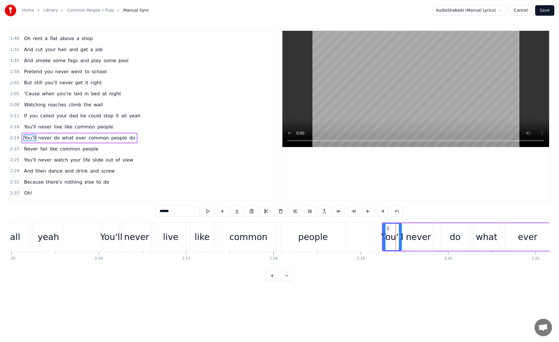
scroll to position [307, 0]
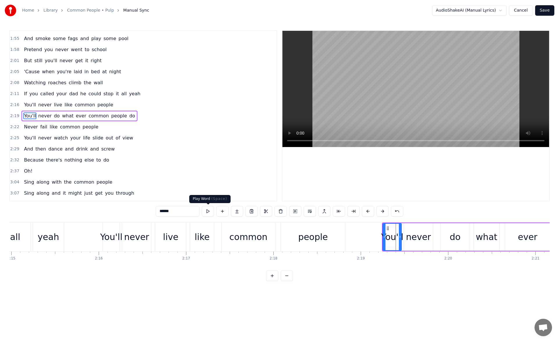
click at [204, 213] on button at bounding box center [208, 211] width 12 height 10
drag, startPoint x: 385, startPoint y: 236, endPoint x: 381, endPoint y: 236, distance: 3.5
click at [381, 236] on icon at bounding box center [380, 237] width 2 height 5
click at [208, 212] on button at bounding box center [208, 211] width 12 height 10
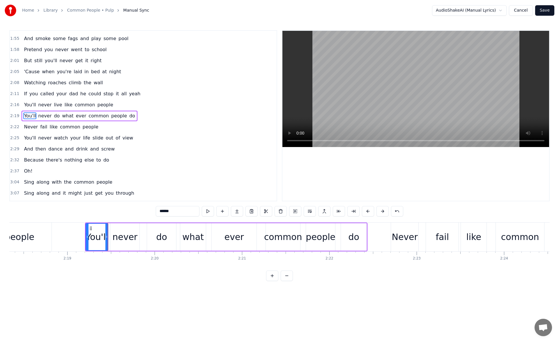
scroll to position [0, 12085]
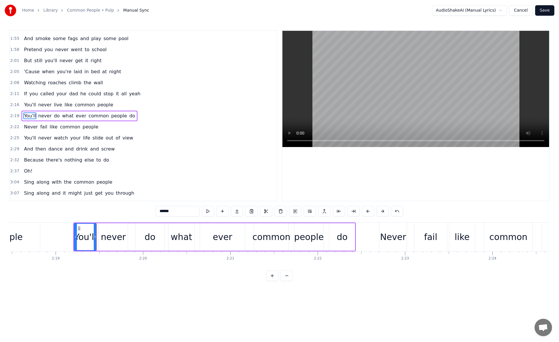
click at [392, 234] on div "Never" at bounding box center [393, 237] width 26 height 13
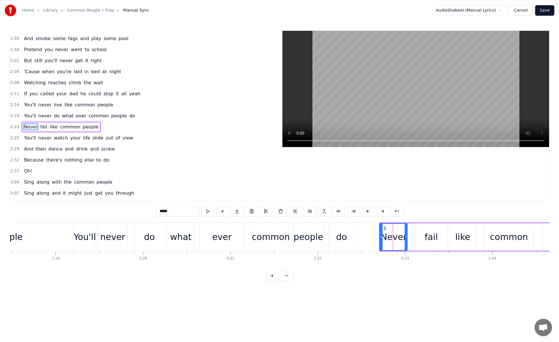
scroll to position [318, 0]
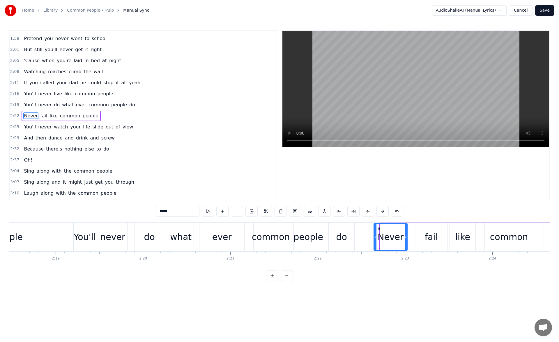
drag, startPoint x: 381, startPoint y: 237, endPoint x: 374, endPoint y: 237, distance: 6.1
click at [374, 237] on icon at bounding box center [375, 237] width 2 height 5
click at [209, 213] on button at bounding box center [208, 211] width 12 height 10
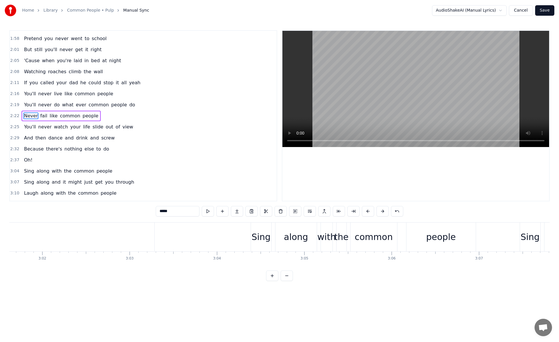
scroll to position [0, 15828]
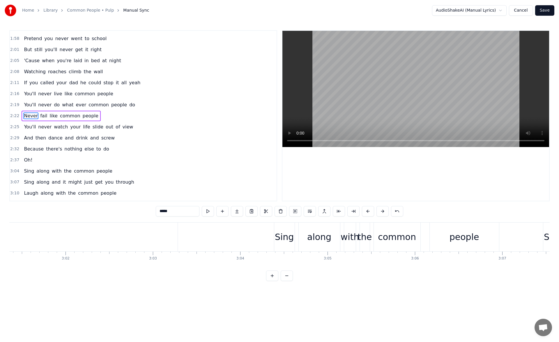
click at [281, 229] on div "Sing" at bounding box center [284, 237] width 20 height 29
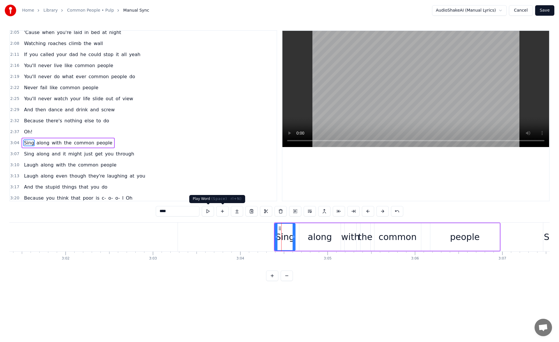
scroll to position [374, 0]
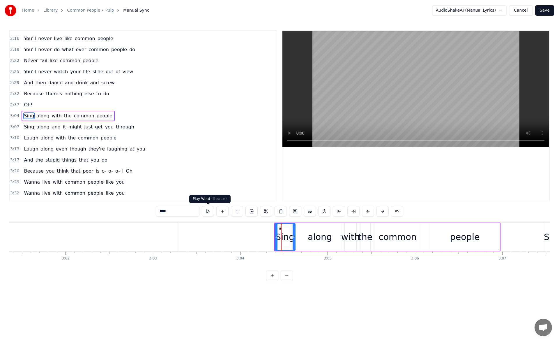
click at [212, 212] on button at bounding box center [208, 211] width 12 height 10
drag, startPoint x: 276, startPoint y: 236, endPoint x: 269, endPoint y: 235, distance: 6.7
click at [269, 235] on icon at bounding box center [269, 237] width 2 height 5
click at [210, 211] on button at bounding box center [208, 211] width 12 height 10
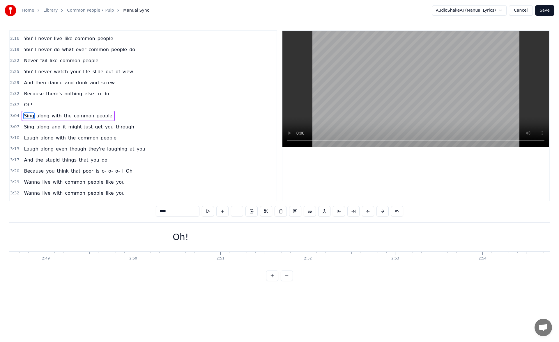
scroll to position [0, 14690]
click at [209, 238] on div "Oh!" at bounding box center [204, 237] width 16 height 13
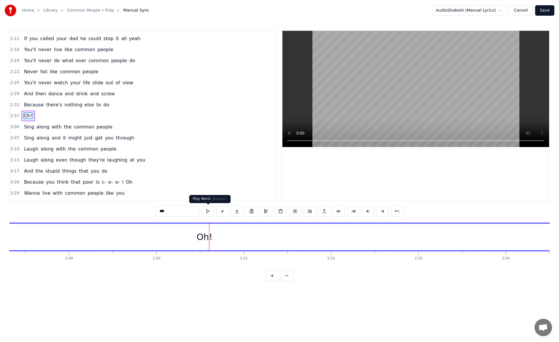
click at [208, 213] on button at bounding box center [208, 211] width 12 height 10
click at [208, 209] on button at bounding box center [208, 211] width 12 height 10
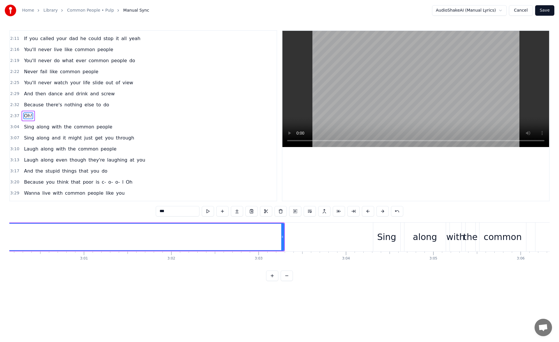
scroll to position [0, 15734]
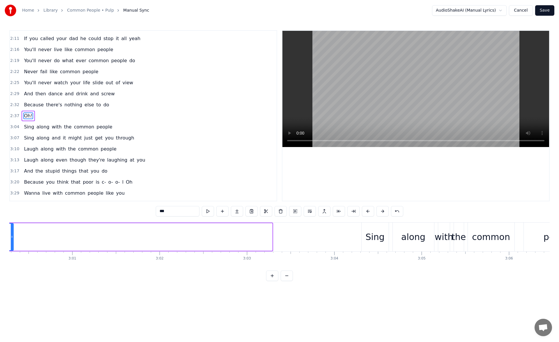
drag, startPoint x: 271, startPoint y: 237, endPoint x: 13, endPoint y: 233, distance: 258.1
click at [13, 233] on div at bounding box center [12, 237] width 2 height 26
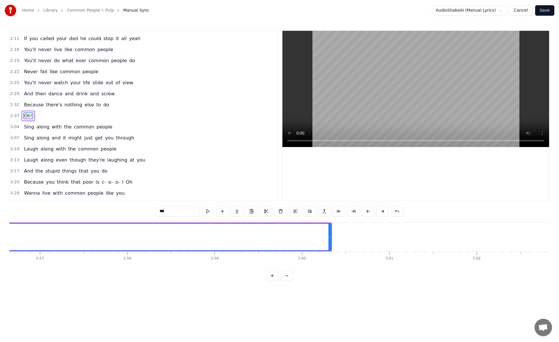
scroll to position [0, 15324]
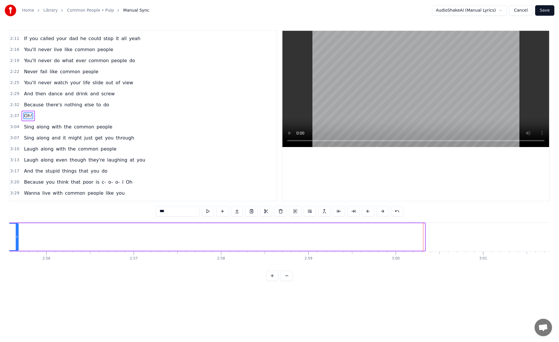
drag, startPoint x: 424, startPoint y: 236, endPoint x: 18, endPoint y: 243, distance: 406.2
click at [18, 243] on div at bounding box center [17, 237] width 2 height 26
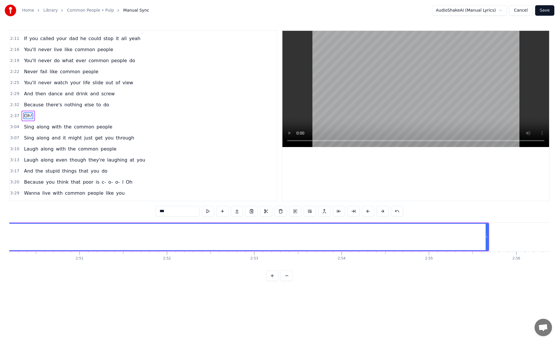
scroll to position [0, 14866]
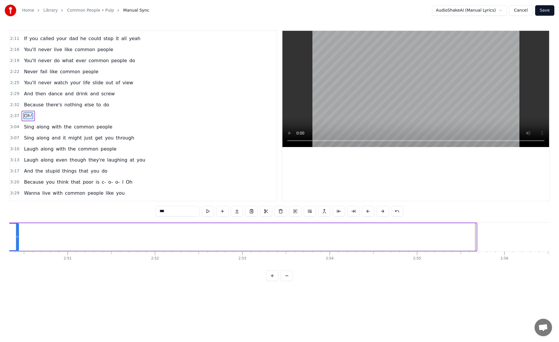
drag, startPoint x: 473, startPoint y: 237, endPoint x: 16, endPoint y: 229, distance: 457.4
click at [16, 229] on div at bounding box center [17, 237] width 2 height 26
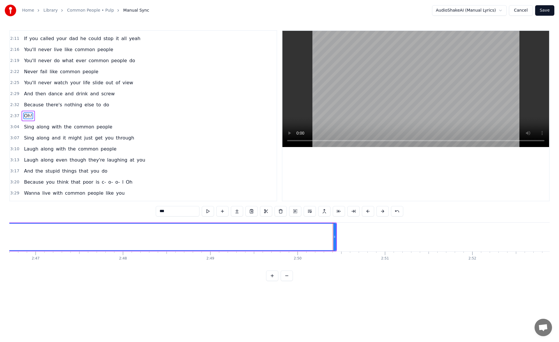
scroll to position [0, 14502]
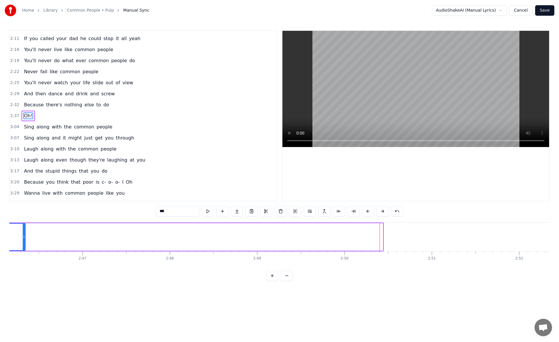
drag, startPoint x: 381, startPoint y: 235, endPoint x: 22, endPoint y: 234, distance: 358.4
click at [23, 234] on div at bounding box center [24, 237] width 2 height 26
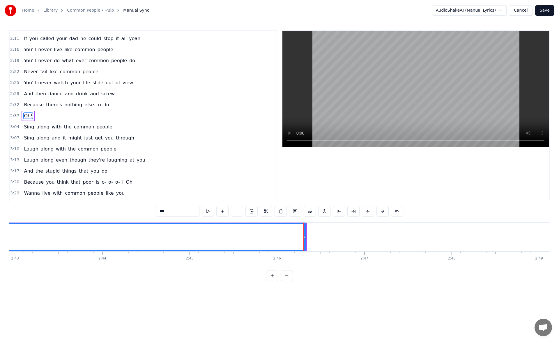
scroll to position [0, 14174]
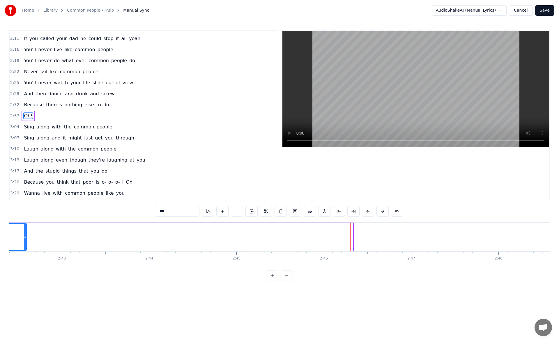
drag, startPoint x: 351, startPoint y: 236, endPoint x: 25, endPoint y: 232, distance: 326.2
click at [25, 232] on div at bounding box center [25, 237] width 2 height 26
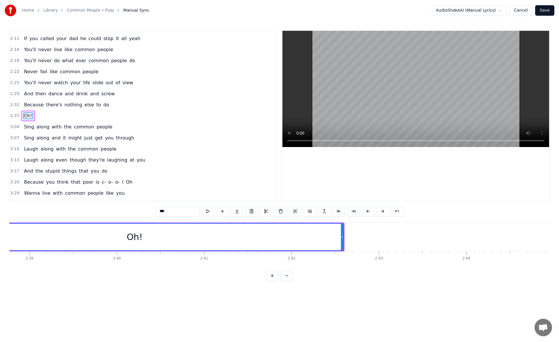
scroll to position [0, 13787]
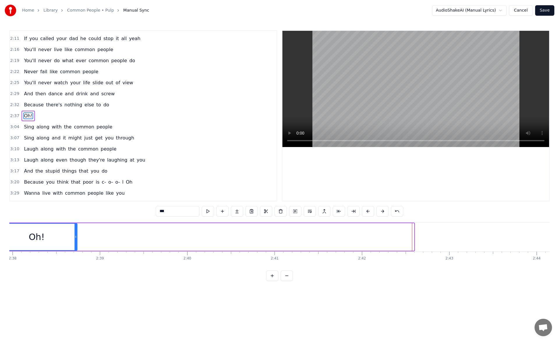
drag, startPoint x: 413, startPoint y: 237, endPoint x: 76, endPoint y: 235, distance: 336.6
click at [76, 235] on icon at bounding box center [75, 237] width 2 height 5
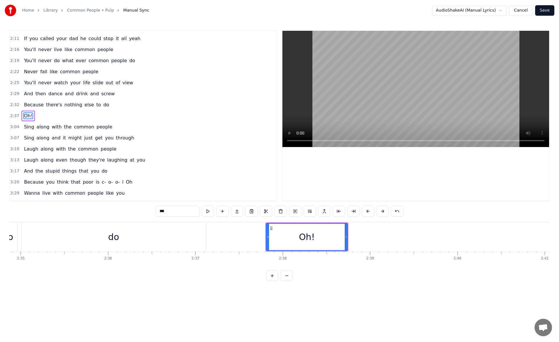
scroll to position [0, 13493]
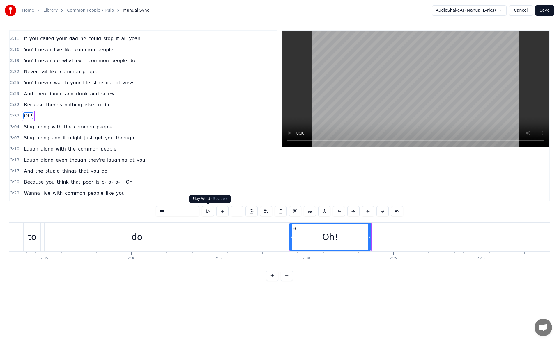
click at [209, 211] on button at bounding box center [208, 211] width 12 height 10
drag, startPoint x: 295, startPoint y: 228, endPoint x: 286, endPoint y: 229, distance: 8.5
click at [286, 229] on icon at bounding box center [286, 228] width 5 height 5
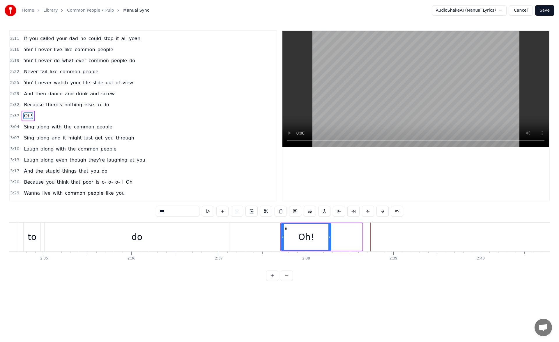
drag, startPoint x: 361, startPoint y: 238, endPoint x: 330, endPoint y: 238, distance: 31.1
click at [330, 238] on icon at bounding box center [329, 237] width 2 height 5
click at [207, 212] on button at bounding box center [208, 211] width 12 height 10
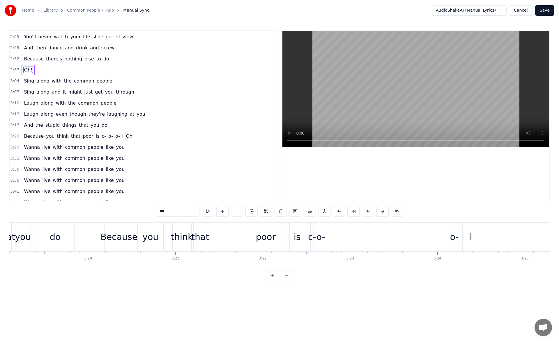
scroll to position [0, 17400]
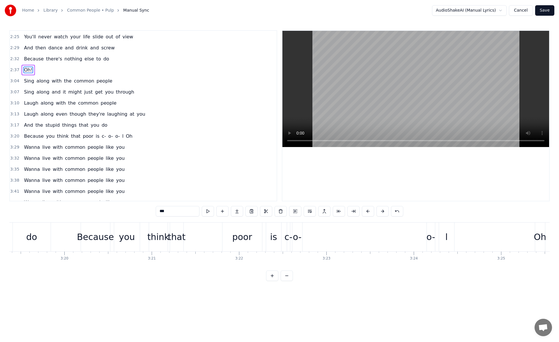
click at [245, 239] on div "poor" at bounding box center [242, 237] width 20 height 13
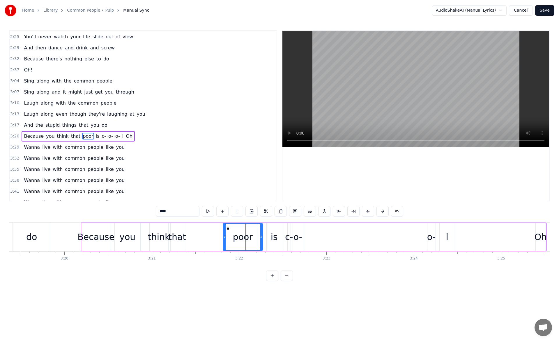
scroll to position [429, 0]
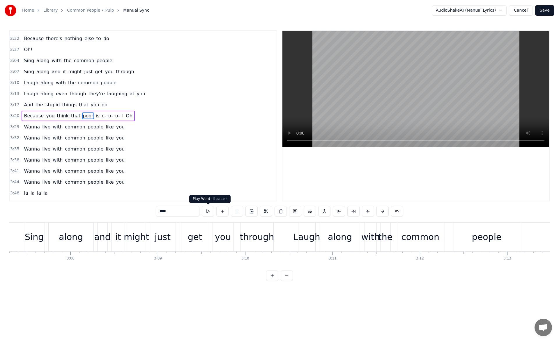
click at [209, 213] on button at bounding box center [208, 211] width 12 height 10
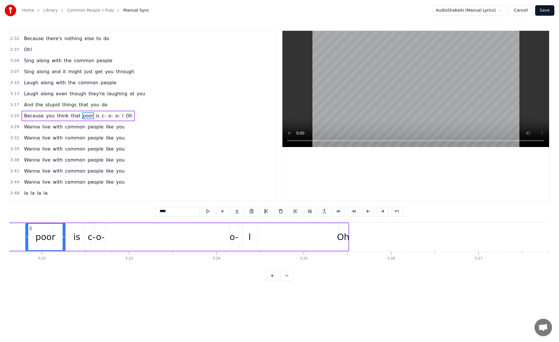
scroll to position [0, 17624]
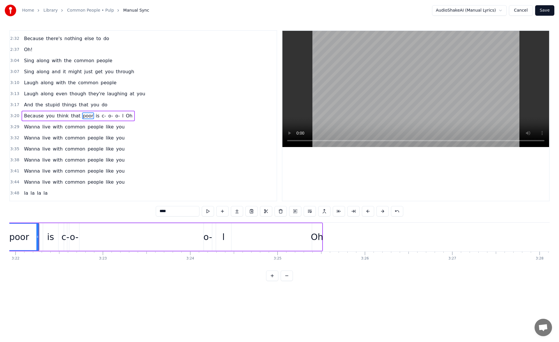
click at [74, 231] on div "o-" at bounding box center [74, 237] width 9 height 13
click at [206, 212] on button at bounding box center [208, 211] width 12 height 10
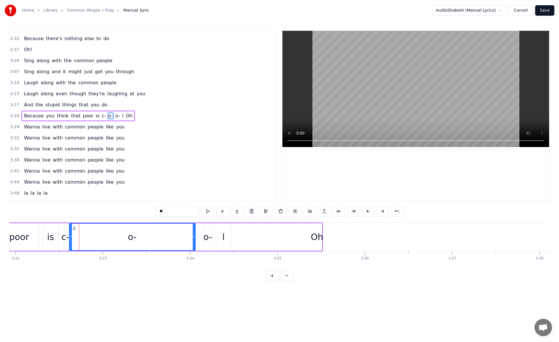
drag, startPoint x: 78, startPoint y: 237, endPoint x: 195, endPoint y: 242, distance: 117.1
click at [195, 242] on div at bounding box center [194, 237] width 2 height 26
click at [210, 214] on button at bounding box center [208, 211] width 12 height 10
click at [52, 236] on div "is" at bounding box center [50, 237] width 7 height 13
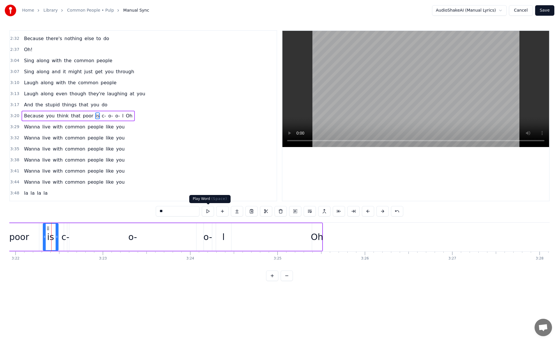
click at [209, 212] on button at bounding box center [208, 211] width 12 height 10
click at [61, 233] on div "c-" at bounding box center [65, 237] width 8 height 13
click at [209, 212] on button at bounding box center [208, 211] width 12 height 10
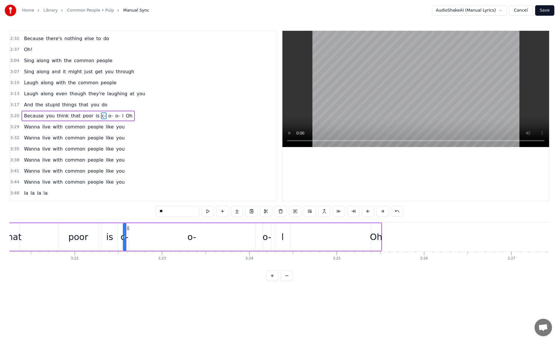
scroll to position [0, 17553]
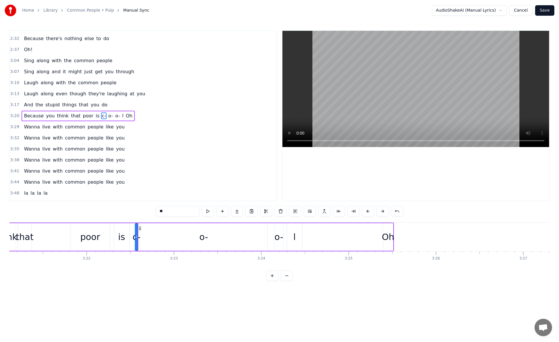
click at [179, 244] on div "o-" at bounding box center [203, 237] width 127 height 28
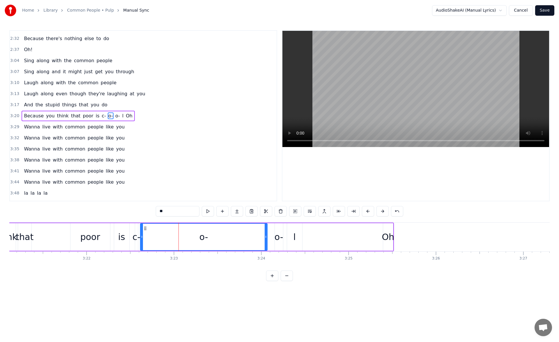
click at [208, 211] on button at bounding box center [208, 211] width 12 height 10
click at [207, 211] on button at bounding box center [208, 211] width 12 height 10
click at [205, 209] on button at bounding box center [208, 211] width 12 height 10
drag, startPoint x: 266, startPoint y: 239, endPoint x: 196, endPoint y: 241, distance: 69.9
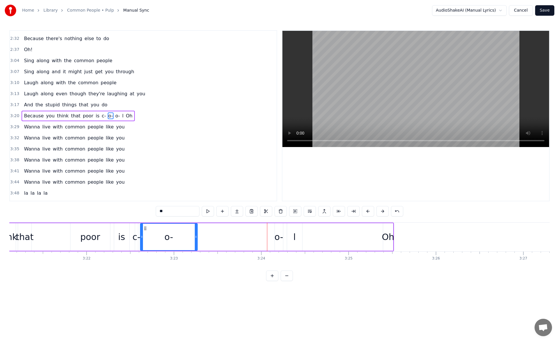
click at [196, 241] on div at bounding box center [196, 237] width 2 height 26
click at [278, 235] on div "o-" at bounding box center [278, 237] width 9 height 13
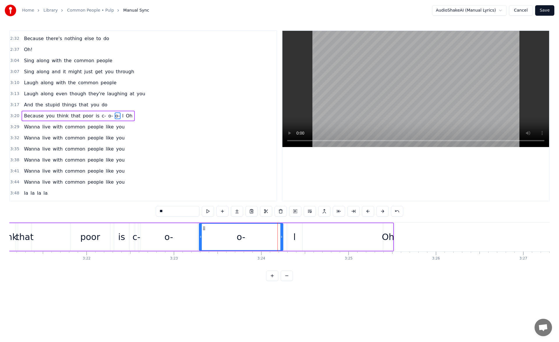
drag, startPoint x: 276, startPoint y: 238, endPoint x: 200, endPoint y: 240, distance: 75.7
click at [200, 240] on div at bounding box center [200, 237] width 2 height 26
click at [209, 212] on button at bounding box center [208, 211] width 12 height 10
click at [283, 238] on icon at bounding box center [282, 237] width 2 height 5
click at [289, 233] on div "l" at bounding box center [294, 237] width 15 height 28
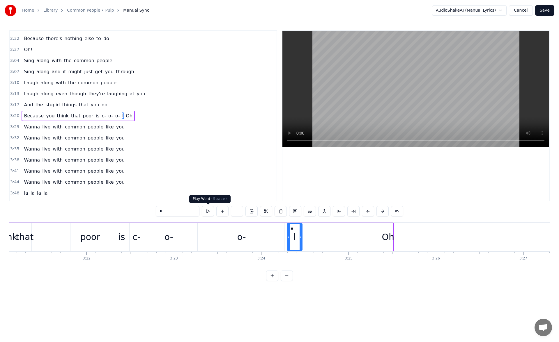
click at [205, 212] on button at bounding box center [208, 211] width 12 height 10
drag, startPoint x: 300, startPoint y: 238, endPoint x: 325, endPoint y: 238, distance: 25.0
click at [325, 238] on icon at bounding box center [324, 237] width 2 height 5
click at [206, 213] on button at bounding box center [208, 211] width 12 height 10
drag, startPoint x: 325, startPoint y: 237, endPoint x: 346, endPoint y: 237, distance: 21.5
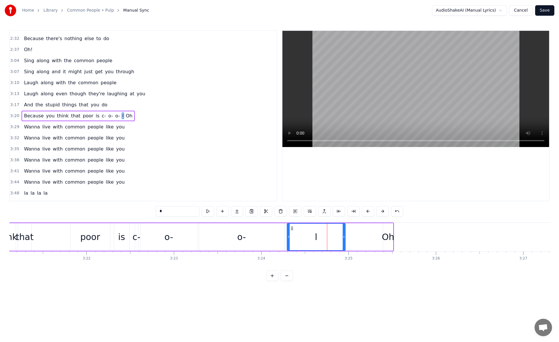
click at [345, 237] on icon at bounding box center [343, 237] width 2 height 5
click at [206, 211] on button at bounding box center [208, 211] width 12 height 10
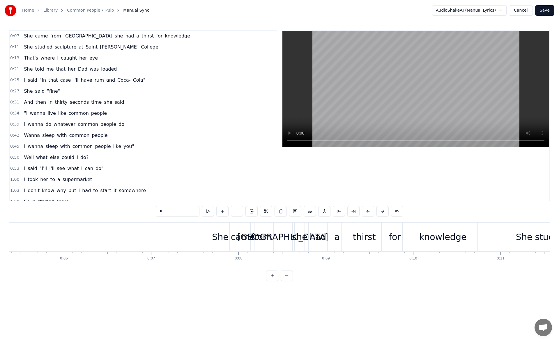
scroll to position [0, 0]
click at [27, 71] on span "She" at bounding box center [28, 69] width 10 height 7
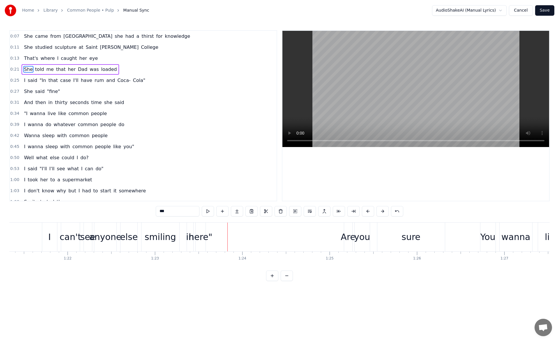
scroll to position [0, 6923]
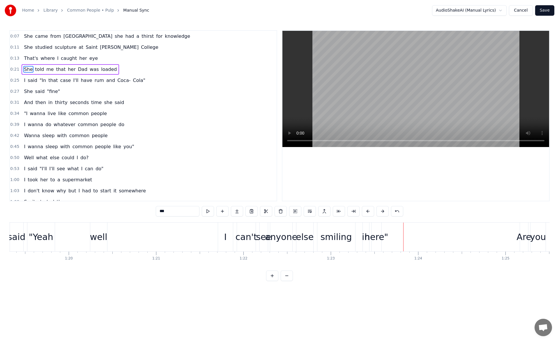
click at [42, 232] on div ""Yeah" at bounding box center [41, 237] width 24 height 13
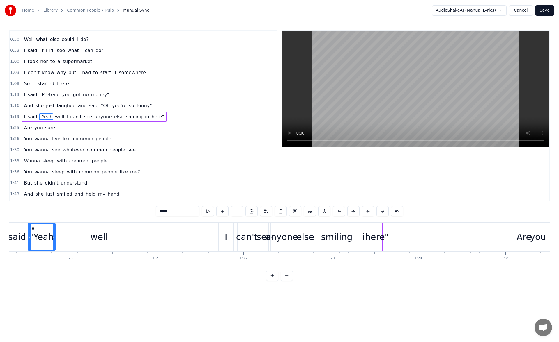
scroll to position [119, 0]
click at [209, 212] on button at bounding box center [208, 211] width 12 height 10
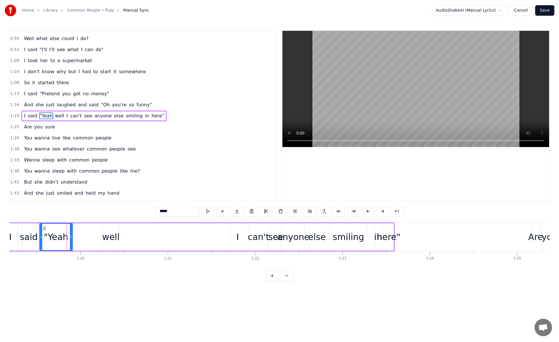
drag, startPoint x: 65, startPoint y: 239, endPoint x: 75, endPoint y: 239, distance: 9.9
click at [72, 239] on icon at bounding box center [71, 237] width 2 height 5
click at [205, 210] on button at bounding box center [208, 211] width 12 height 10
drag, startPoint x: 76, startPoint y: 236, endPoint x: 85, endPoint y: 237, distance: 9.4
click at [81, 237] on icon at bounding box center [80, 237] width 2 height 5
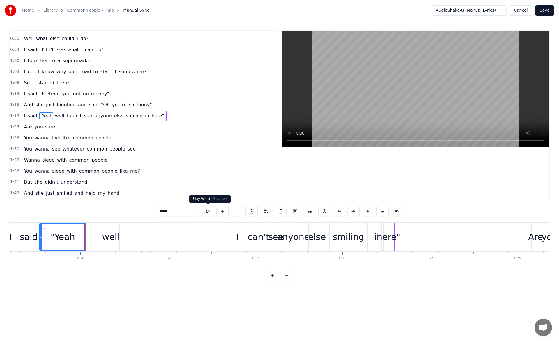
click at [208, 210] on button at bounding box center [208, 211] width 12 height 10
click at [113, 233] on div "well" at bounding box center [110, 237] width 17 height 13
click at [208, 212] on button at bounding box center [208, 211] width 12 height 10
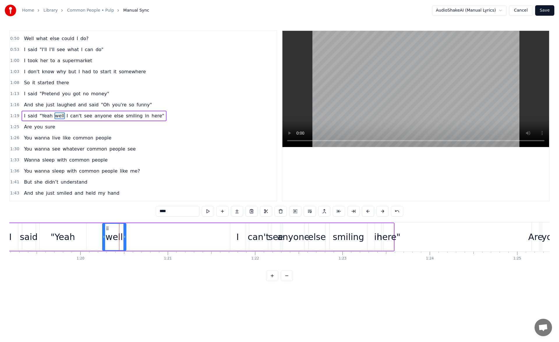
drag, startPoint x: 118, startPoint y: 237, endPoint x: 132, endPoint y: 237, distance: 14.0
click at [126, 237] on icon at bounding box center [124, 237] width 2 height 5
click at [210, 214] on button at bounding box center [208, 211] width 12 height 10
click at [240, 236] on div "I" at bounding box center [237, 237] width 15 height 28
click at [229, 238] on icon at bounding box center [229, 237] width 2 height 5
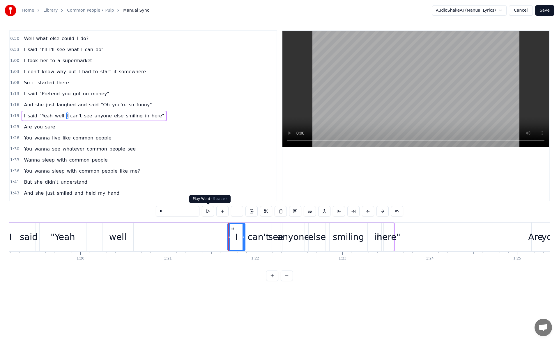
click at [210, 212] on button at bounding box center [208, 211] width 12 height 10
click at [227, 237] on icon at bounding box center [228, 237] width 2 height 5
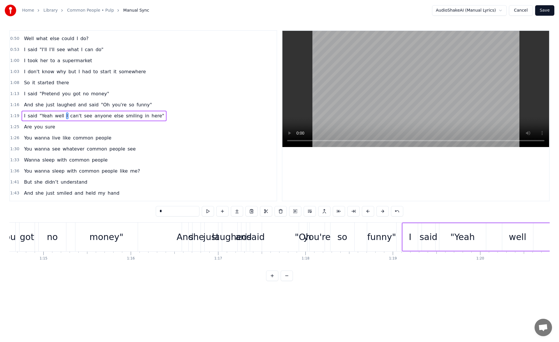
scroll to position [0, 6488]
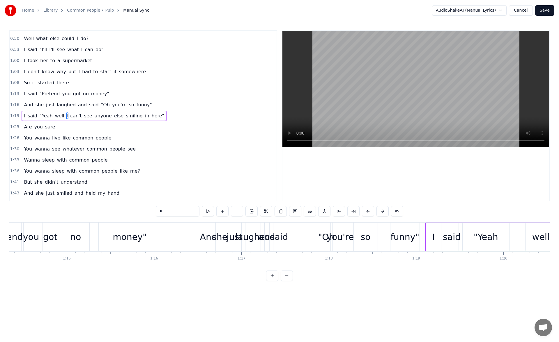
click at [149, 237] on div "money"" at bounding box center [130, 237] width 62 height 29
type input "******"
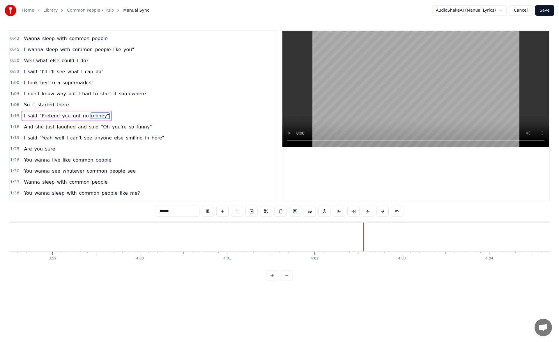
scroll to position [0, 20838]
click at [545, 11] on button "Save" at bounding box center [544, 10] width 19 height 10
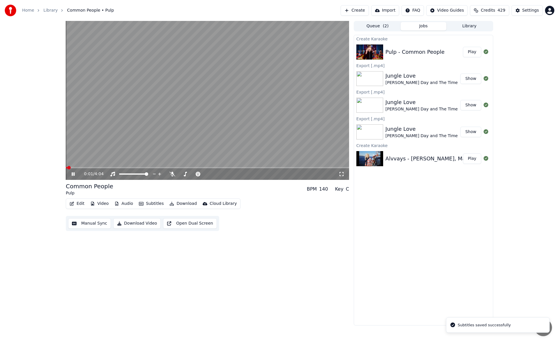
click at [73, 173] on icon at bounding box center [77, 174] width 14 height 5
click at [369, 9] on button "Create" at bounding box center [354, 10] width 28 height 10
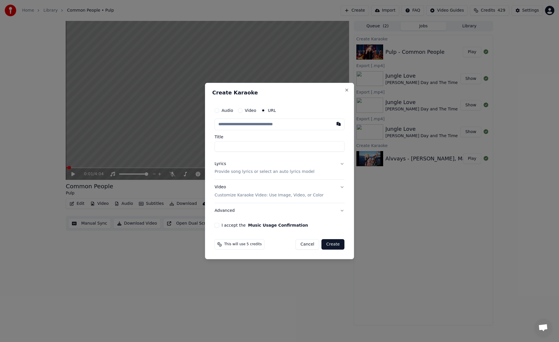
type input "**********"
click at [239, 147] on input "**********" at bounding box center [279, 146] width 130 height 10
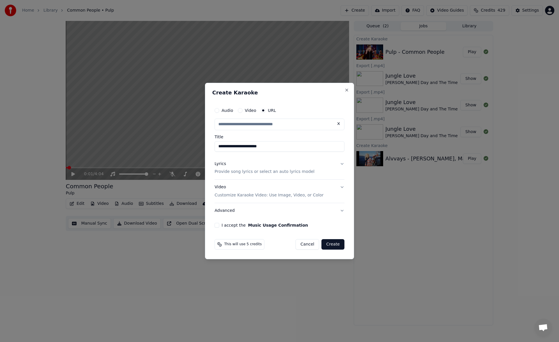
scroll to position [0, 0]
click at [274, 148] on input "**********" at bounding box center [279, 146] width 130 height 10
type input "**********"
click at [342, 163] on button "Lyrics Provide song lyrics or select an auto lyrics model" at bounding box center [279, 168] width 130 height 23
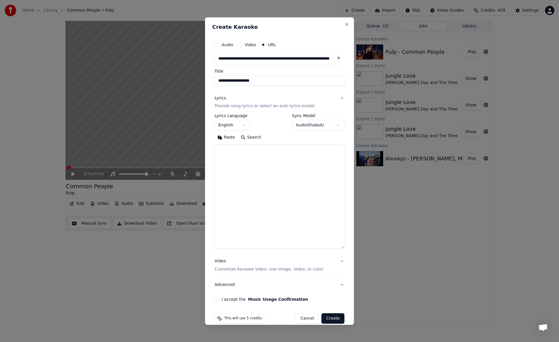
drag, startPoint x: 343, startPoint y: 200, endPoint x: 342, endPoint y: 247, distance: 47.4
click at [342, 247] on div "**********" at bounding box center [279, 171] width 149 height 308
click at [242, 157] on textarea at bounding box center [279, 197] width 130 height 104
click at [306, 181] on textarea at bounding box center [279, 197] width 130 height 104
paste textarea "**********"
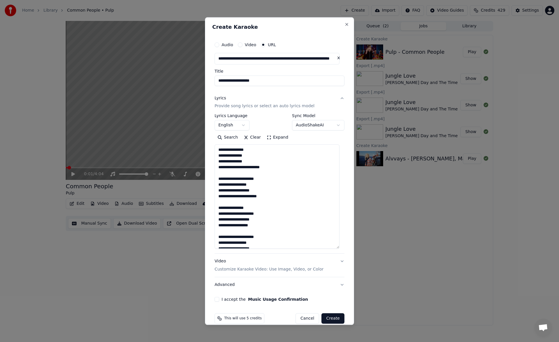
type textarea "**********"
click at [218, 300] on button "I accept the Music Usage Confirmation" at bounding box center [216, 300] width 5 height 5
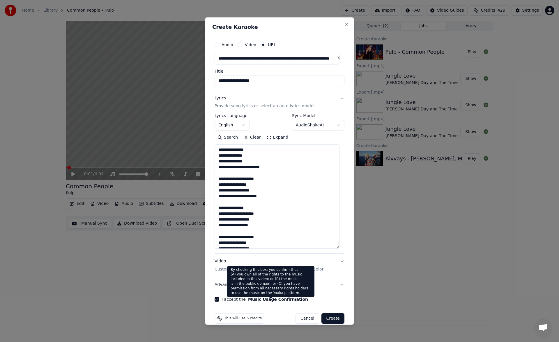
scroll to position [8, 0]
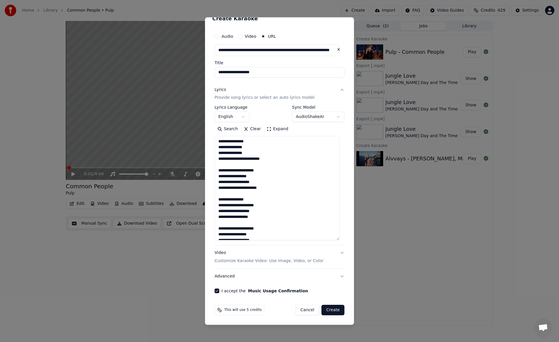
click at [331, 310] on button "Create" at bounding box center [332, 310] width 23 height 10
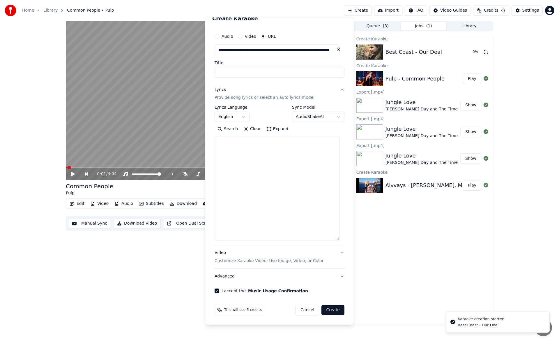
select select
